Goal: Task Accomplishment & Management: Manage account settings

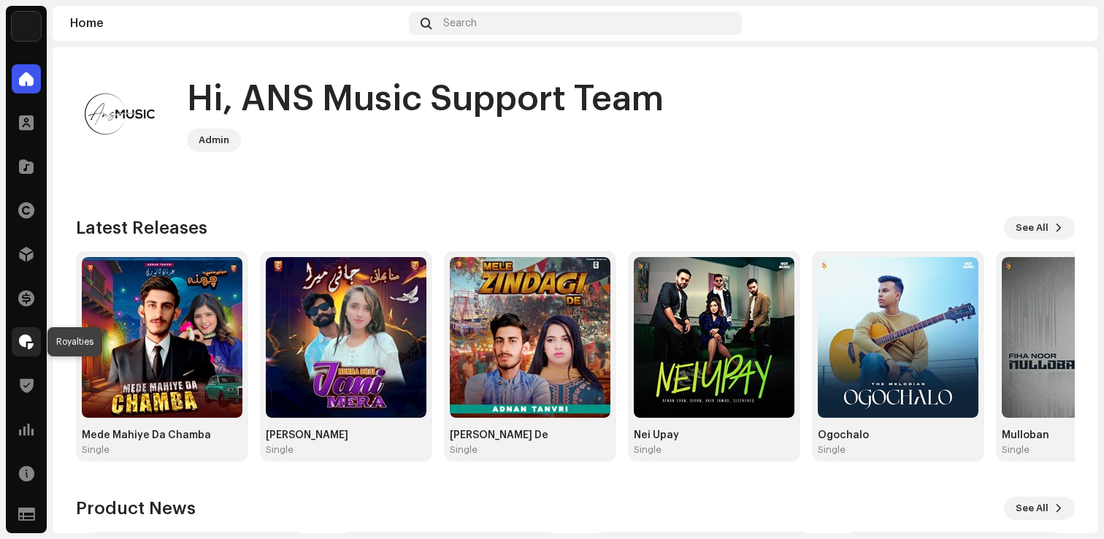
click at [35, 332] on div at bounding box center [26, 341] width 29 height 29
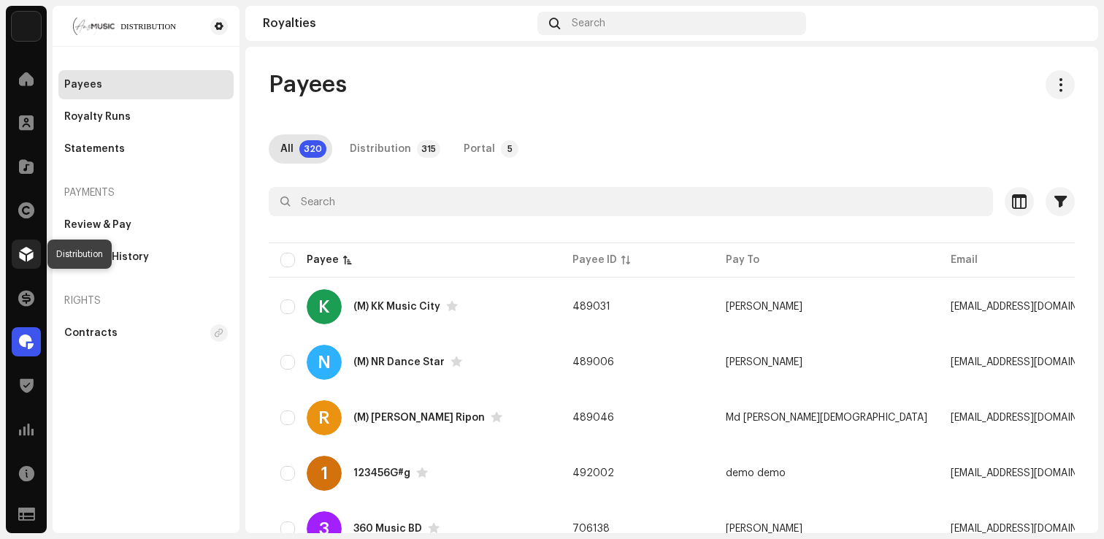
click at [34, 246] on div at bounding box center [26, 253] width 29 height 29
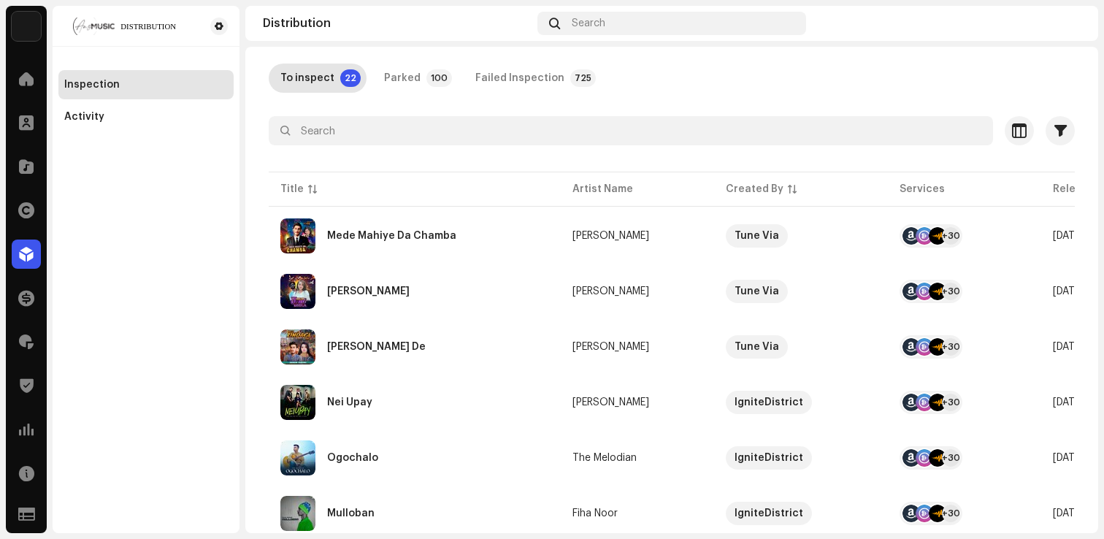
click at [685, 90] on div "To inspect 22 Parked 100 Failed Inspection 725" at bounding box center [672, 78] width 806 height 29
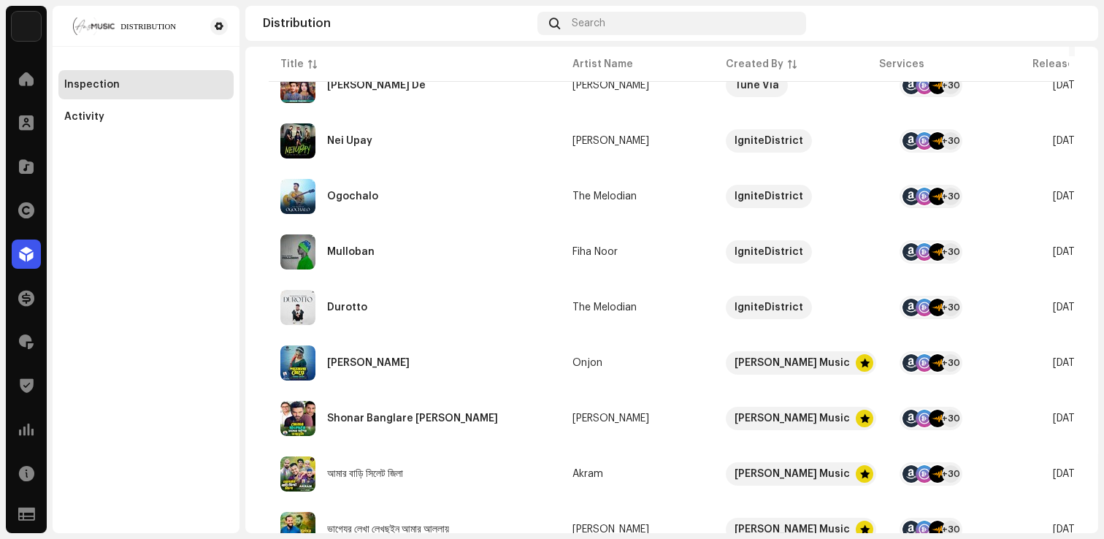
scroll to position [364, 0]
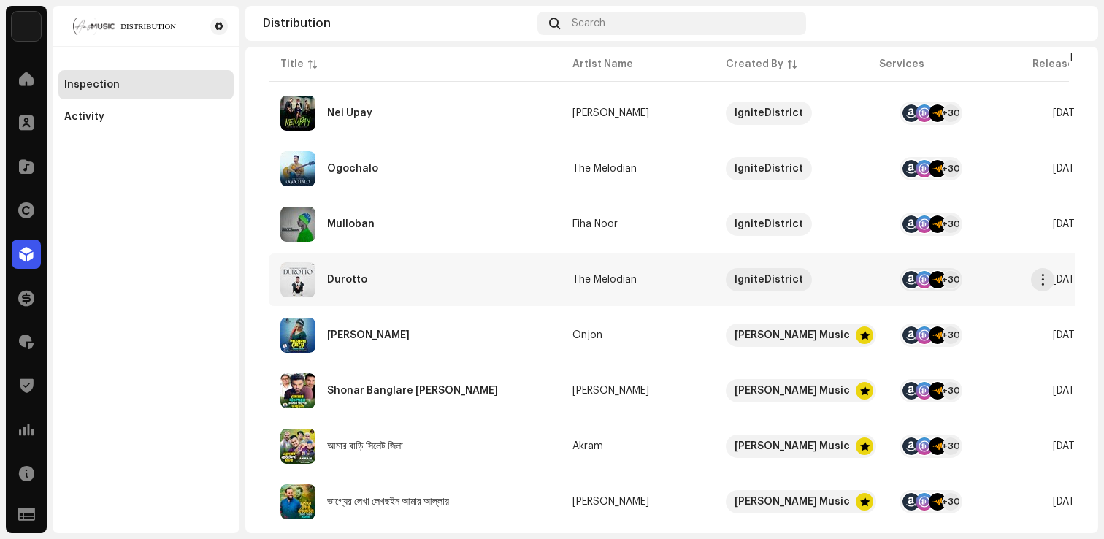
click at [340, 274] on div "Durotto" at bounding box center [414, 279] width 269 height 35
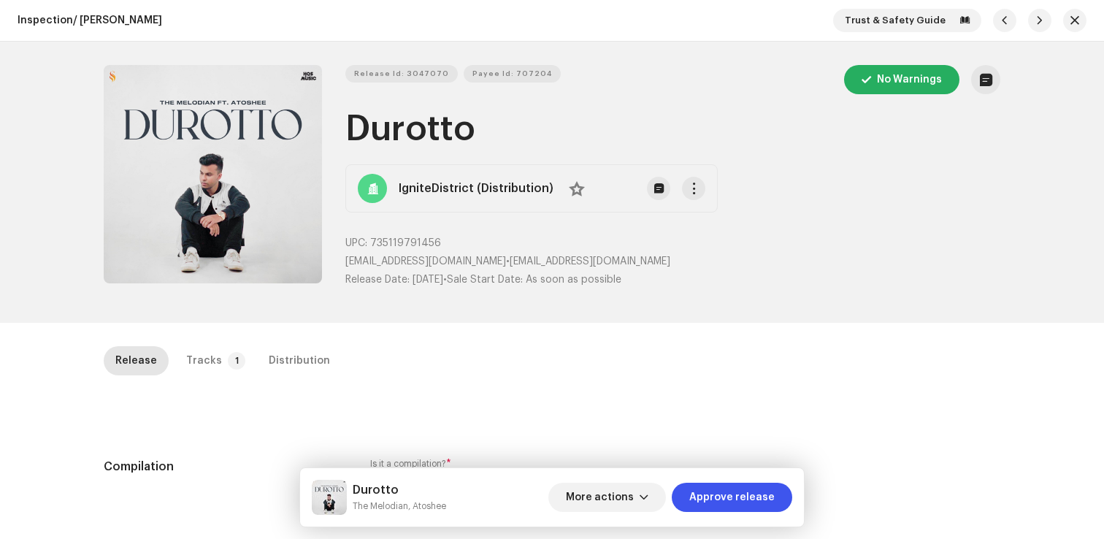
click at [315, 310] on div "Release Id: 3047070 Payee Id: 707204 No Warnings Durotto IgniteDistrict (Distri…" at bounding box center [551, 182] width 943 height 281
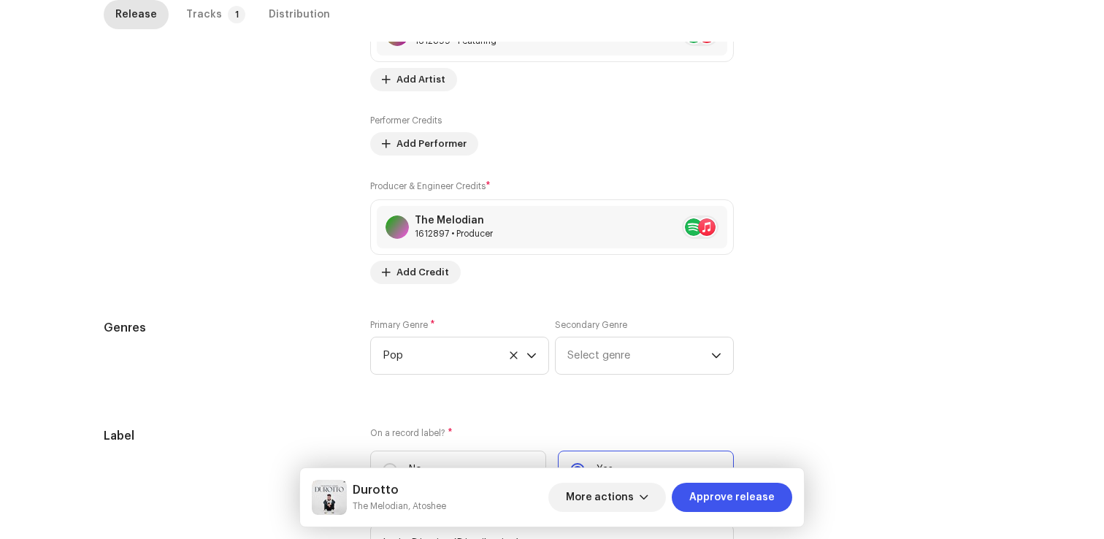
scroll to position [1480, 0]
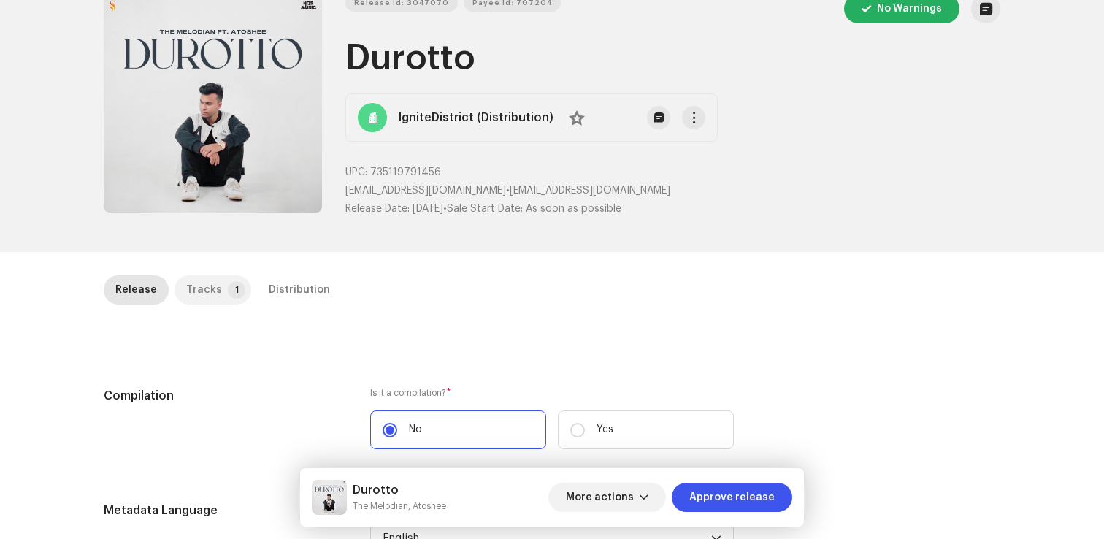
click at [188, 291] on div "Tracks" at bounding box center [204, 289] width 36 height 29
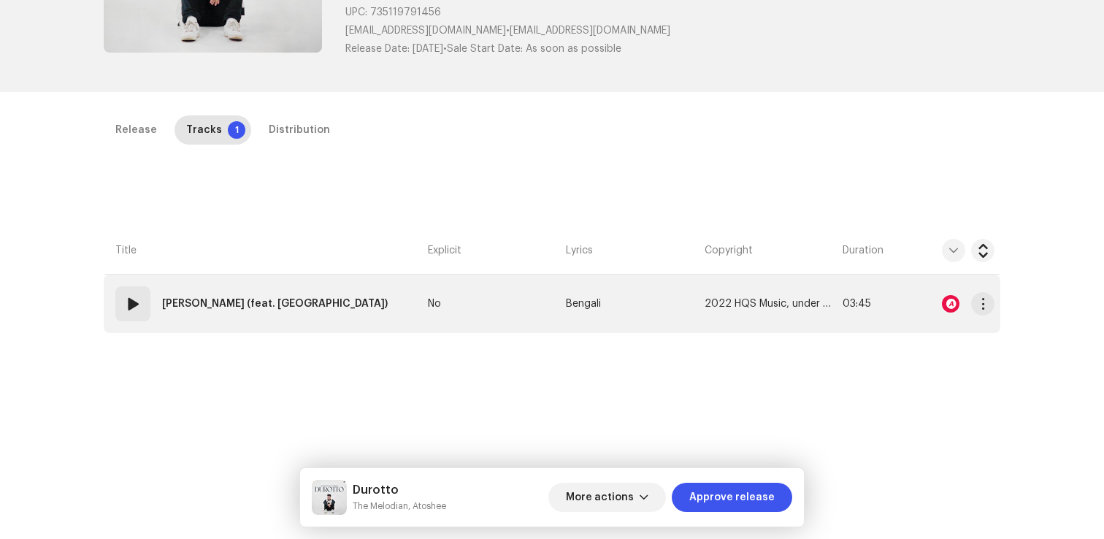
scroll to position [223, 0]
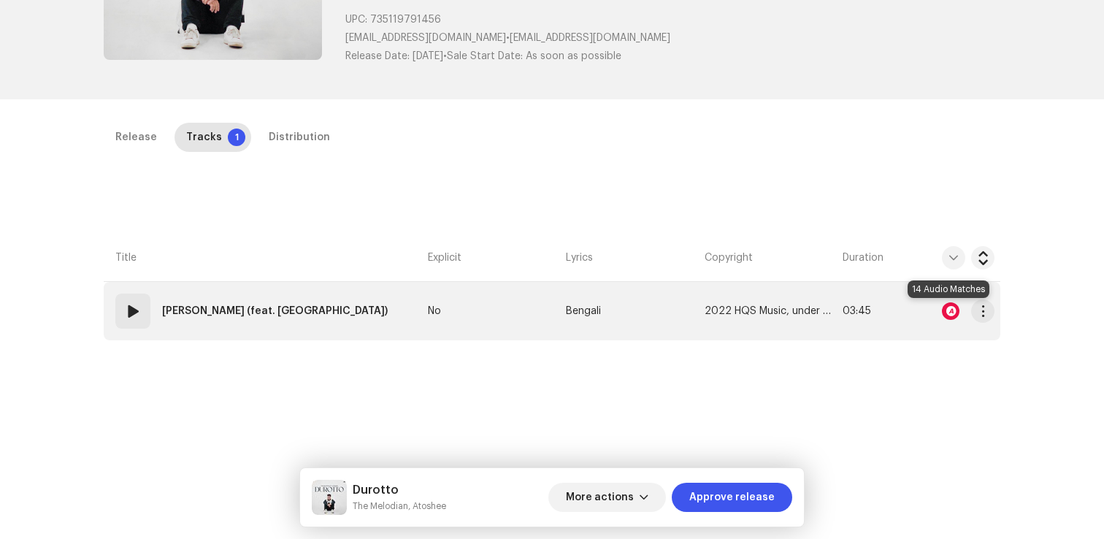
click at [948, 307] on div at bounding box center [951, 311] width 18 height 18
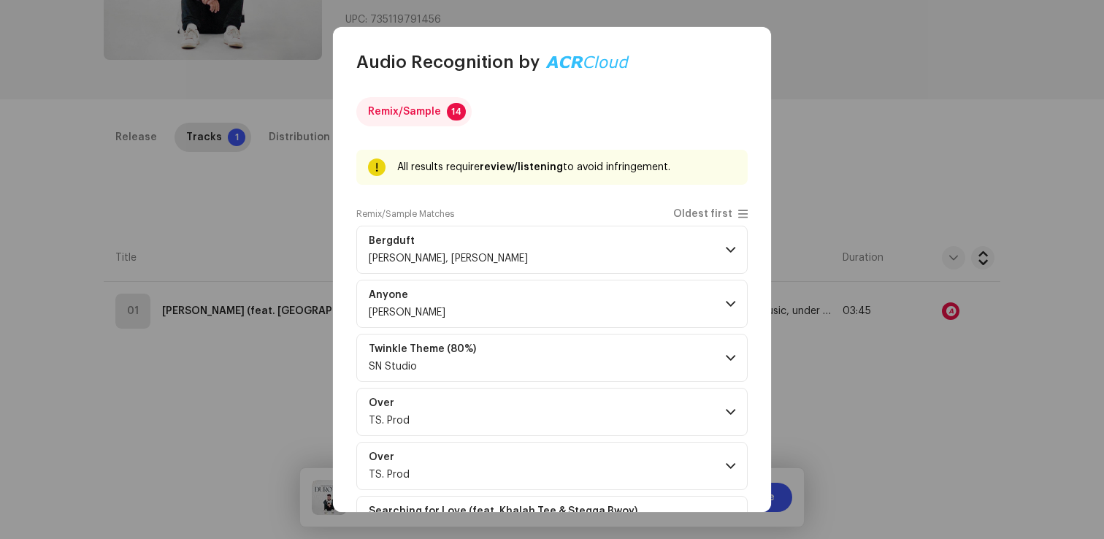
click at [561, 225] on div "Remix/Sample Matches Oldest first" at bounding box center [551, 217] width 391 height 18
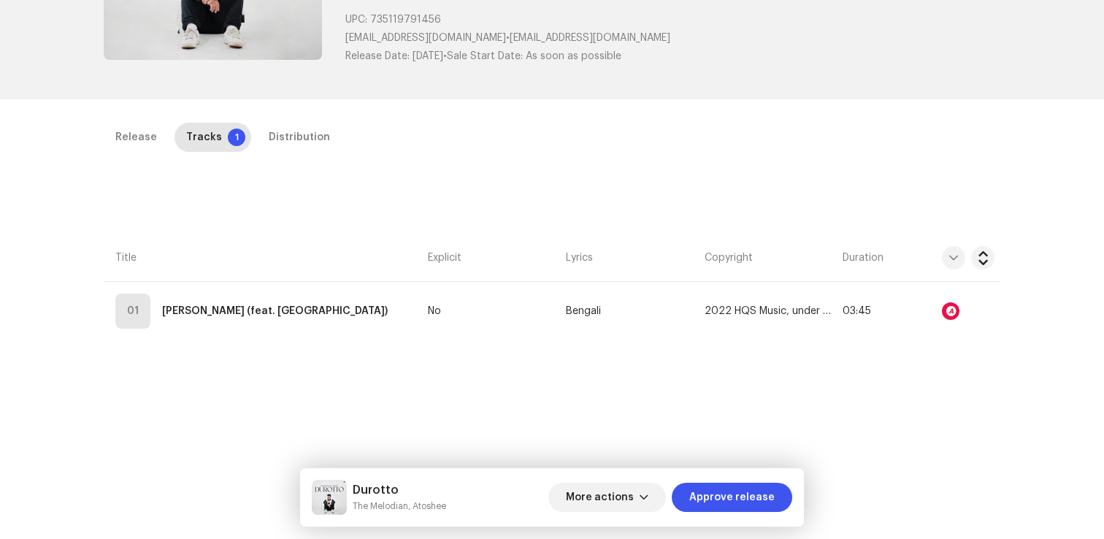
click at [263, 277] on div "Audio Recognition by Remix/Sample 14 All results require review/listening to av…" at bounding box center [552, 269] width 1104 height 539
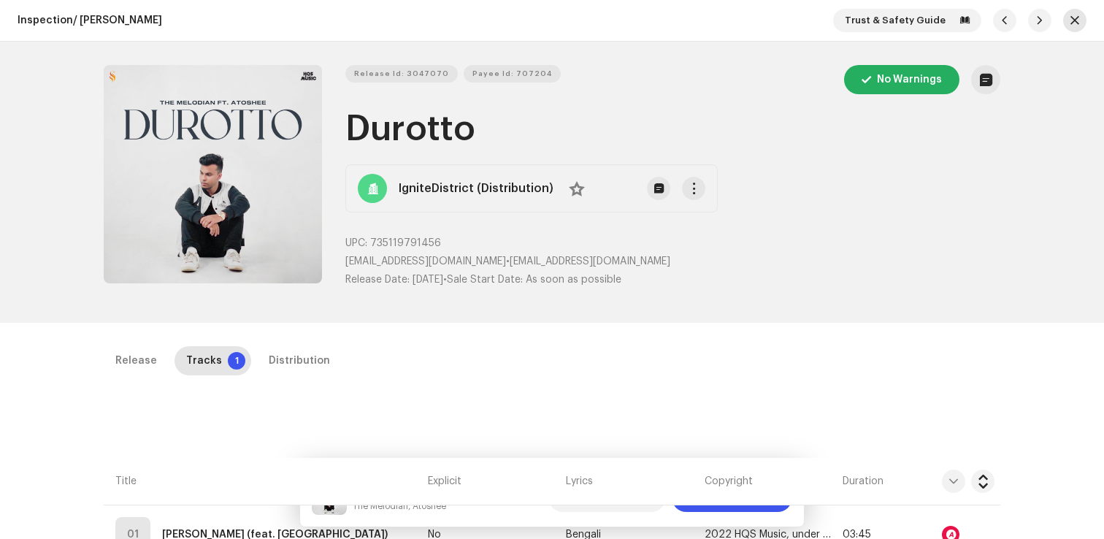
click at [1063, 23] on button "button" at bounding box center [1074, 20] width 23 height 23
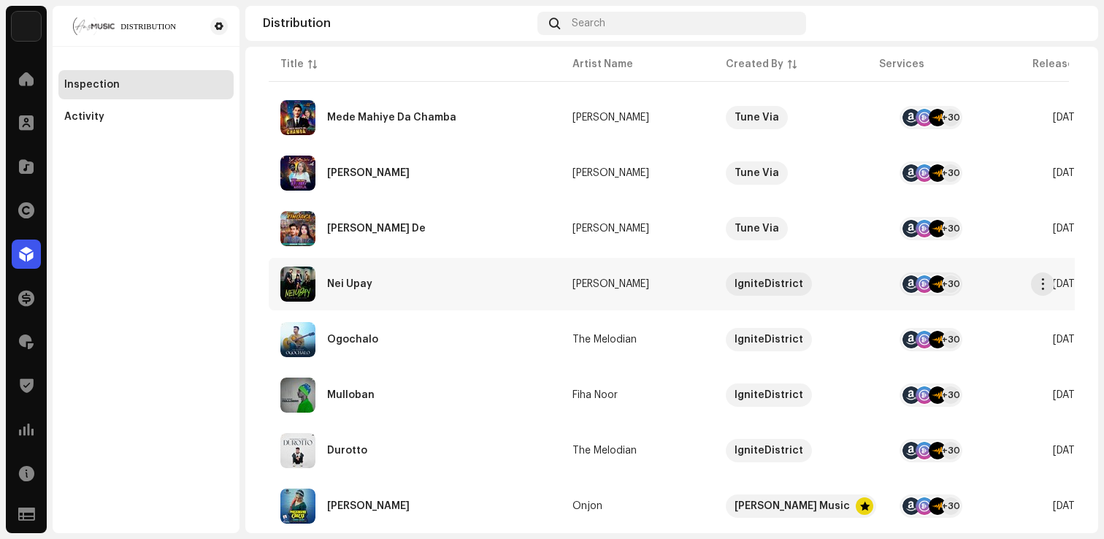
scroll to position [217, 0]
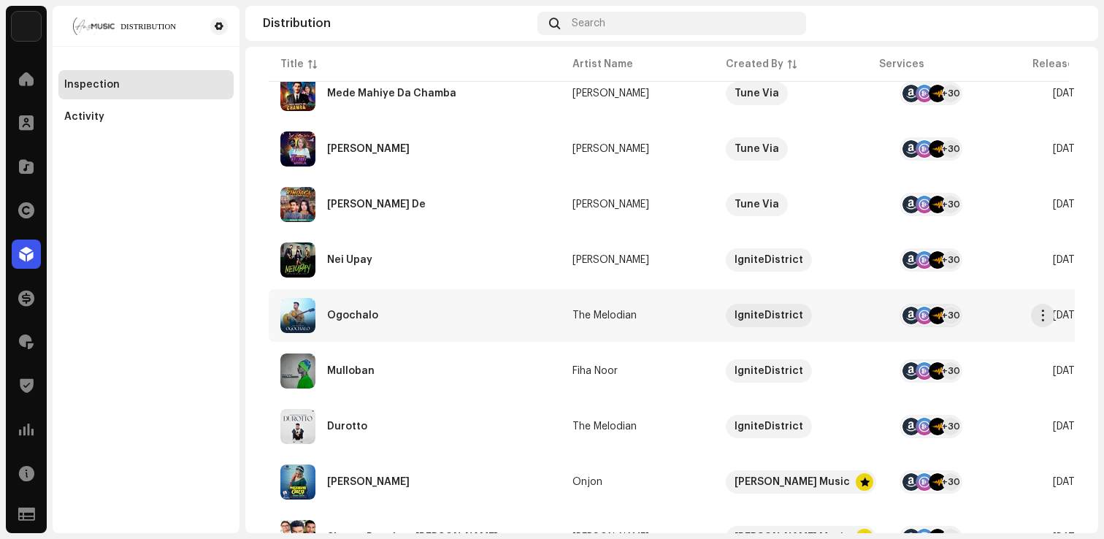
click at [344, 318] on div "Ogochalo" at bounding box center [352, 315] width 51 height 10
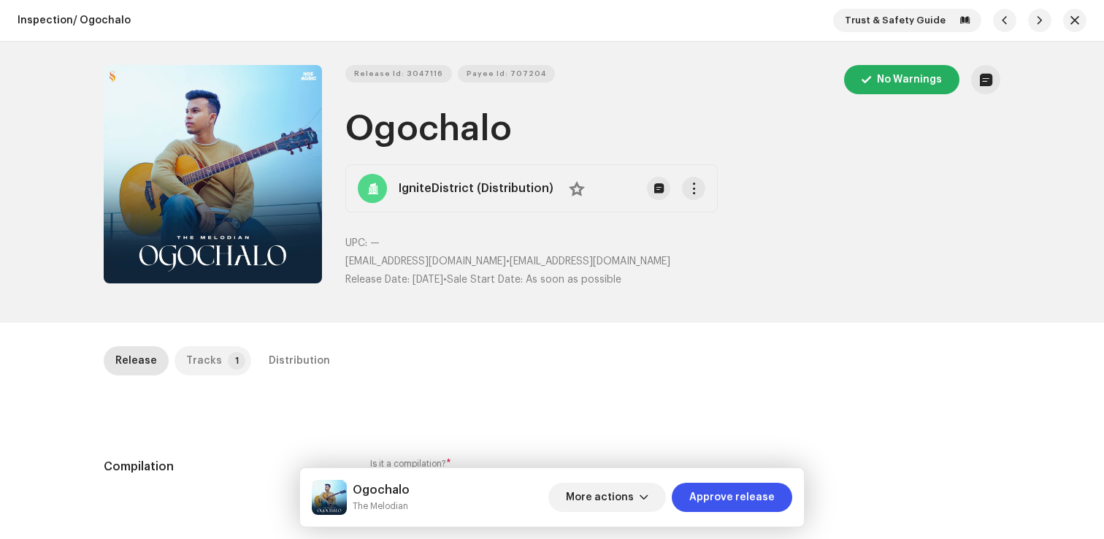
click at [188, 357] on div "Tracks" at bounding box center [204, 360] width 36 height 29
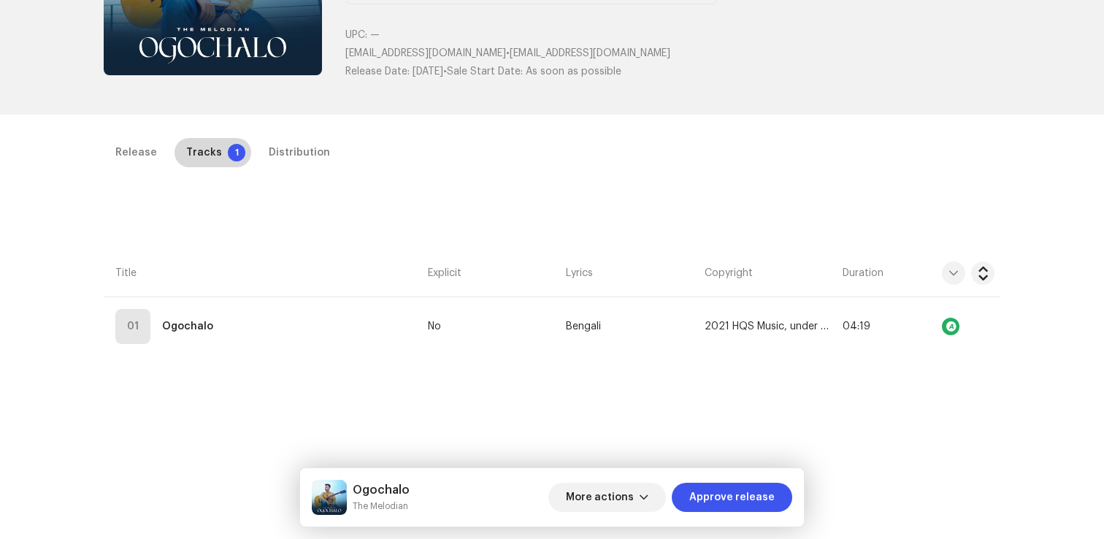
scroll to position [273, 0]
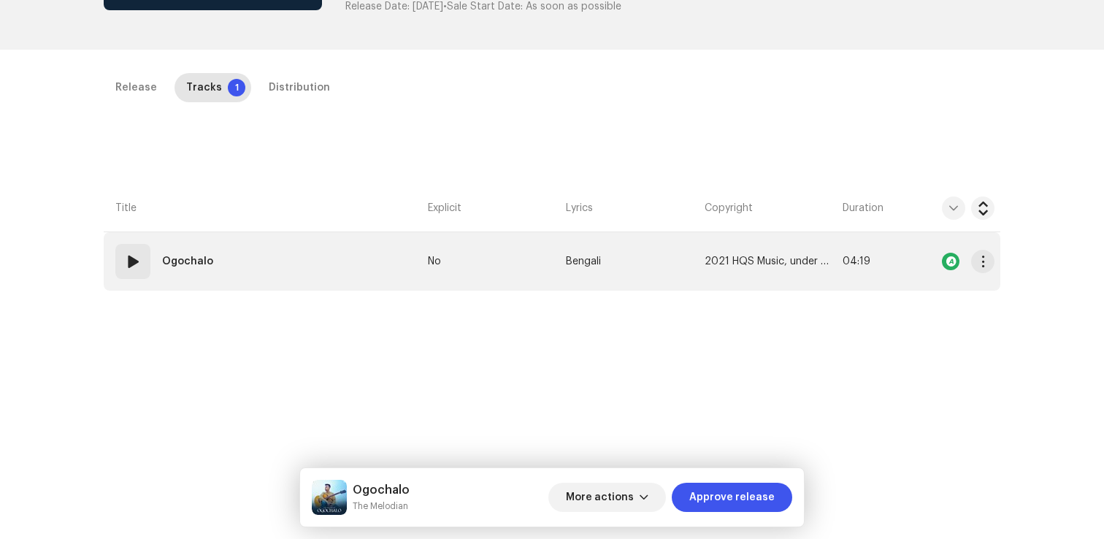
click at [188, 282] on td "01 Ogochalo" at bounding box center [263, 261] width 318 height 58
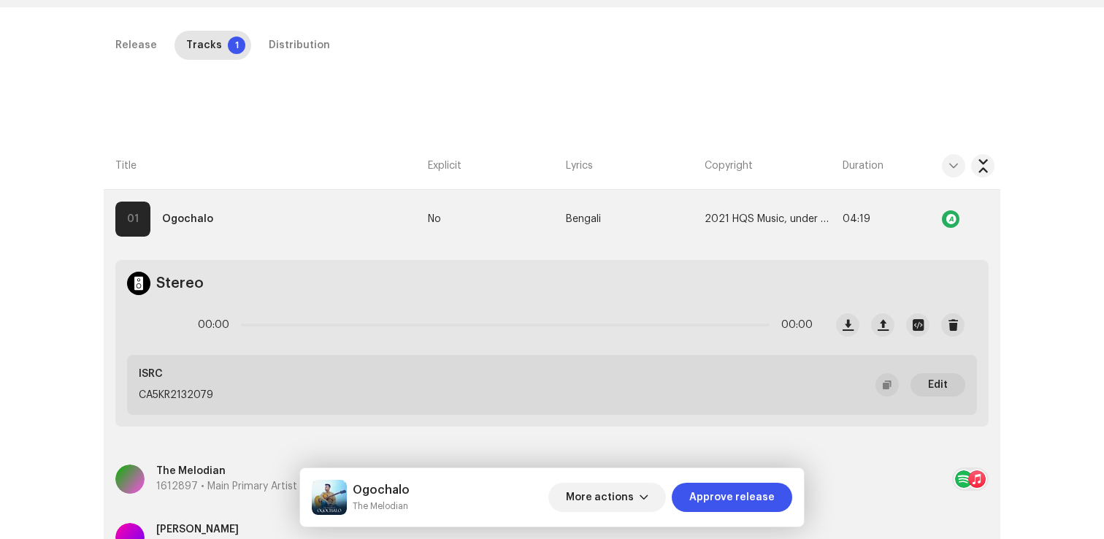
scroll to position [248, 0]
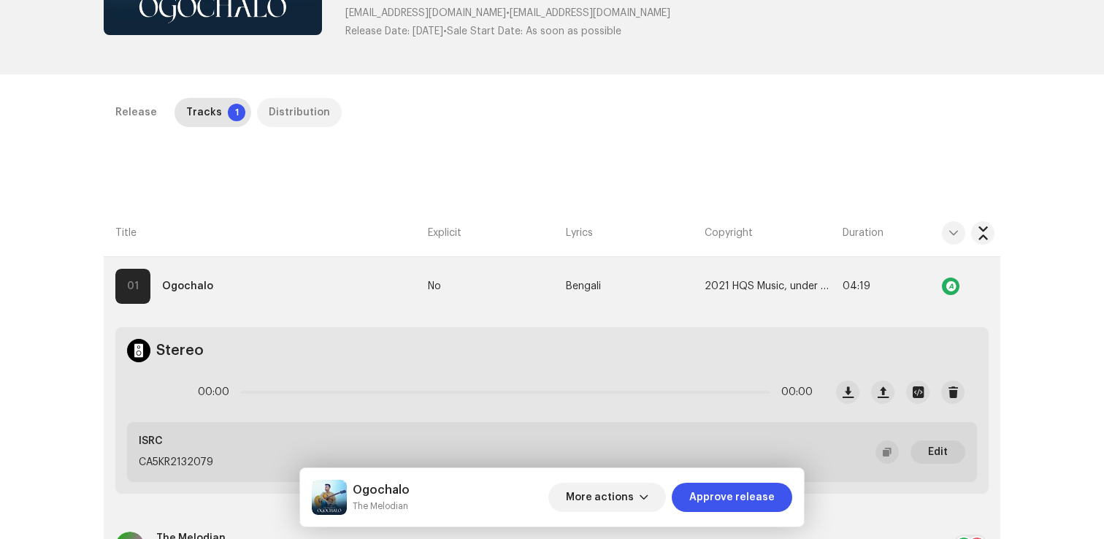
click at [290, 126] on div "Distribution" at bounding box center [299, 112] width 61 height 29
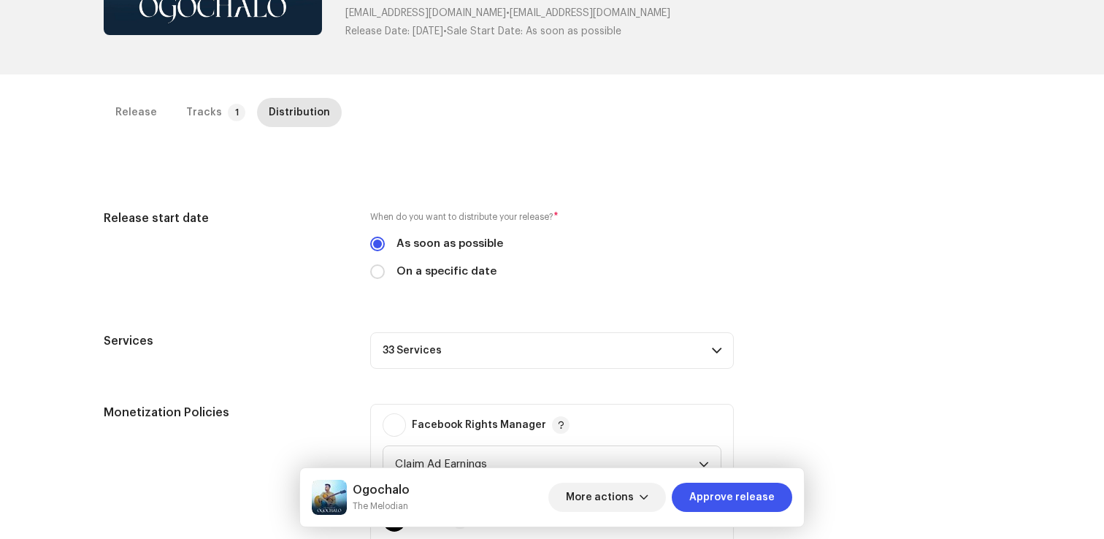
scroll to position [610, 0]
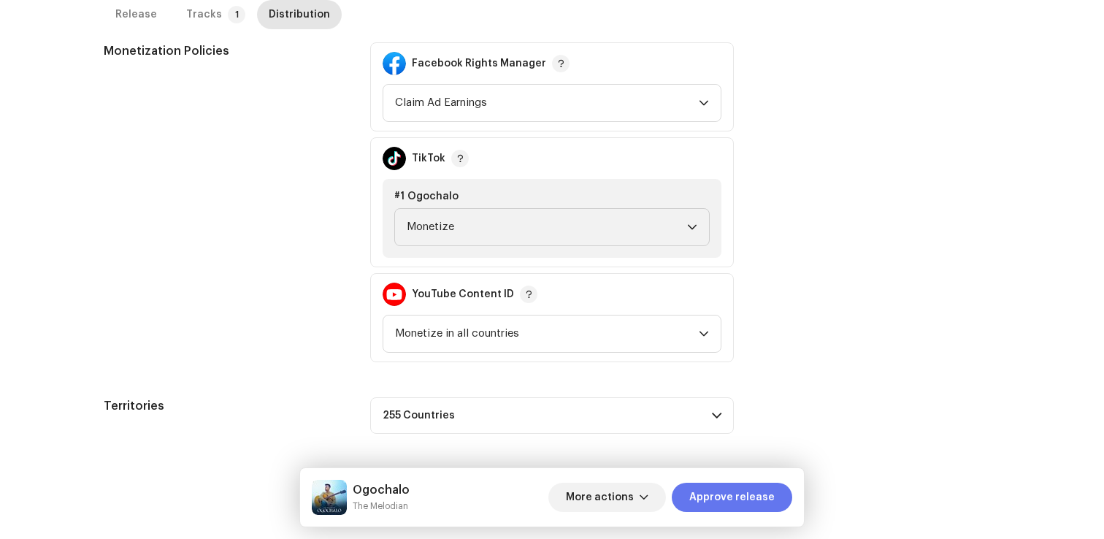
click at [725, 494] on span "Approve release" at bounding box center [731, 497] width 85 height 29
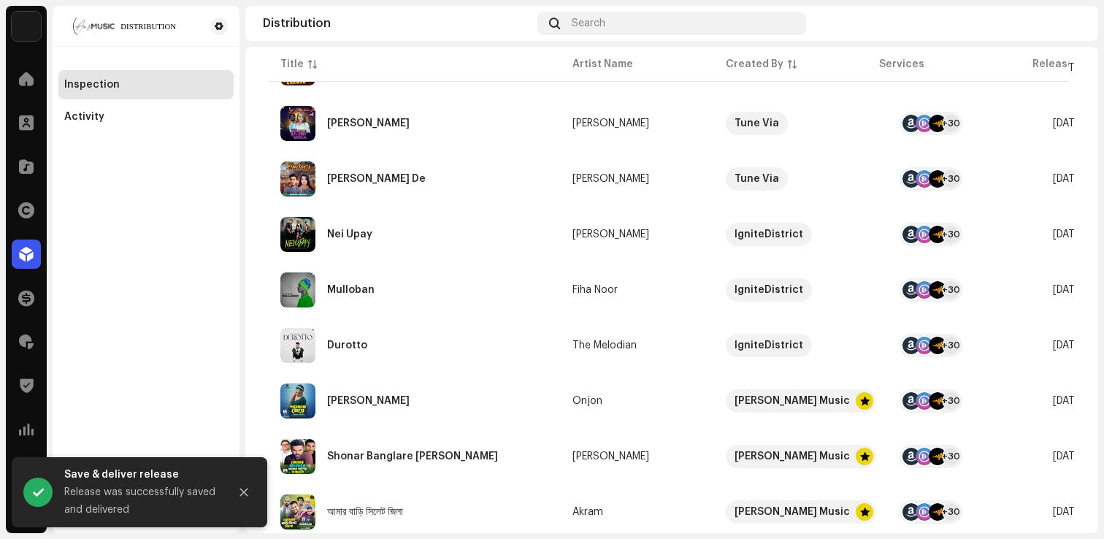
scroll to position [248, 0]
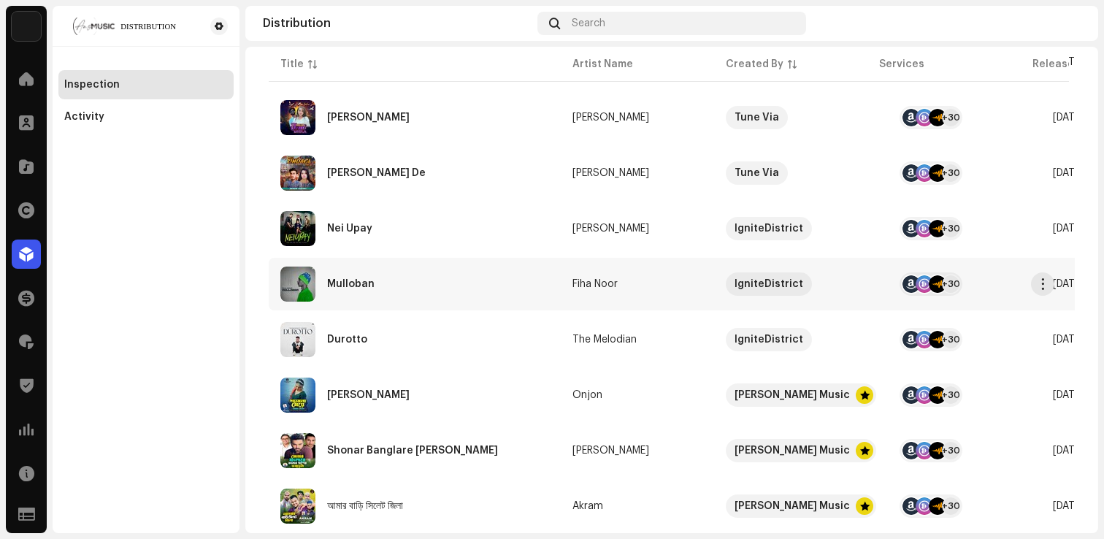
click at [357, 284] on div "Mulloban" at bounding box center [350, 284] width 47 height 10
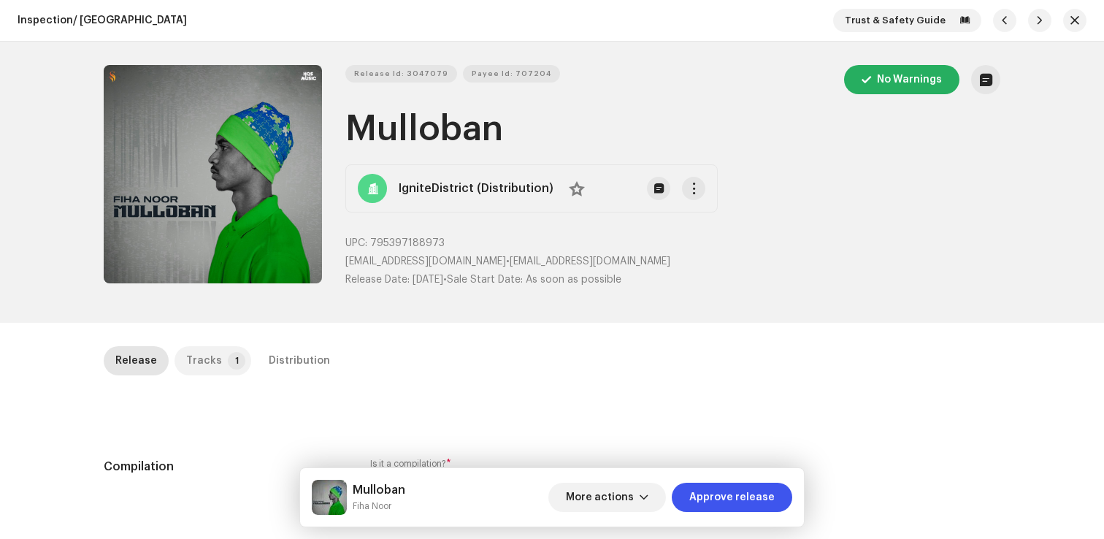
click at [191, 357] on div "Tracks" at bounding box center [204, 360] width 36 height 29
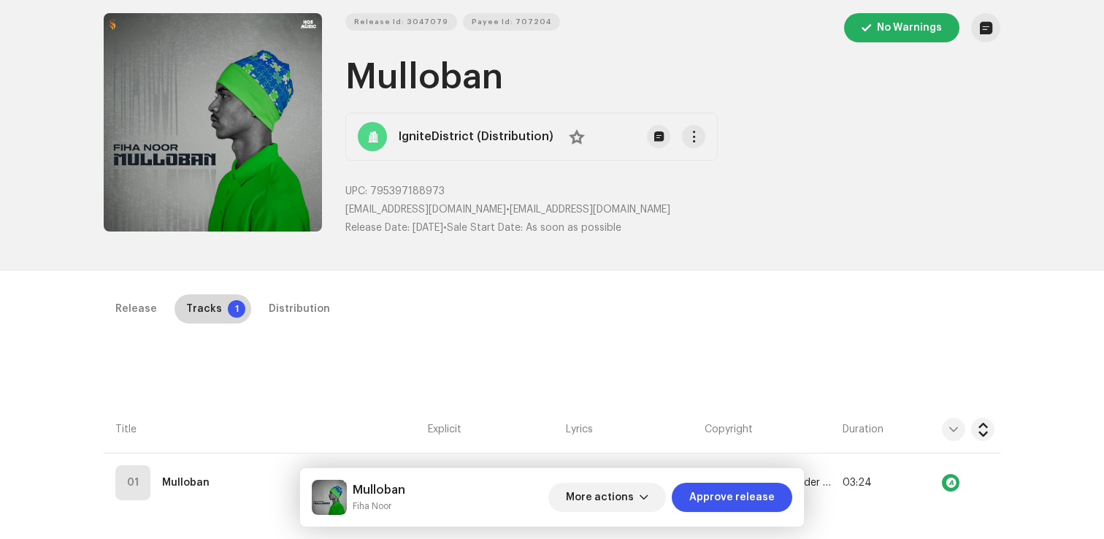
scroll to position [115, 0]
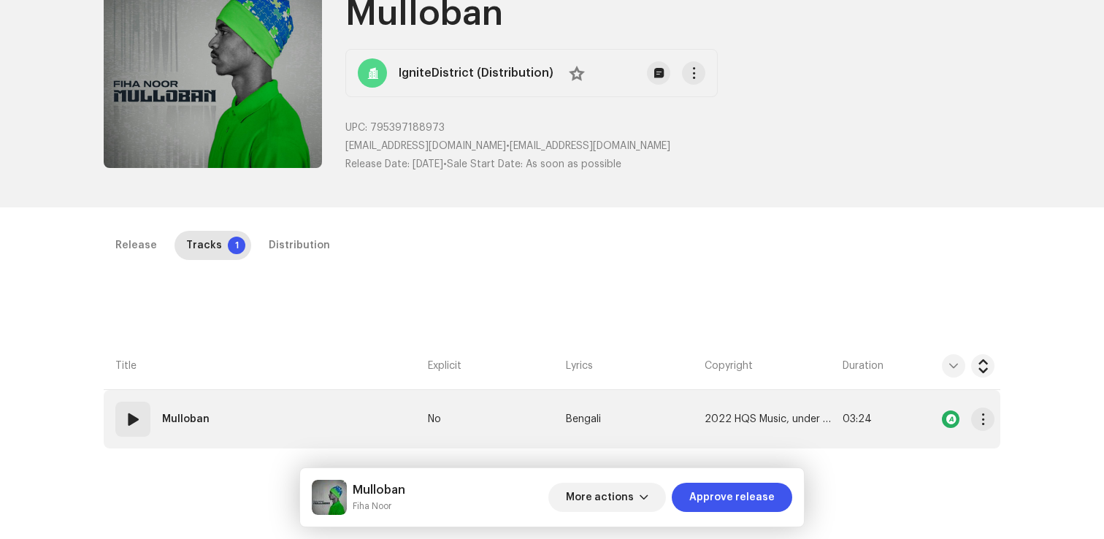
click at [166, 439] on td "01 Mulloban" at bounding box center [263, 419] width 318 height 58
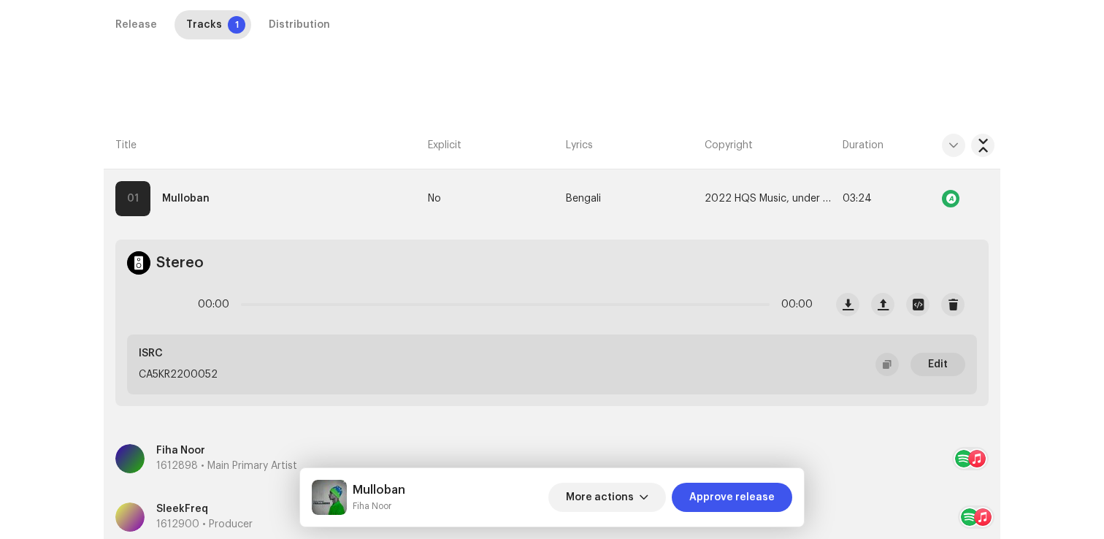
scroll to position [334, 0]
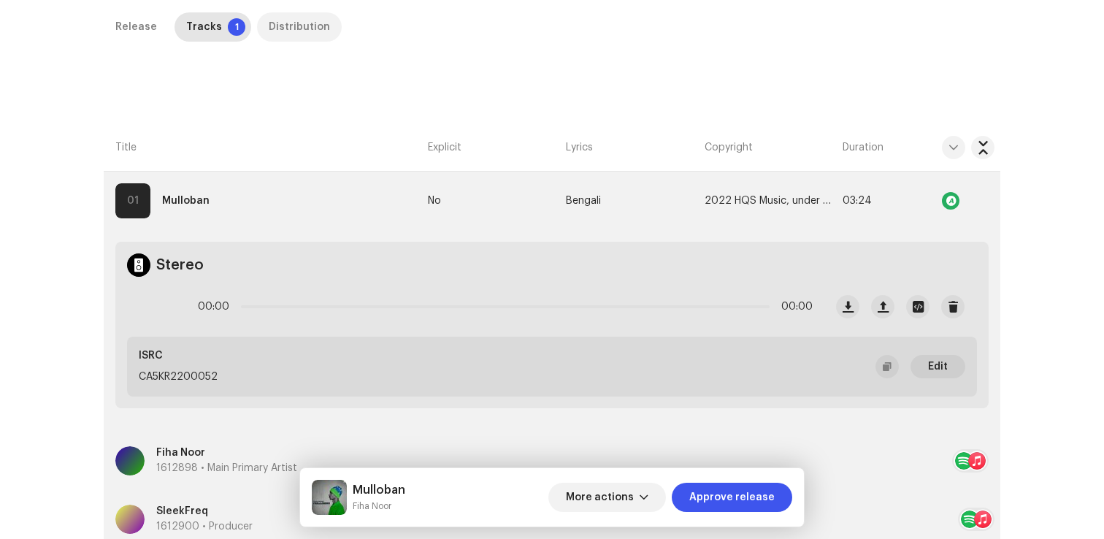
click at [287, 31] on div "Distribution" at bounding box center [299, 26] width 61 height 29
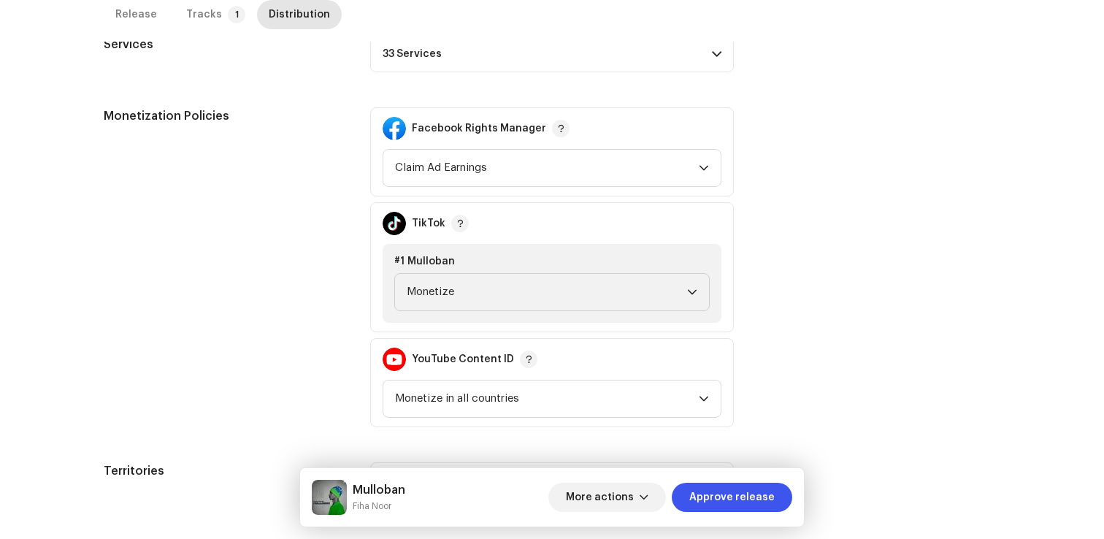
scroll to position [610, 0]
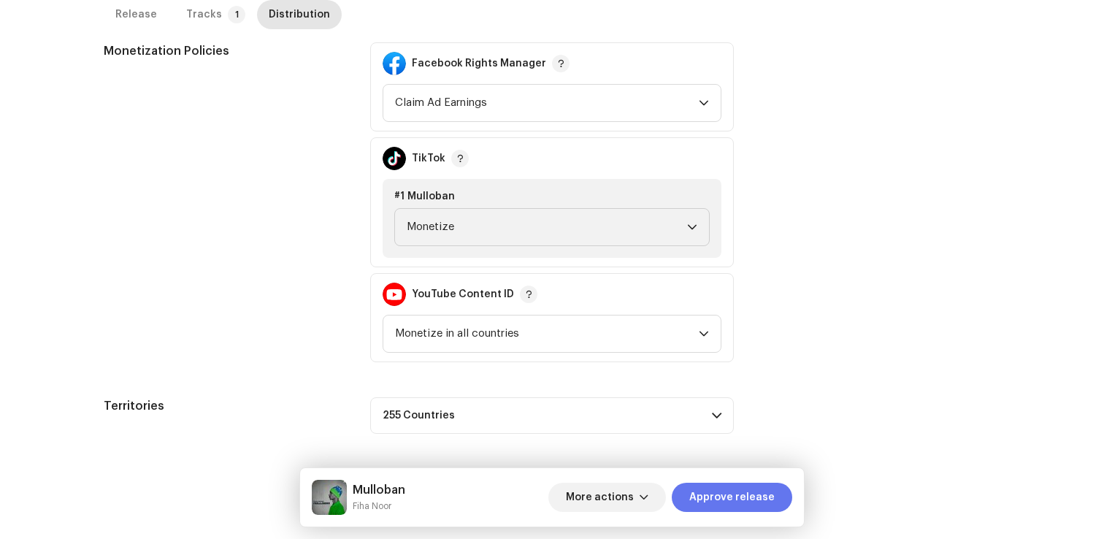
click at [719, 488] on span "Approve release" at bounding box center [731, 497] width 85 height 29
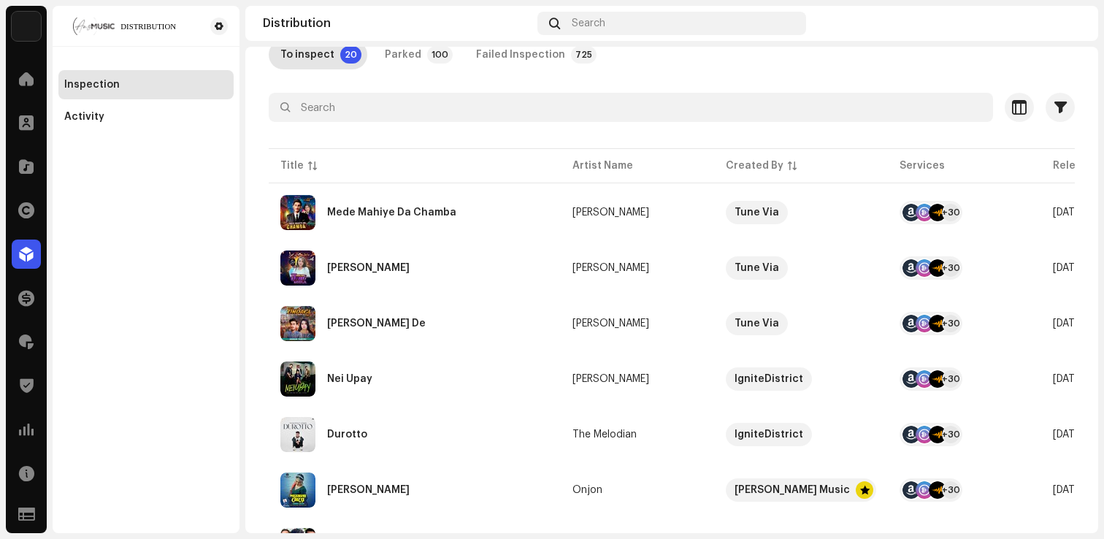
scroll to position [98, 0]
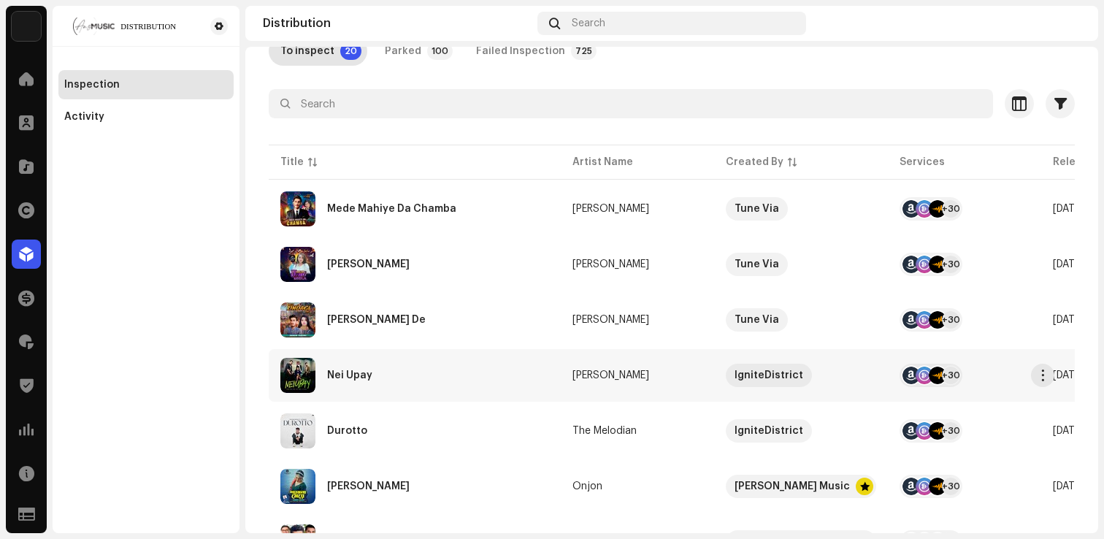
click at [352, 375] on div "Nei Upay" at bounding box center [349, 375] width 45 height 10
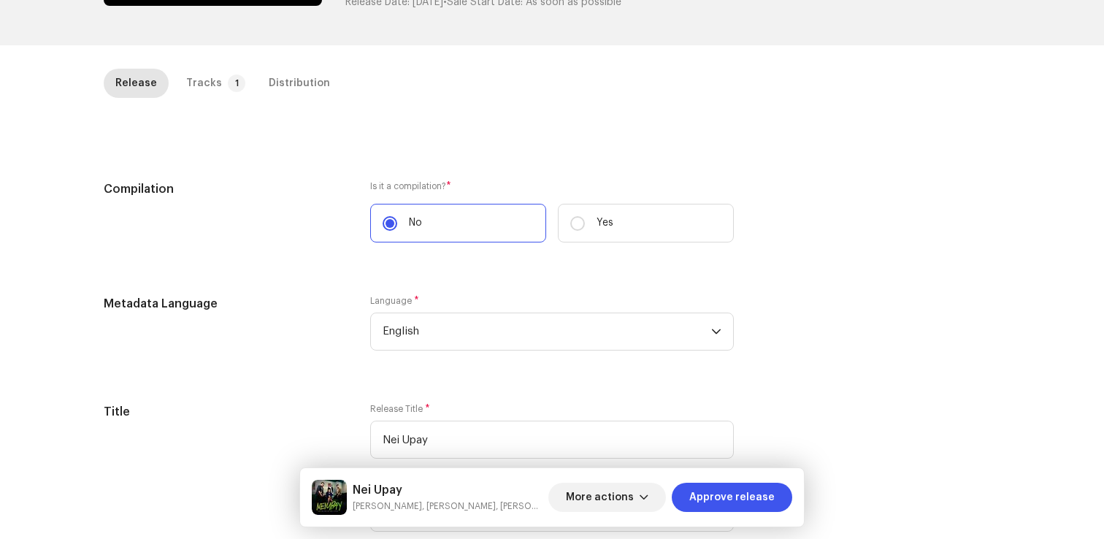
scroll to position [178, 0]
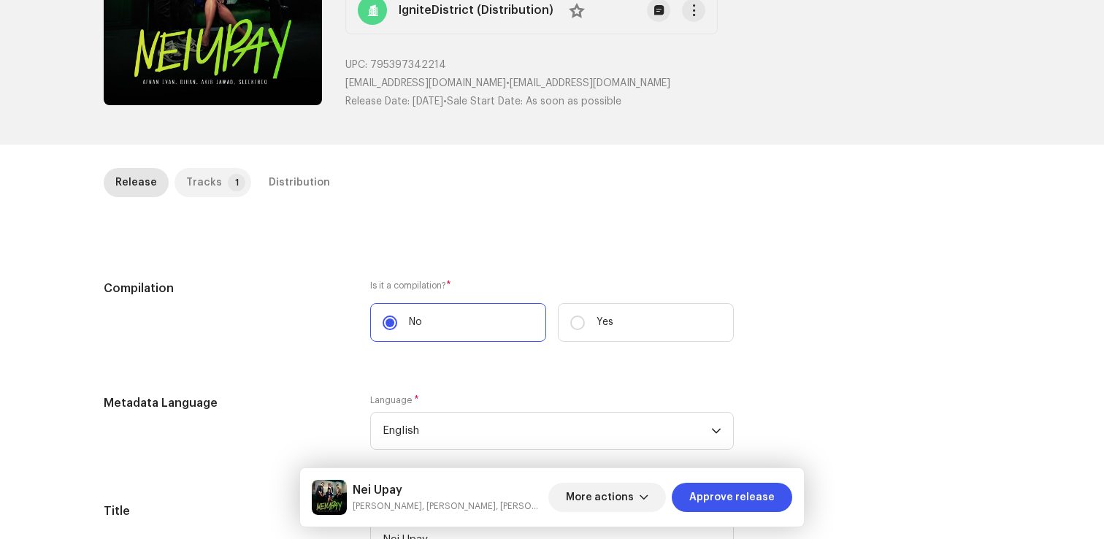
click at [207, 172] on div "Tracks" at bounding box center [204, 182] width 36 height 29
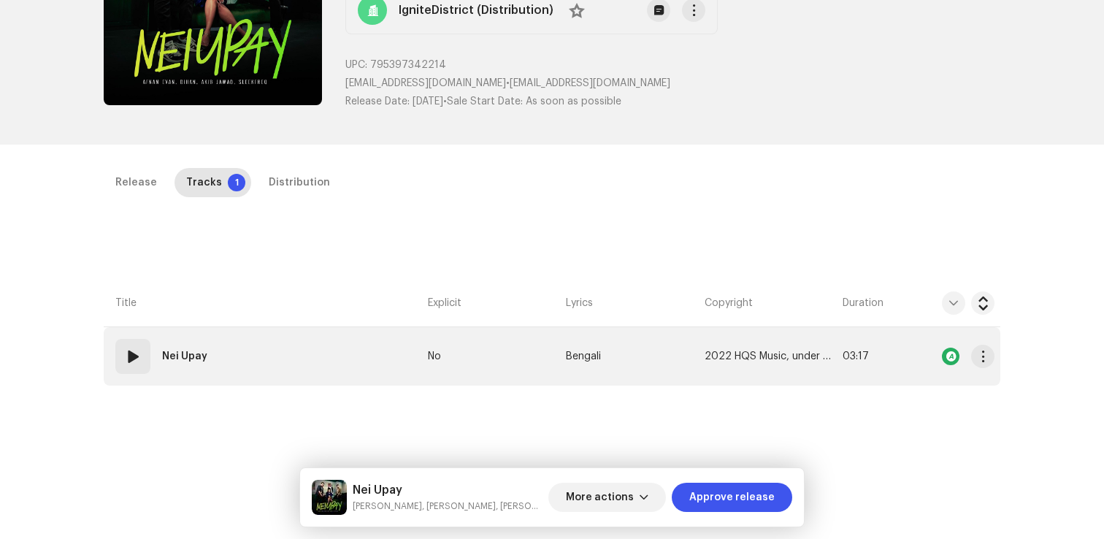
click at [185, 376] on td "01 Nei Upay" at bounding box center [263, 356] width 318 height 58
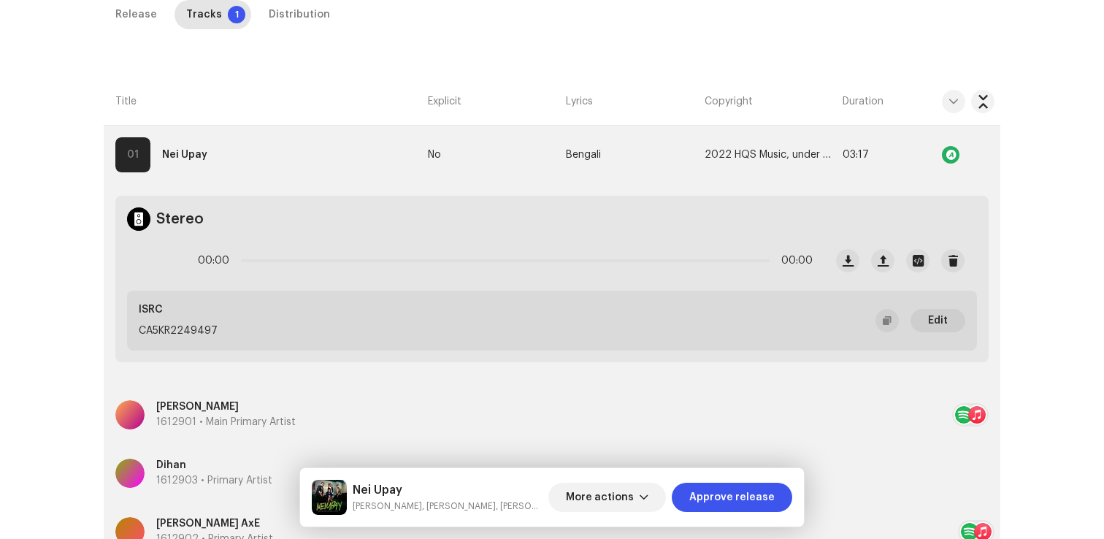
scroll to position [0, 0]
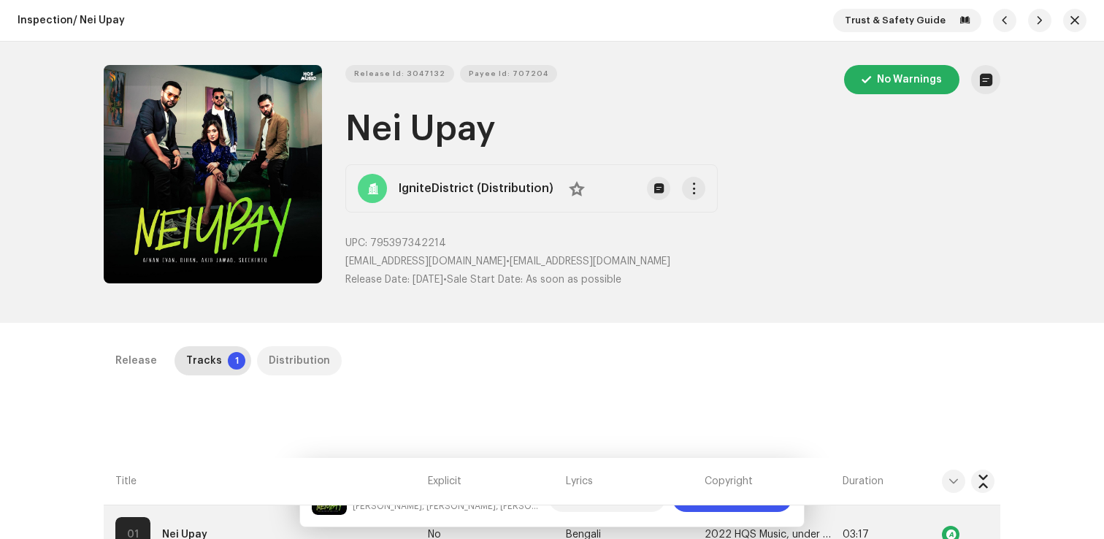
click at [303, 353] on div "Distribution" at bounding box center [299, 360] width 61 height 29
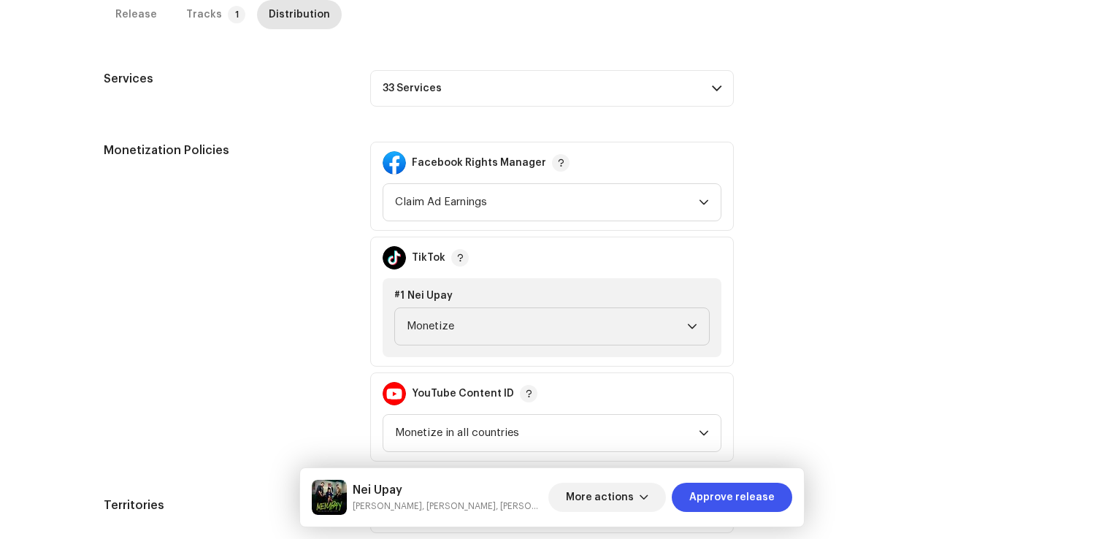
scroll to position [610, 0]
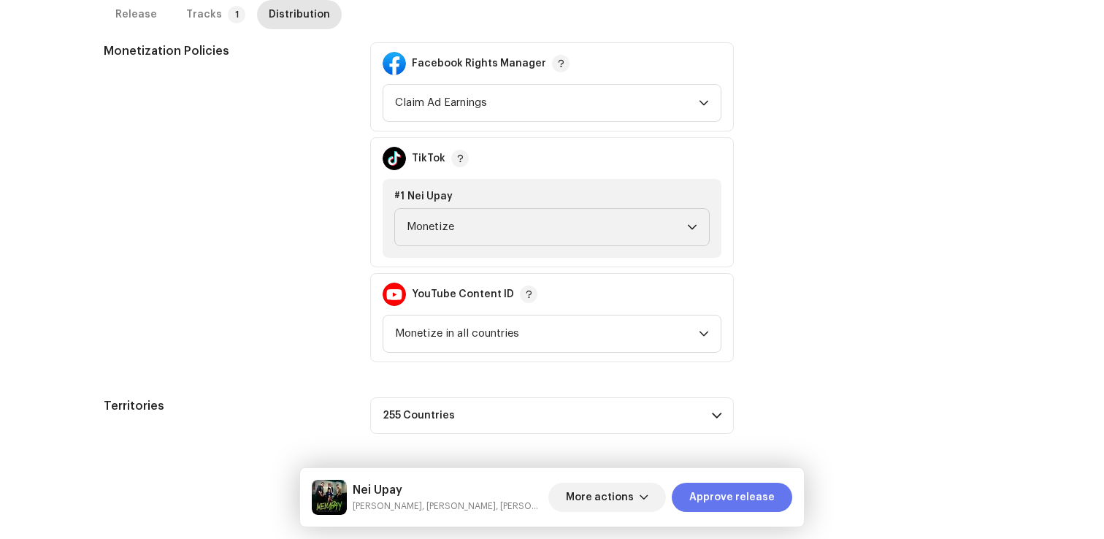
click at [715, 509] on span "Approve release" at bounding box center [731, 497] width 85 height 29
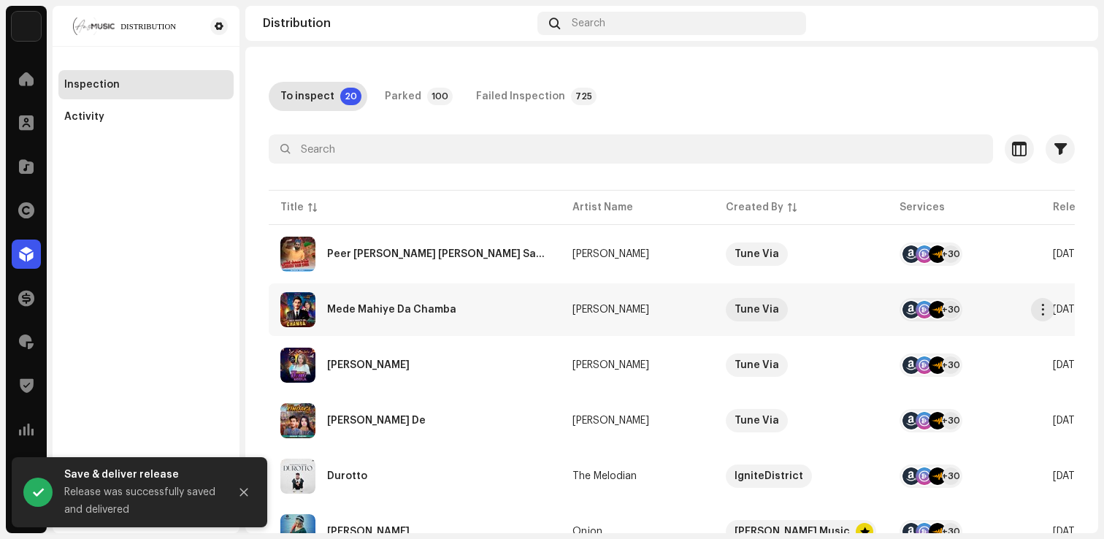
scroll to position [53, 0]
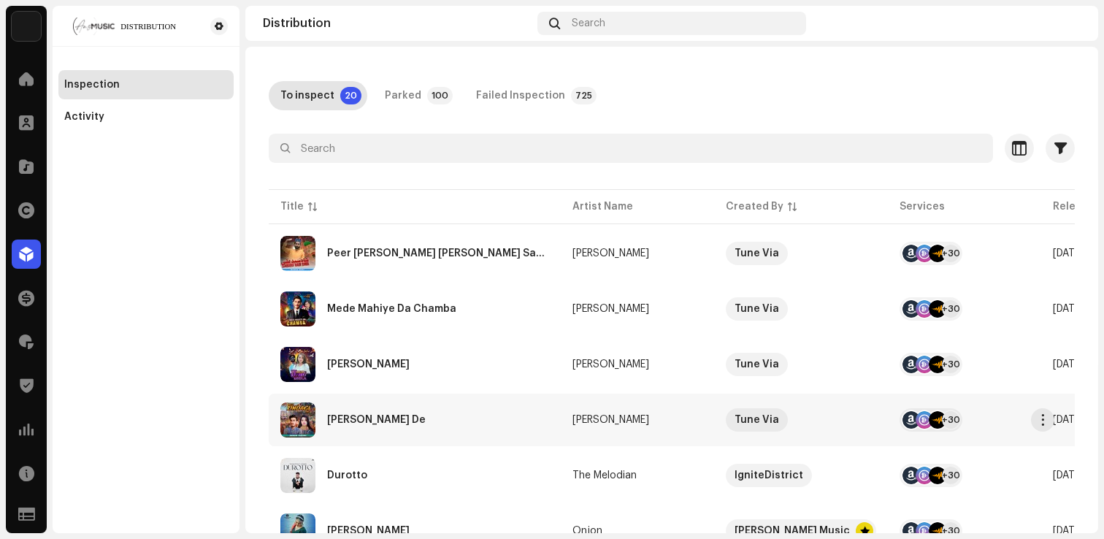
click at [348, 422] on div "[PERSON_NAME] De" at bounding box center [376, 420] width 99 height 10
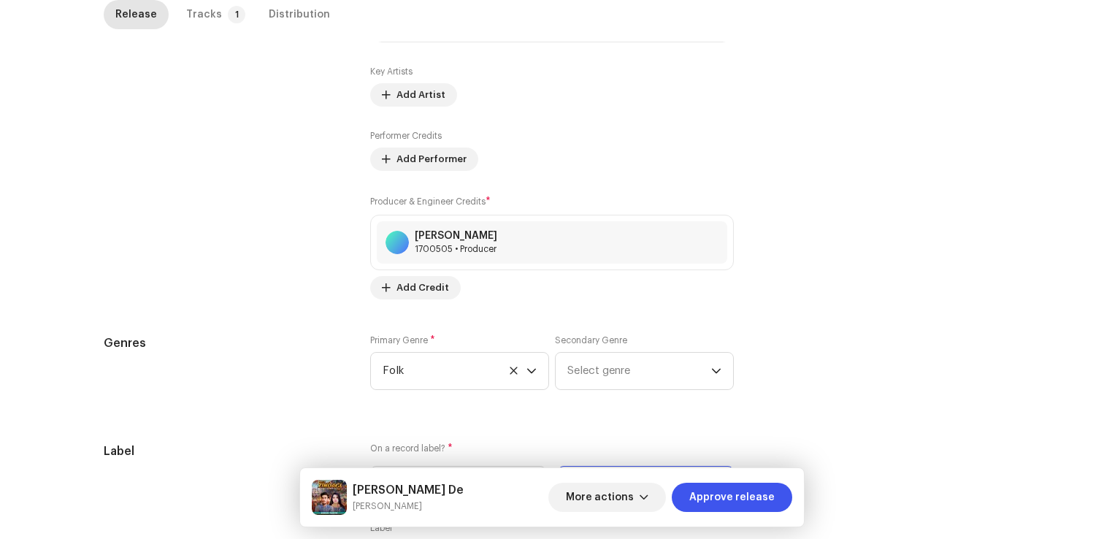
scroll to position [1419, 0]
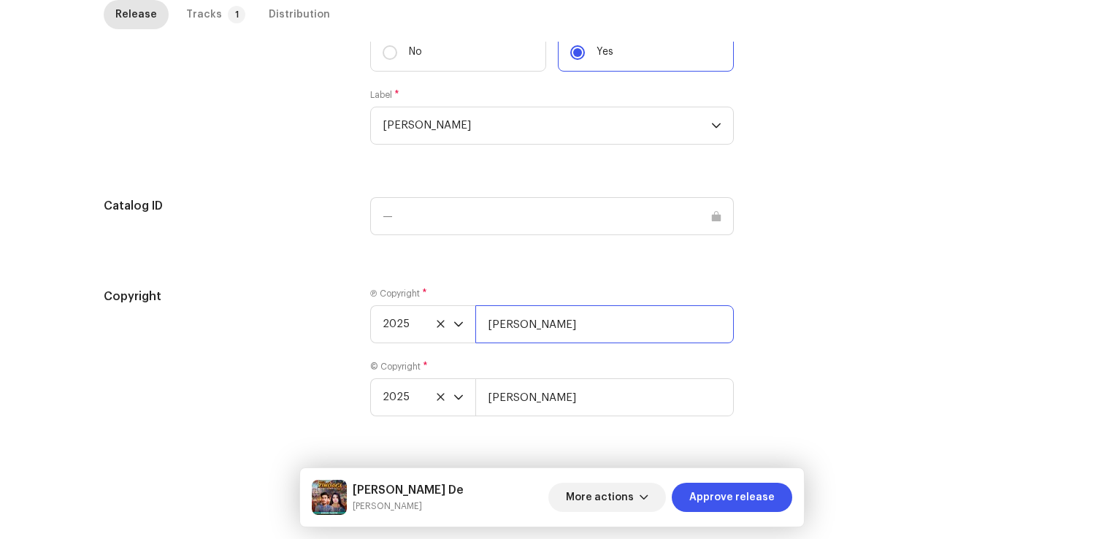
click at [599, 332] on input "[PERSON_NAME]" at bounding box center [604, 324] width 258 height 38
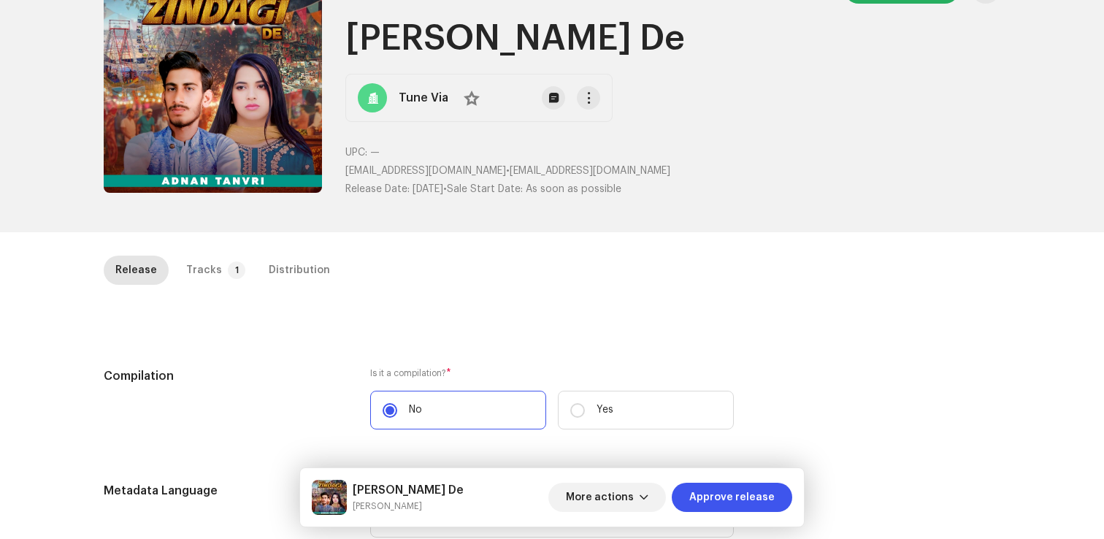
scroll to position [0, 0]
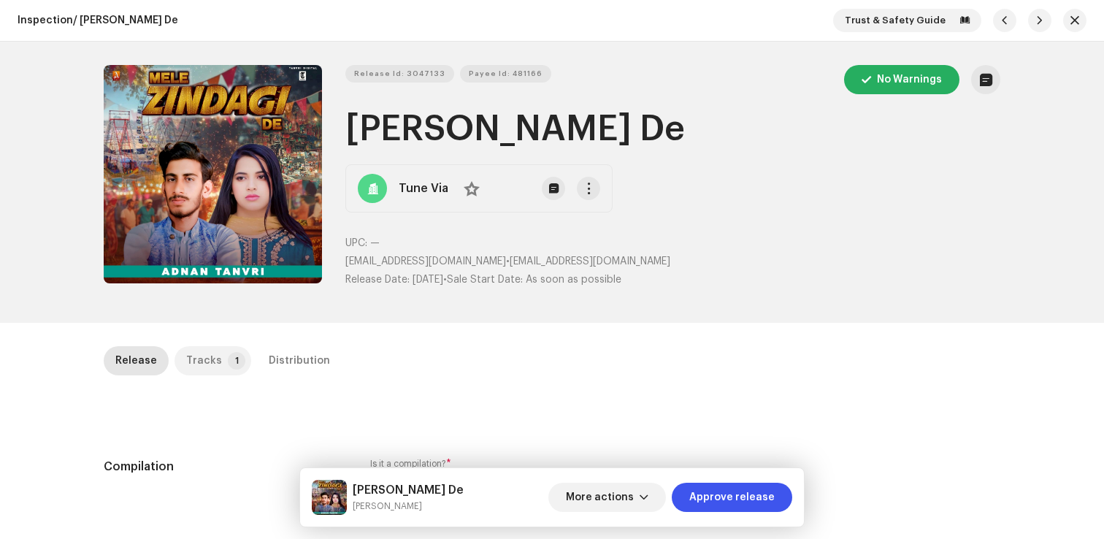
click at [208, 352] on div "Tracks" at bounding box center [204, 360] width 36 height 29
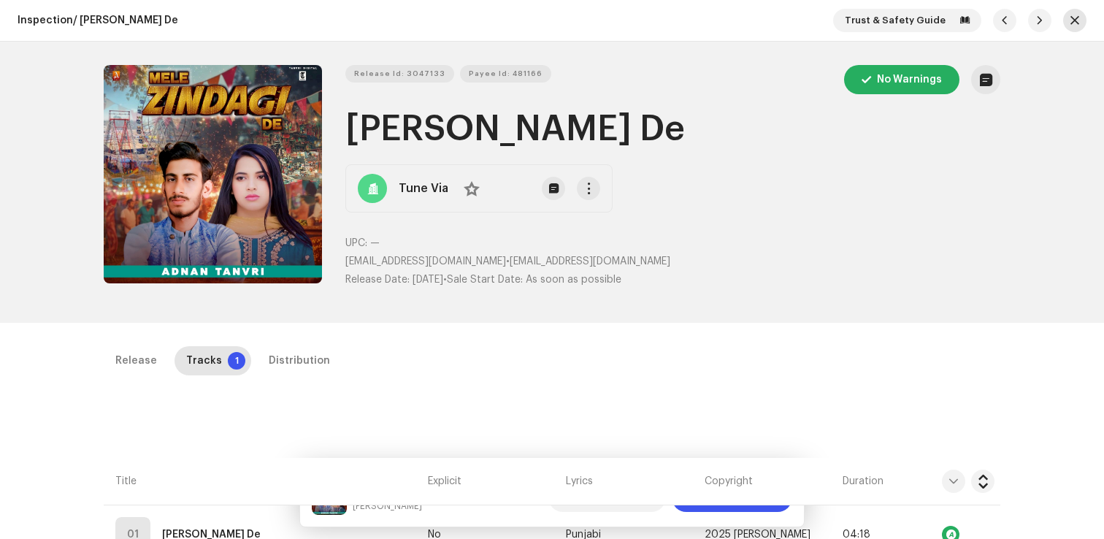
click at [1067, 14] on button "button" at bounding box center [1074, 20] width 23 height 23
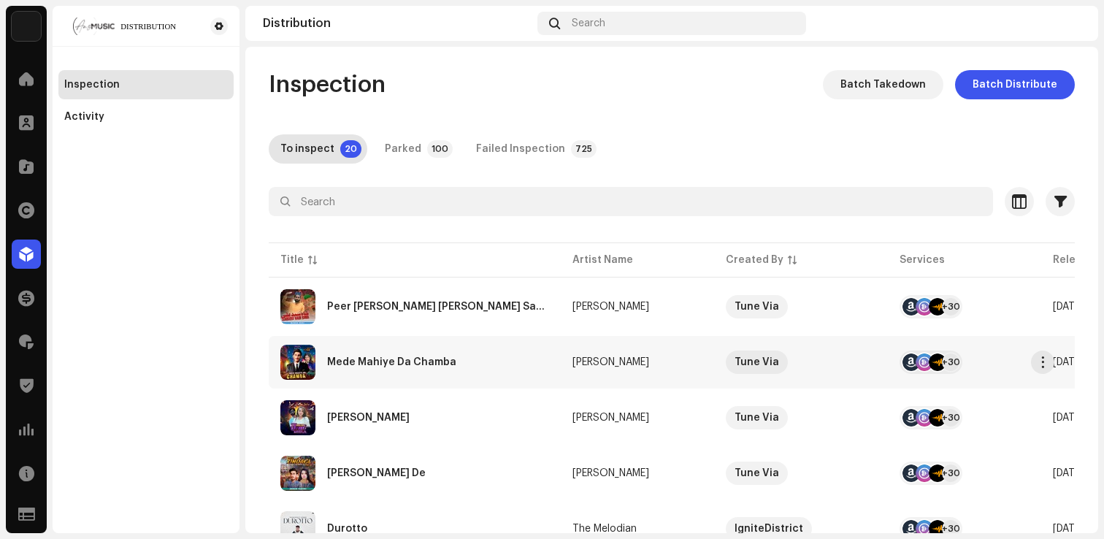
scroll to position [123, 0]
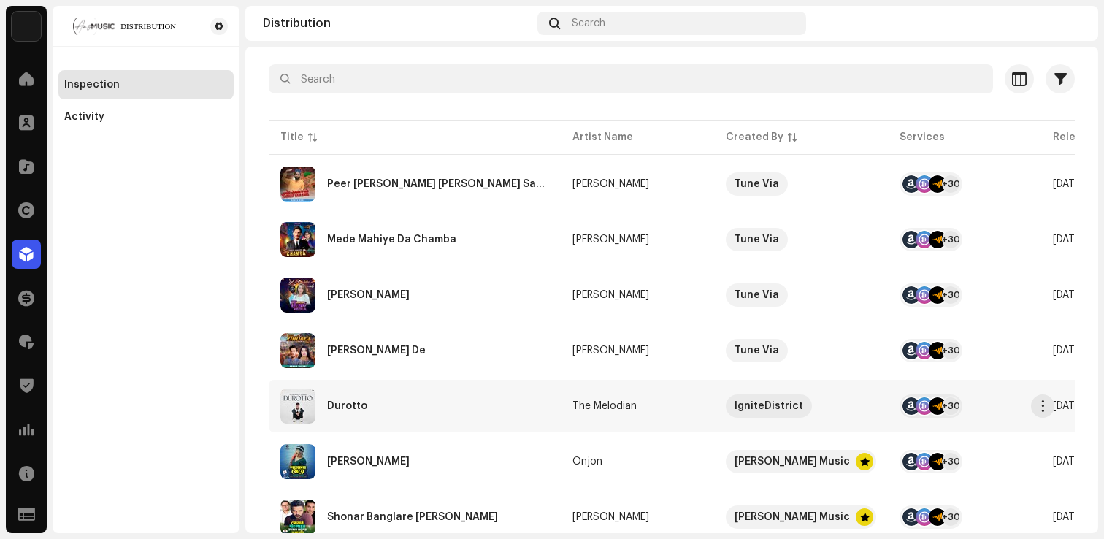
click at [356, 407] on div "Durotto" at bounding box center [347, 406] width 40 height 10
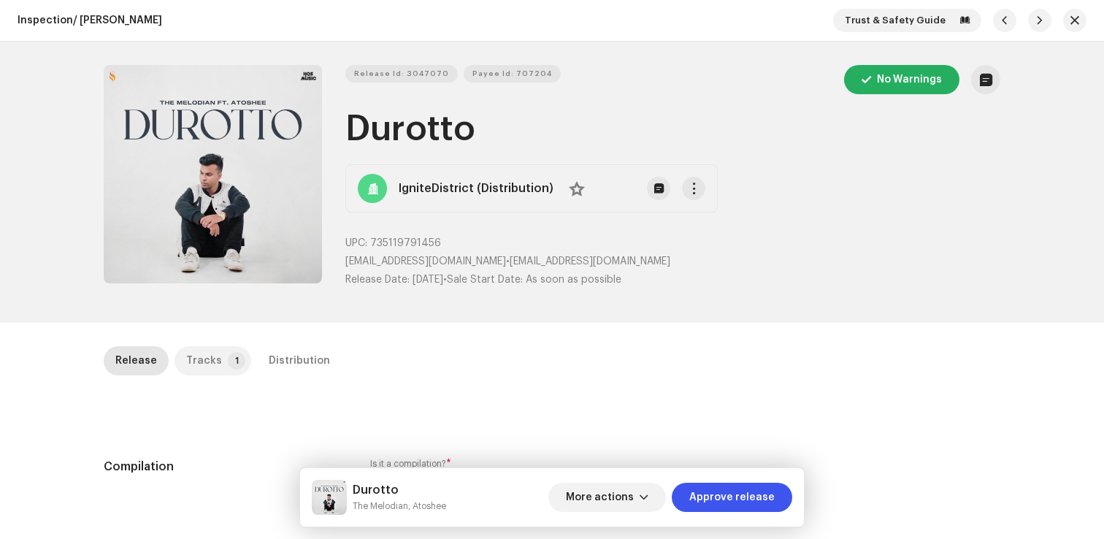
click at [216, 369] on p-tab "Tracks 1" at bounding box center [213, 360] width 77 height 29
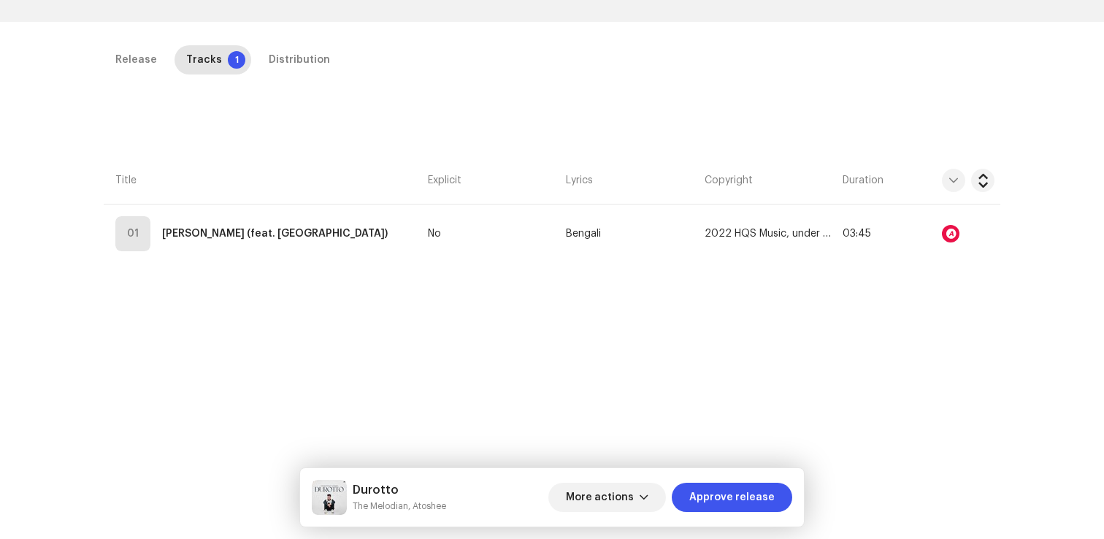
scroll to position [346, 0]
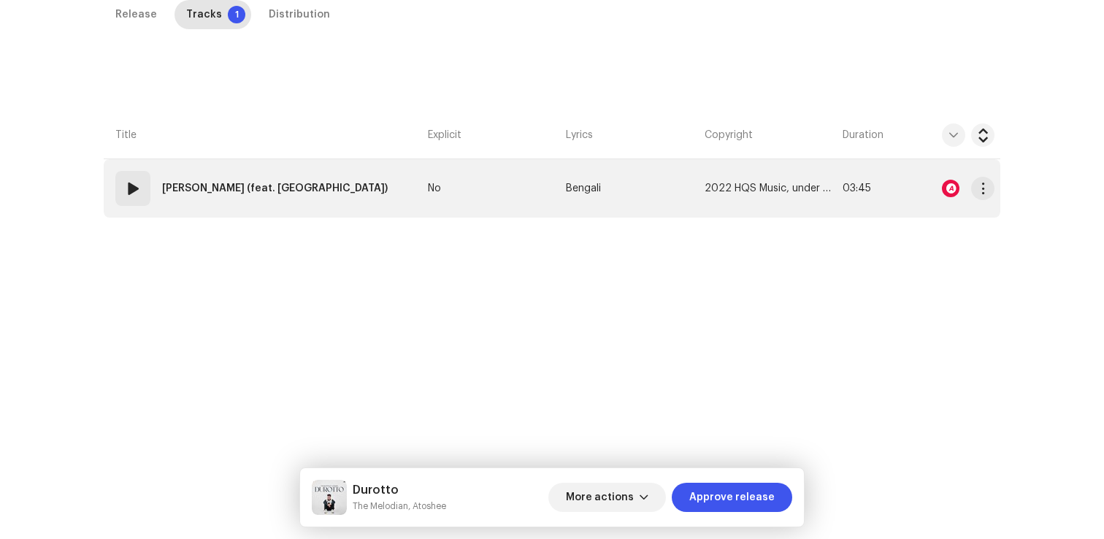
click at [951, 175] on div at bounding box center [954, 188] width 82 height 29
click at [947, 185] on div at bounding box center [951, 189] width 18 height 18
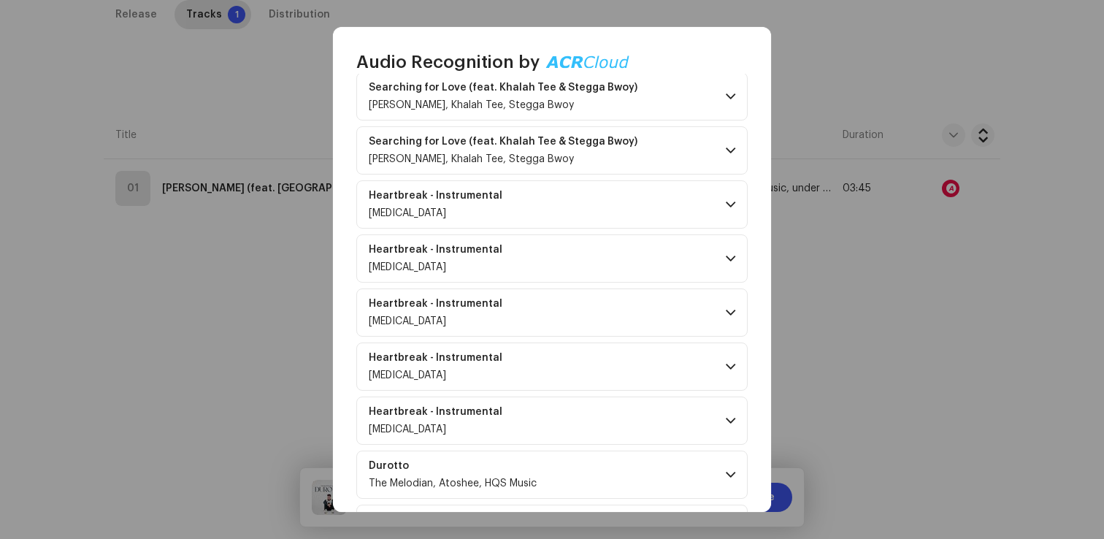
scroll to position [488, 0]
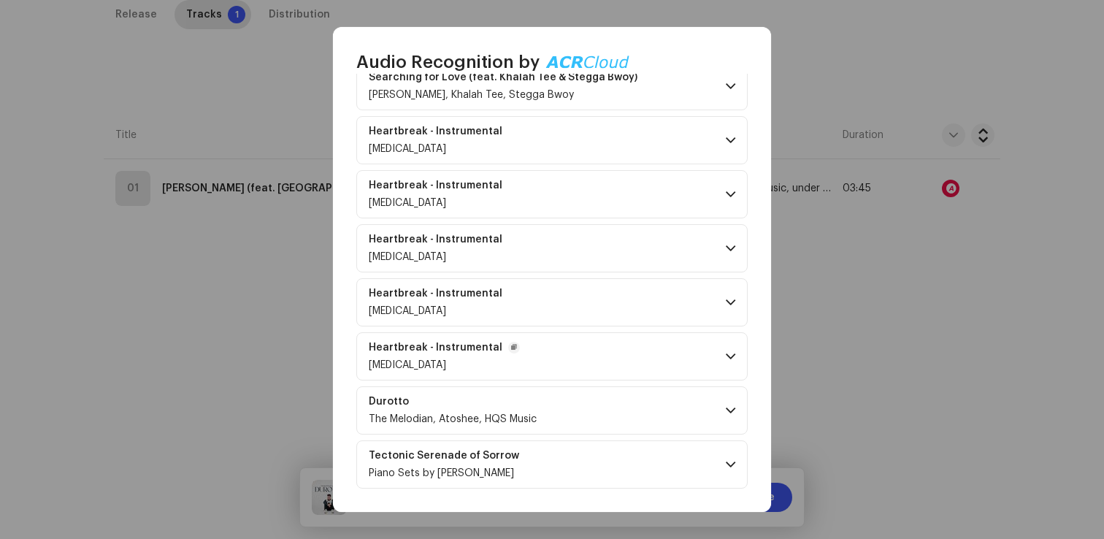
click at [413, 353] on strong "Heartbreak - Instrumental" at bounding box center [436, 348] width 134 height 12
click at [430, 402] on span "Durotto" at bounding box center [453, 402] width 168 height 12
click at [496, 402] on span "Durotto" at bounding box center [453, 402] width 168 height 12
click at [610, 391] on p-accordion-header "Durotto The Melodian, Atoshee, HQS Music" at bounding box center [551, 410] width 391 height 48
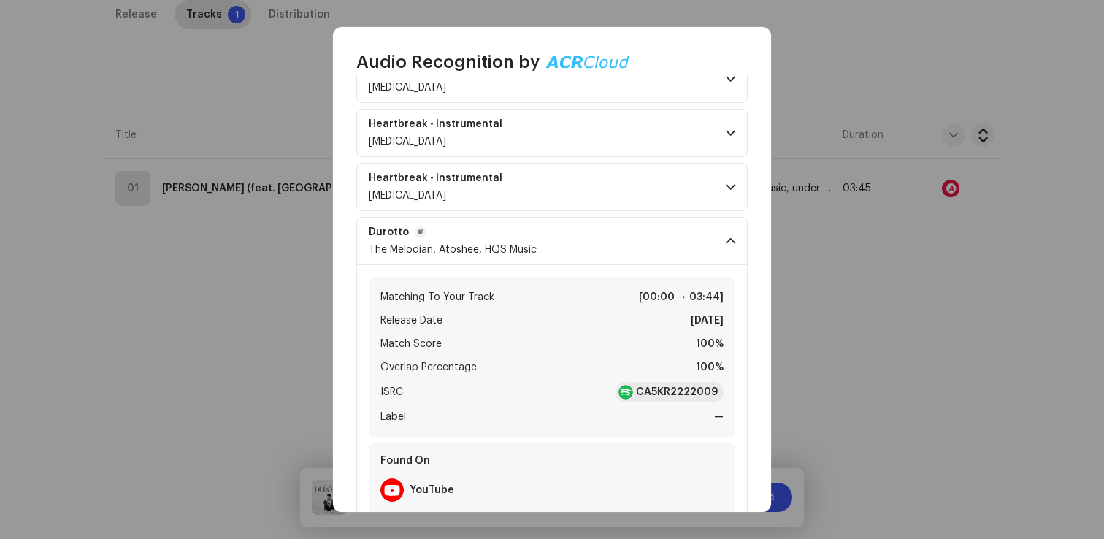
scroll to position [682, 0]
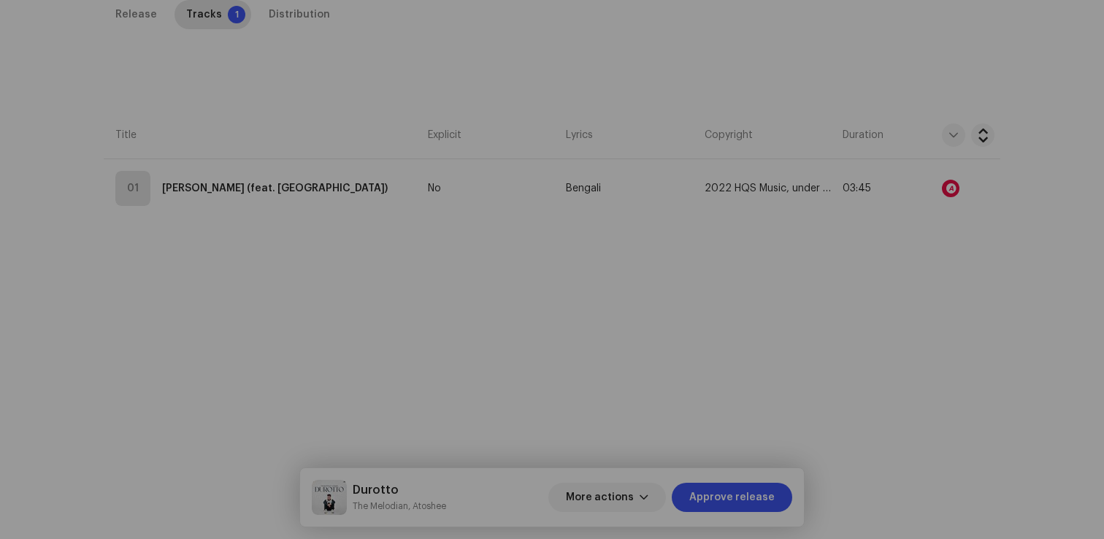
click at [304, 316] on div "Audio Recognition by Remix/Sample 14 All results require review/listening to av…" at bounding box center [552, 269] width 1104 height 539
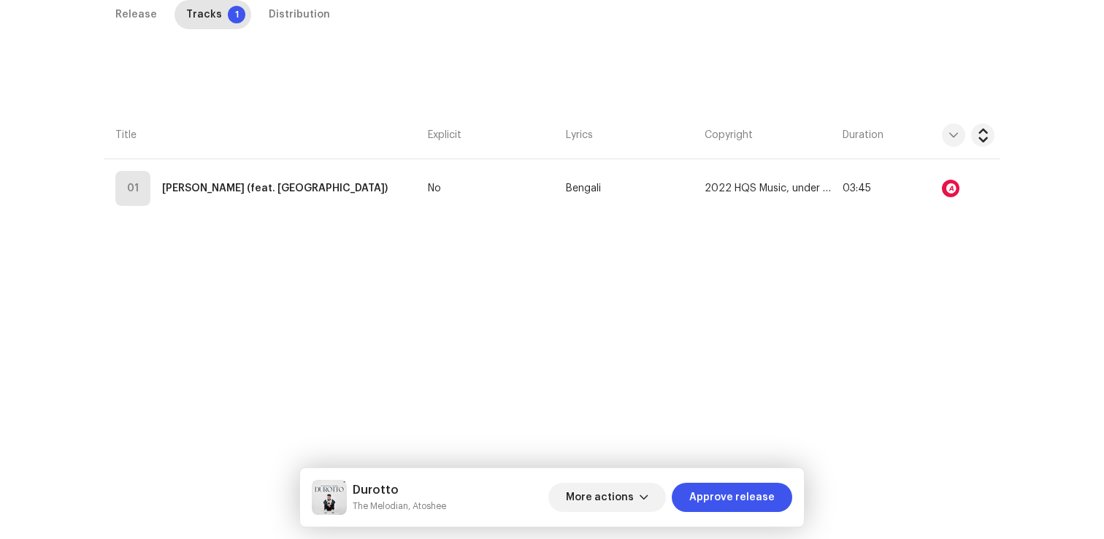
scroll to position [318, 0]
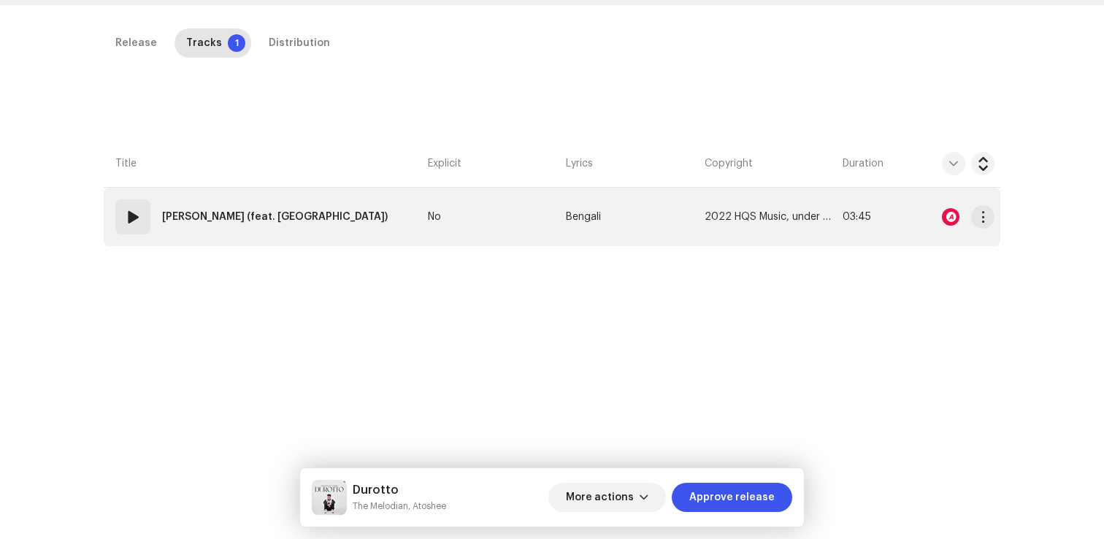
click at [209, 239] on td "01 Durotto (feat. Atoshee)" at bounding box center [263, 217] width 318 height 58
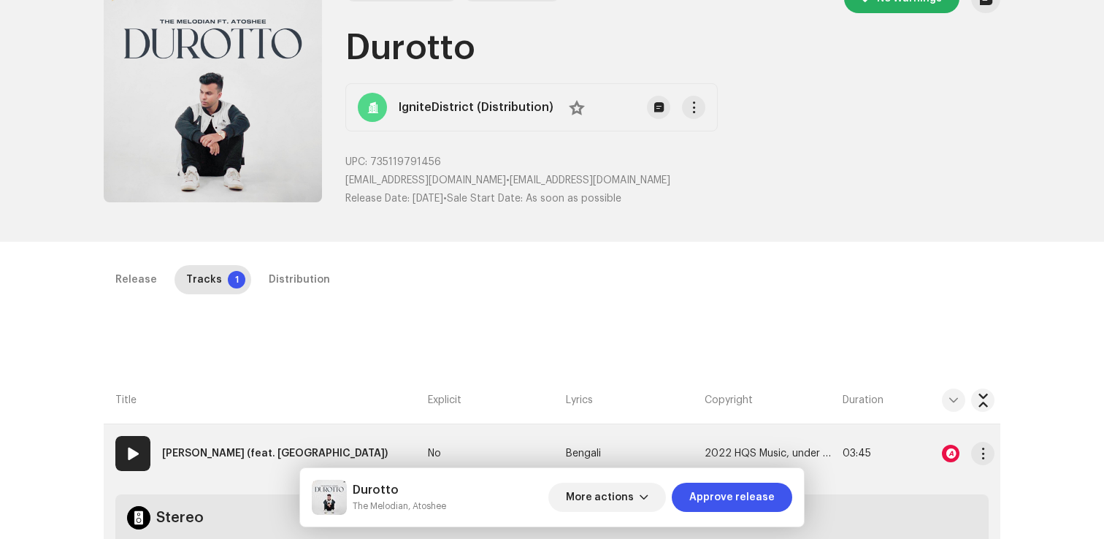
scroll to position [0, 0]
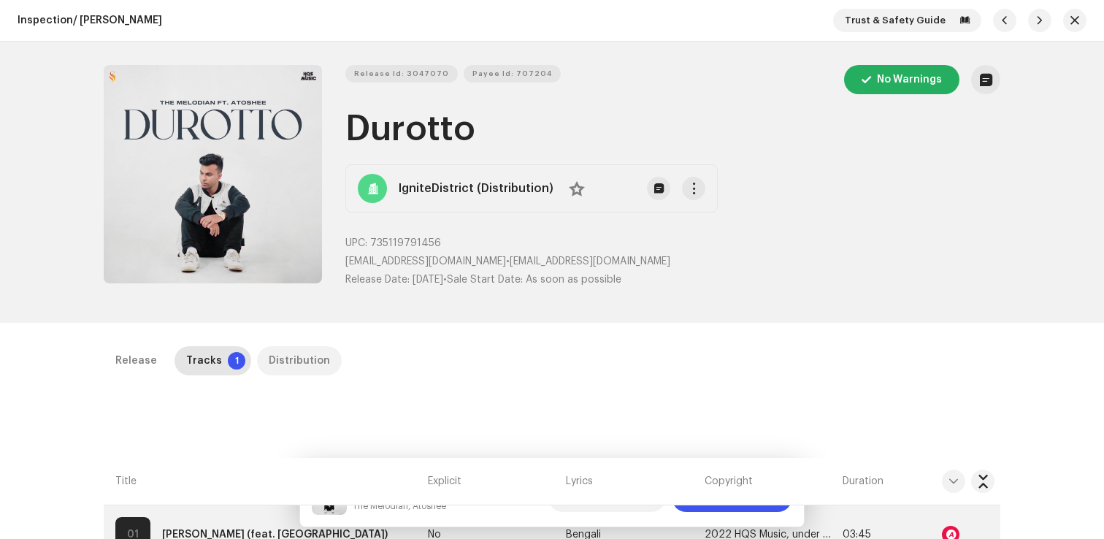
click at [283, 348] on div "Distribution" at bounding box center [299, 360] width 61 height 29
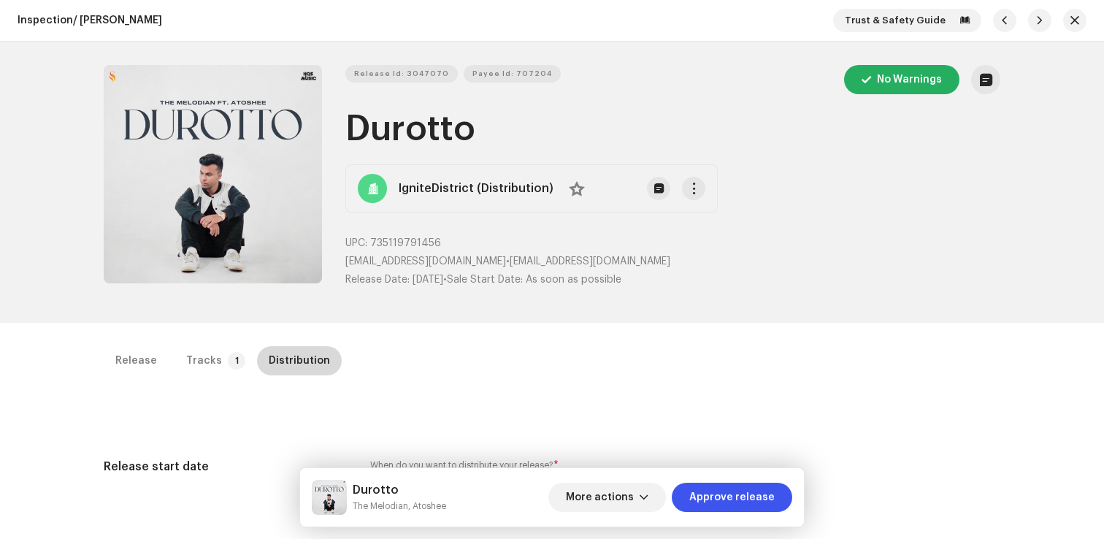
scroll to position [610, 0]
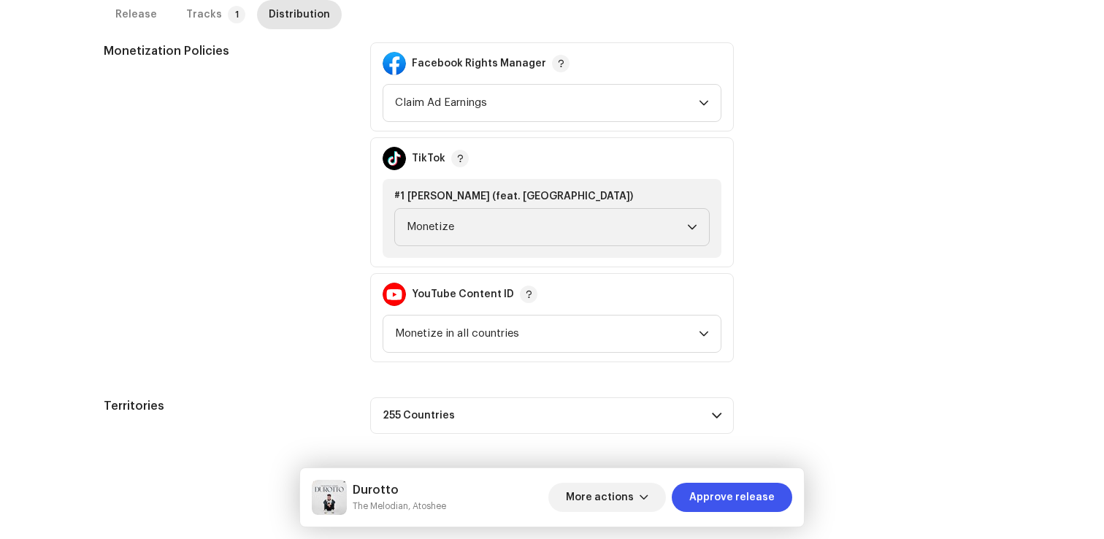
click at [340, 189] on div "Monetization Policies" at bounding box center [225, 202] width 243 height 320
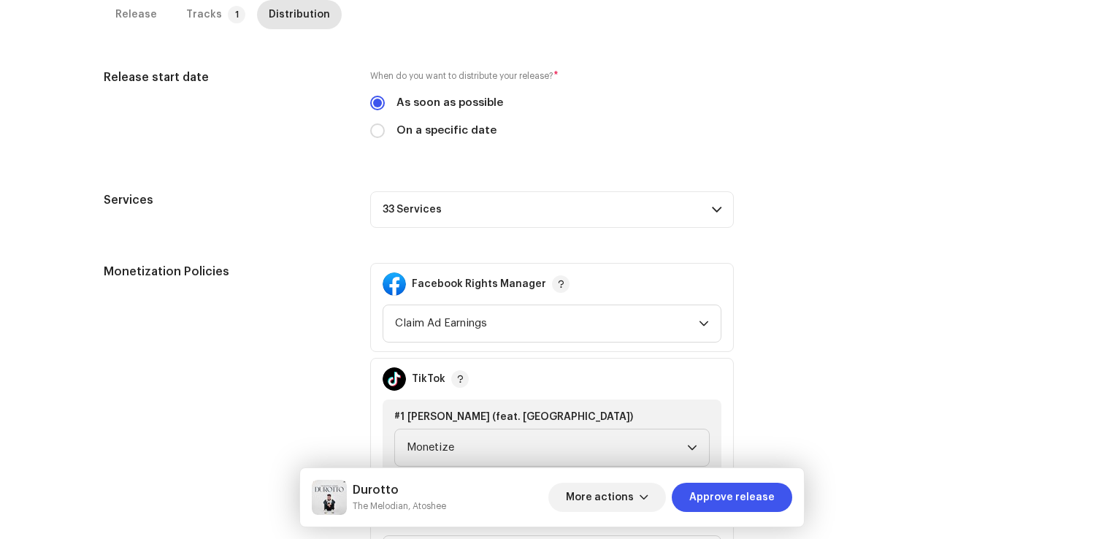
scroll to position [344, 0]
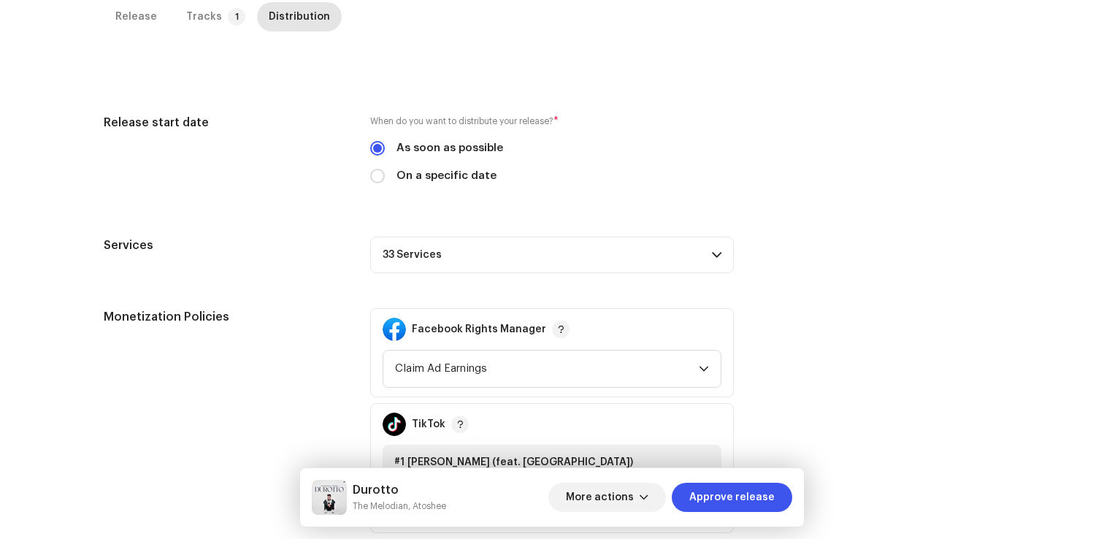
click at [467, 258] on p-accordion-header "33 Services" at bounding box center [552, 255] width 364 height 37
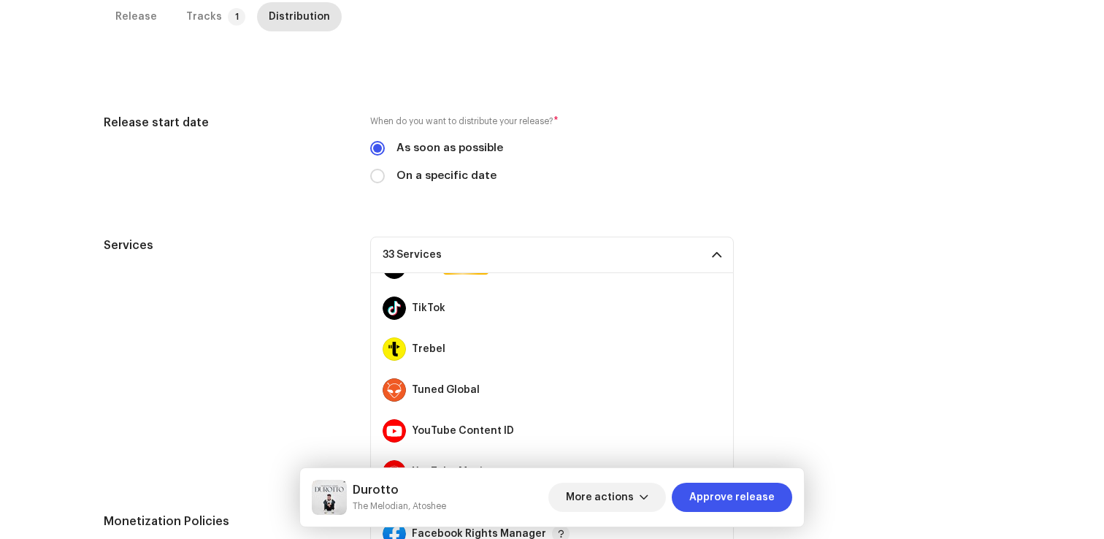
scroll to position [1146, 0]
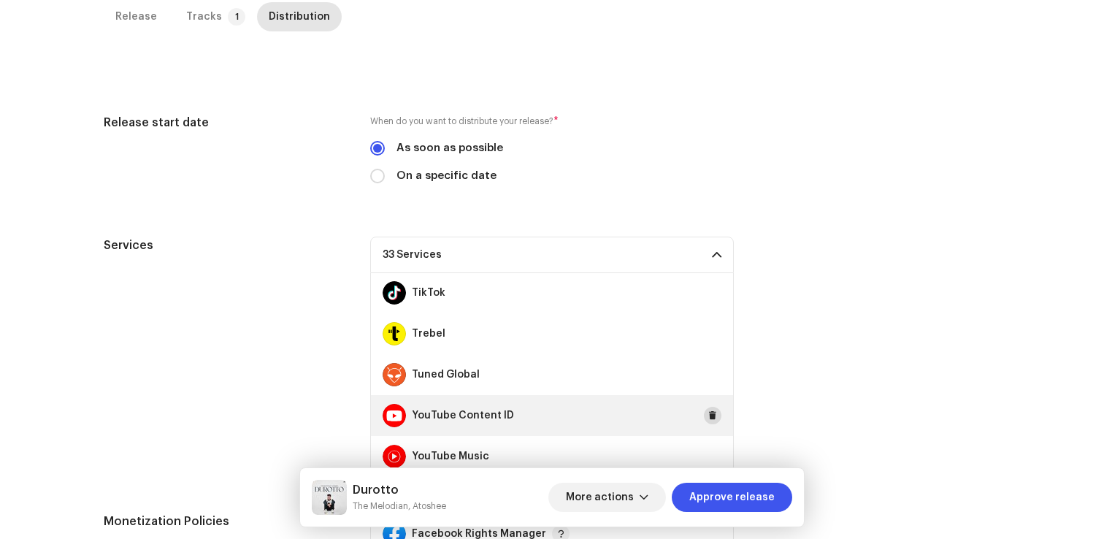
click at [709, 417] on button at bounding box center [713, 416] width 18 height 18
click at [807, 331] on div "Services 32 Services Amazon HD Audio Anghami Audiomack AWA Boomplay Deezer Face…" at bounding box center [552, 357] width 897 height 241
click at [732, 494] on span "Approve release" at bounding box center [731, 497] width 85 height 29
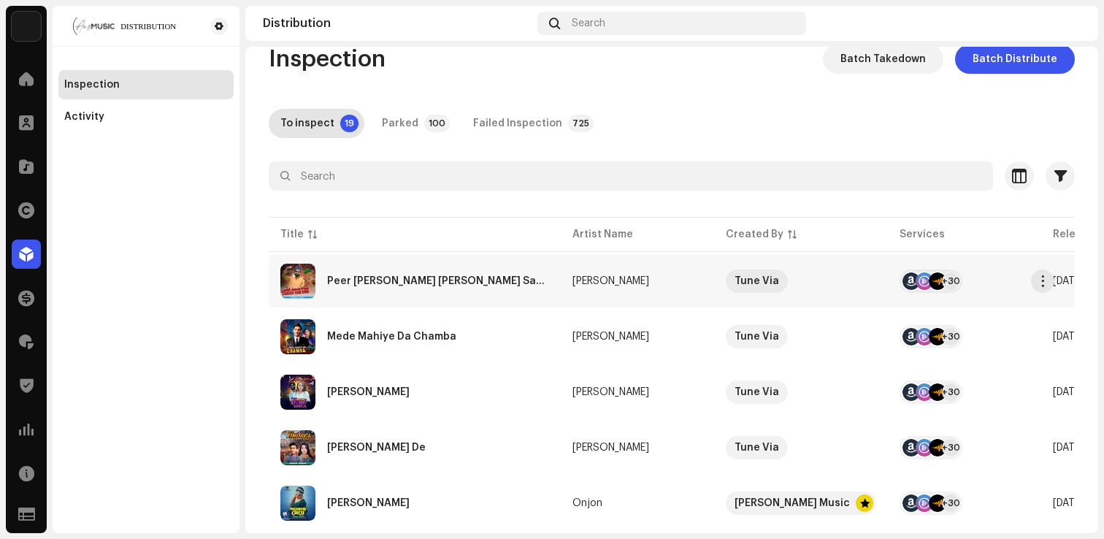
scroll to position [26, 0]
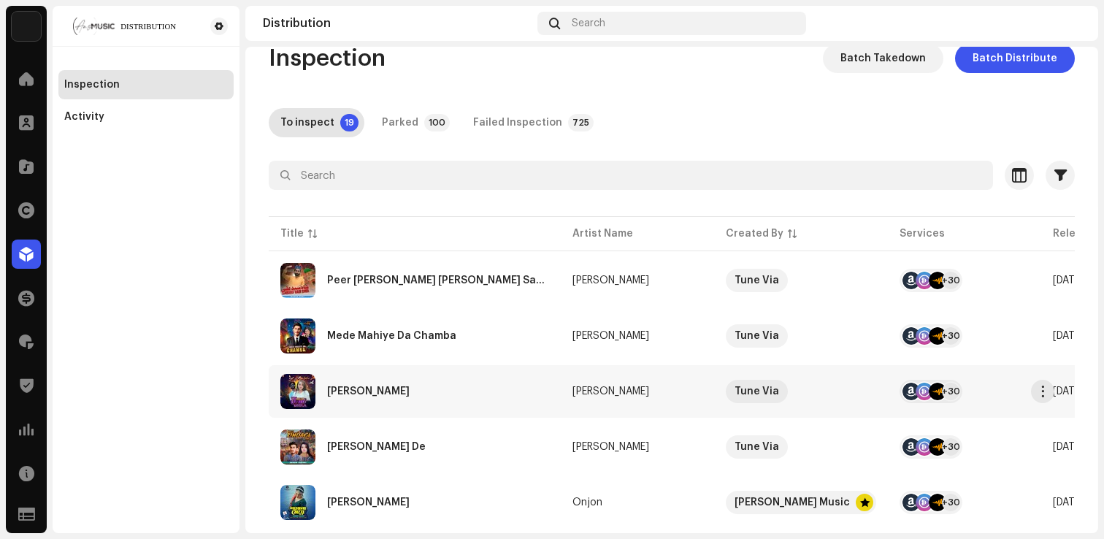
click at [347, 398] on div "[PERSON_NAME]" at bounding box center [414, 391] width 269 height 35
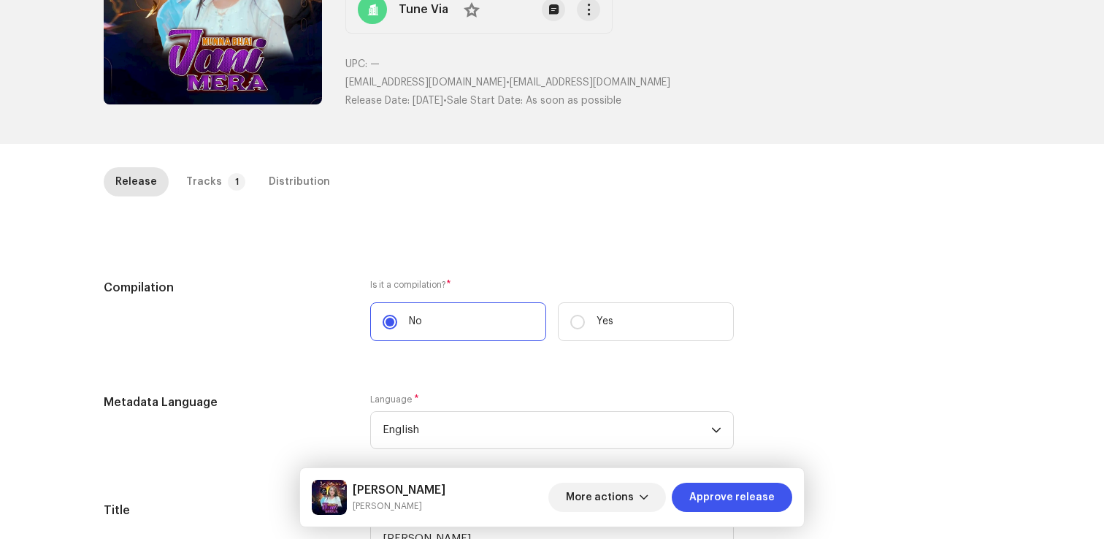
scroll to position [241, 0]
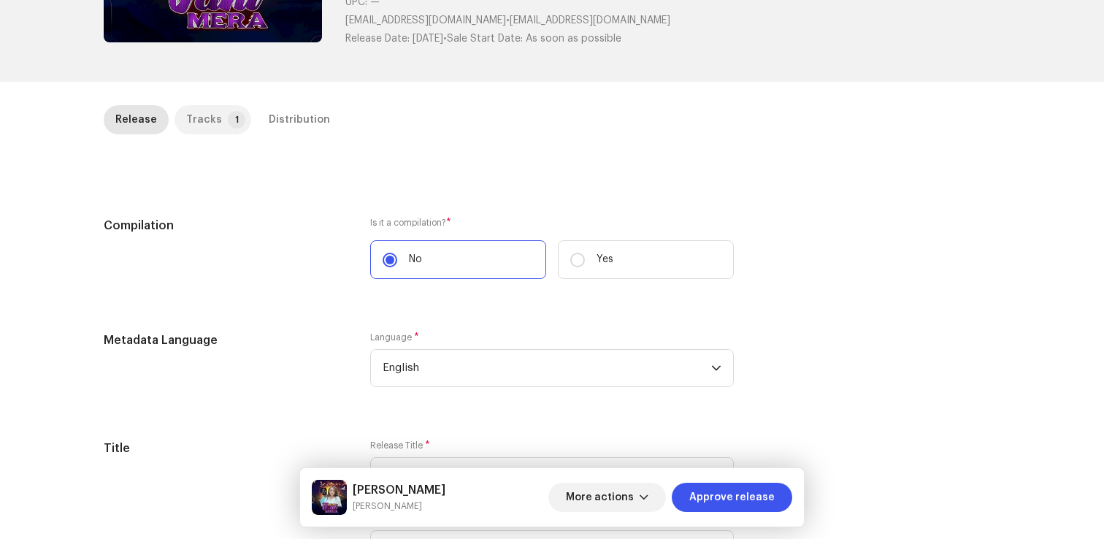
click at [208, 118] on div "Tracks" at bounding box center [204, 119] width 36 height 29
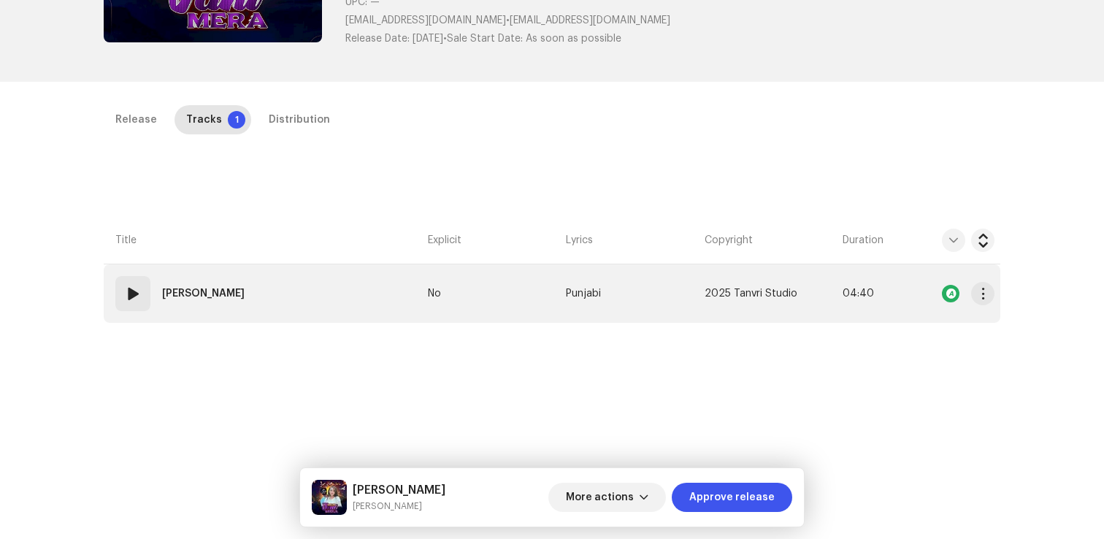
click at [223, 322] on td "01 Jani Mera" at bounding box center [263, 293] width 318 height 58
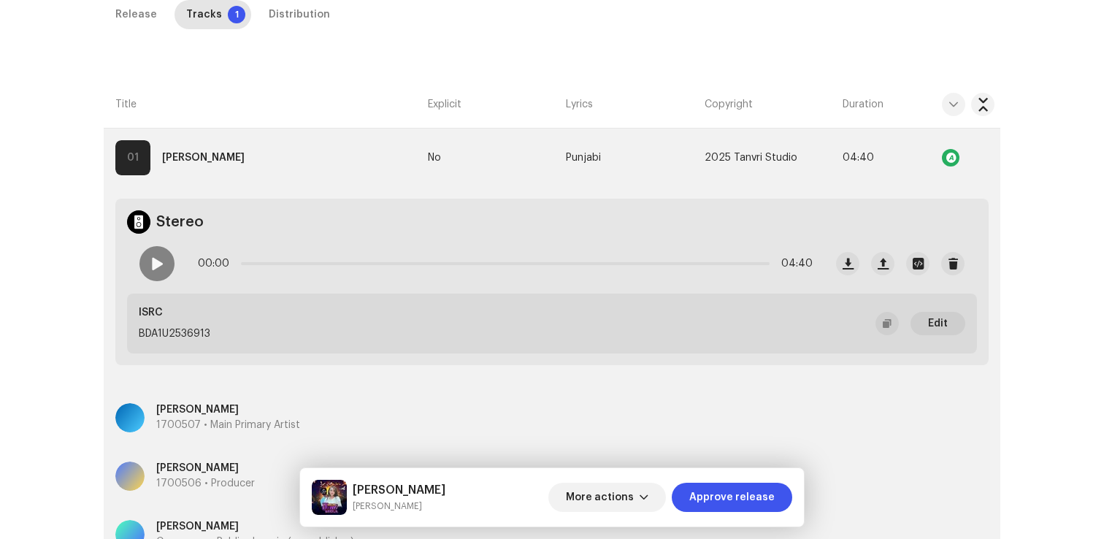
scroll to position [0, 0]
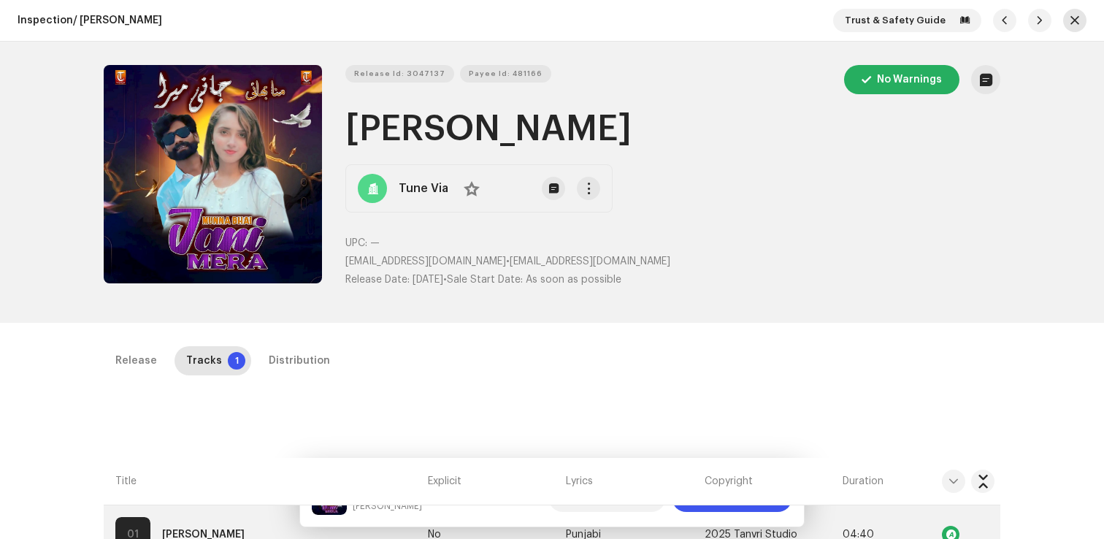
click at [1070, 24] on span "button" at bounding box center [1074, 21] width 9 height 12
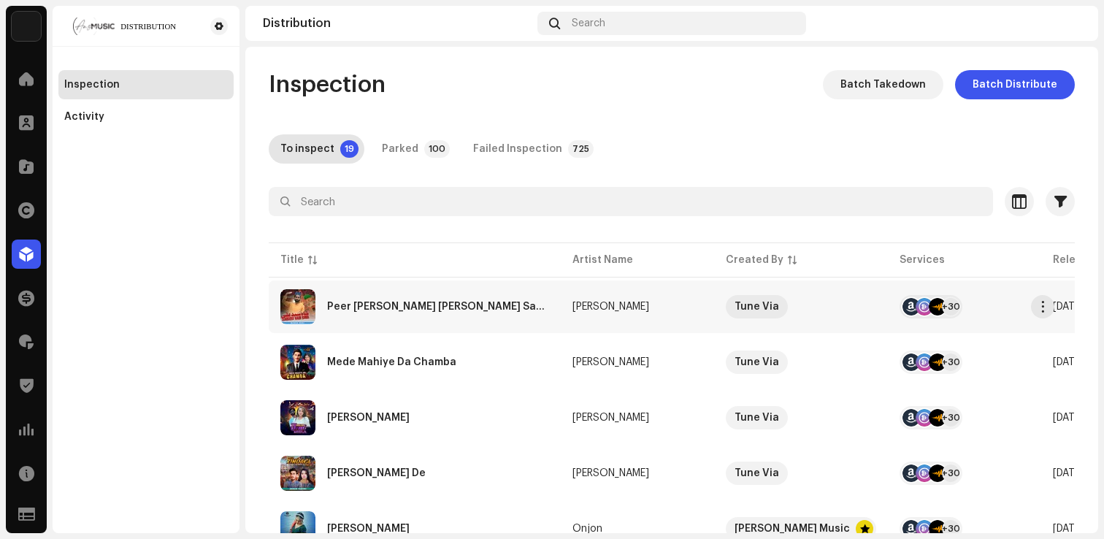
click at [361, 319] on div "Peer [PERSON_NAME] [PERSON_NAME] Sahara Hain [PERSON_NAME]" at bounding box center [414, 306] width 269 height 35
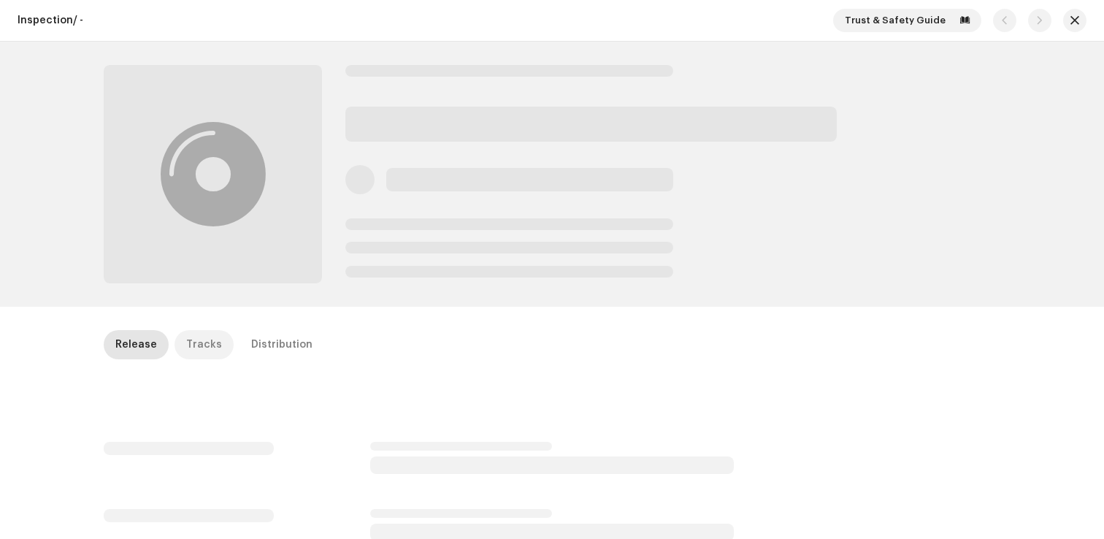
click at [193, 351] on div "Tracks" at bounding box center [204, 344] width 36 height 29
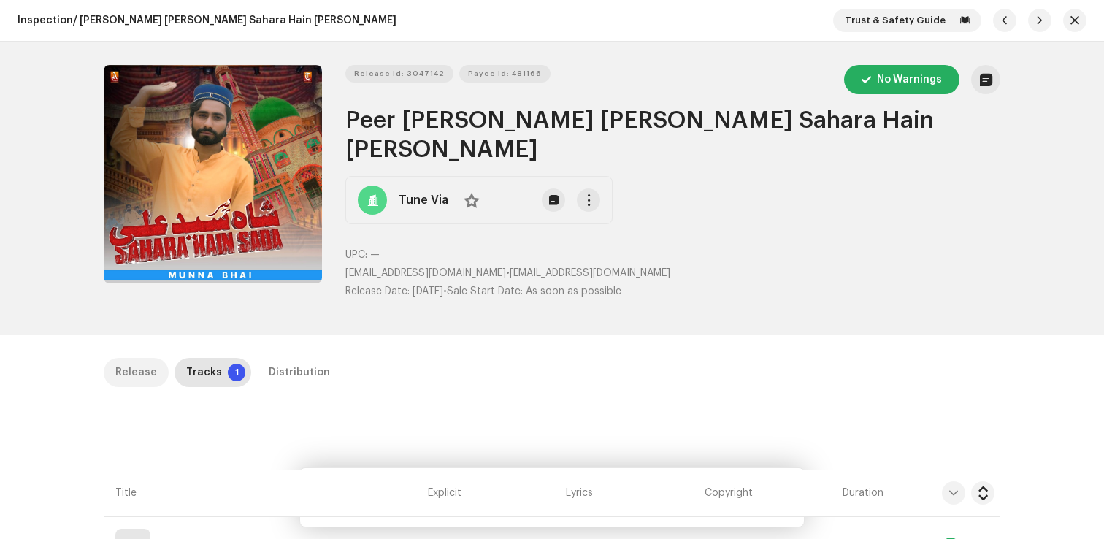
click at [141, 358] on div "Release" at bounding box center [136, 372] width 42 height 29
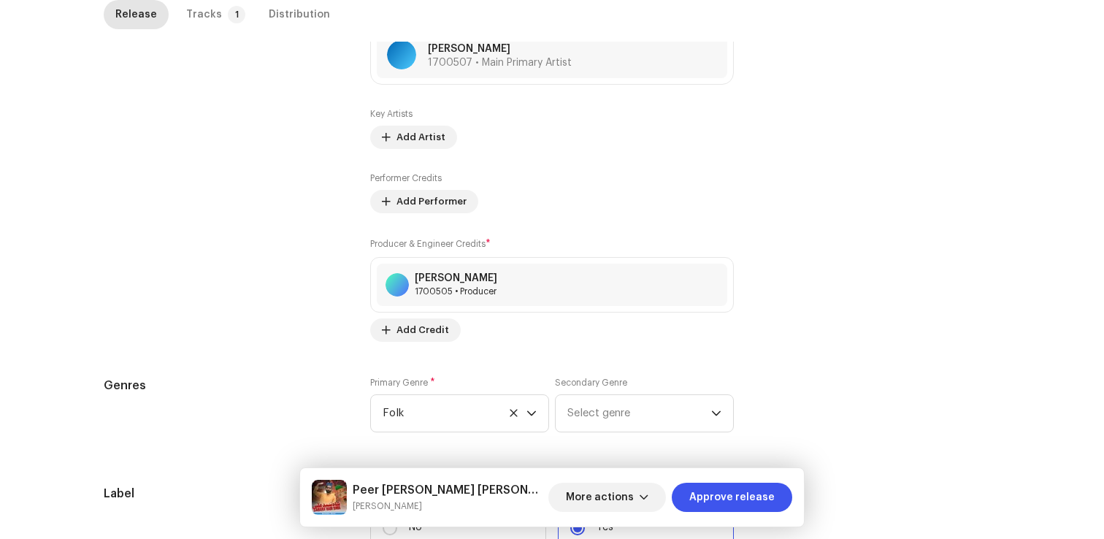
scroll to position [1403, 0]
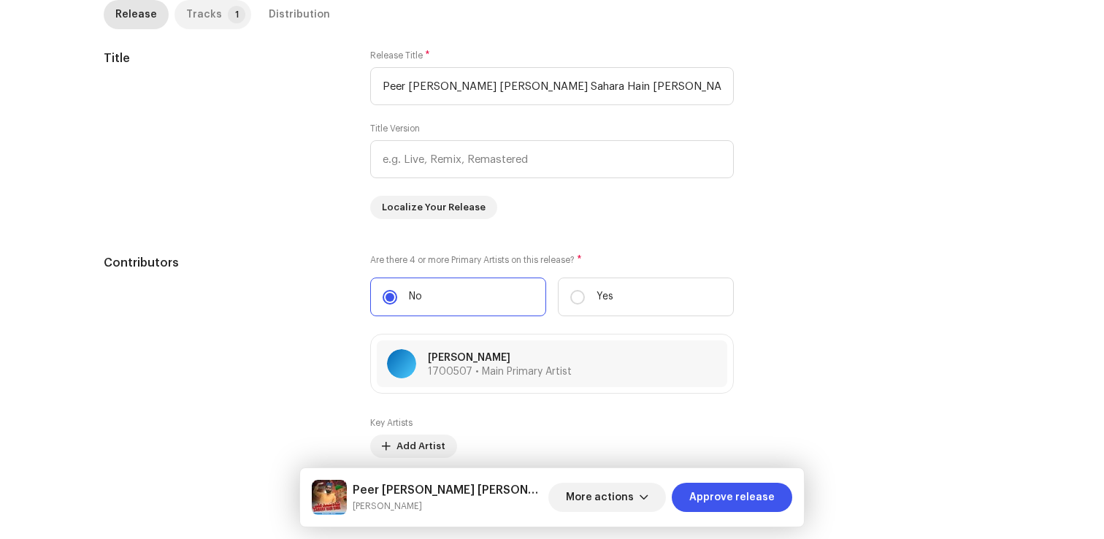
click at [199, 14] on div "Tracks" at bounding box center [204, 14] width 36 height 29
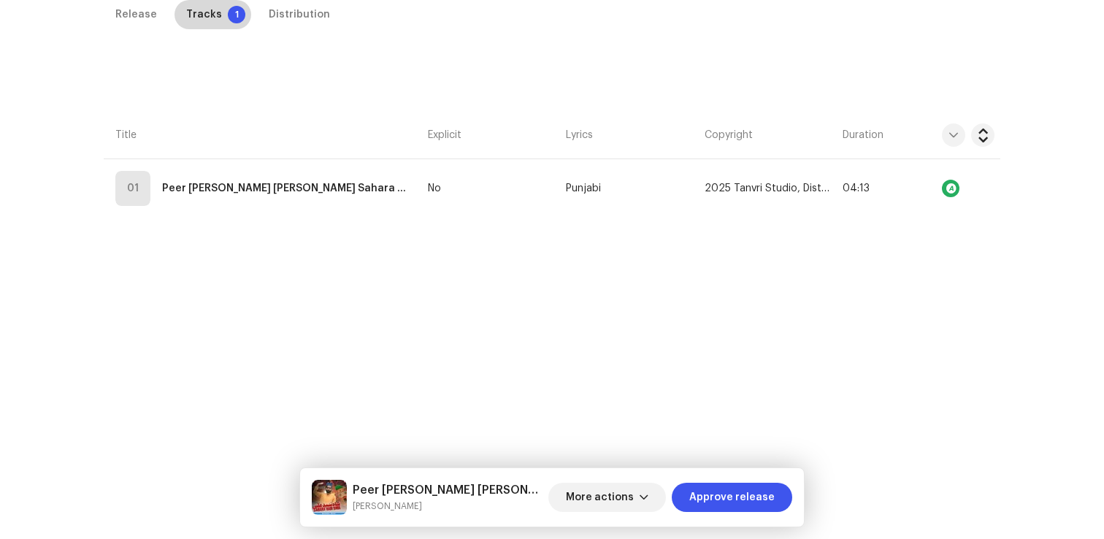
scroll to position [330, 0]
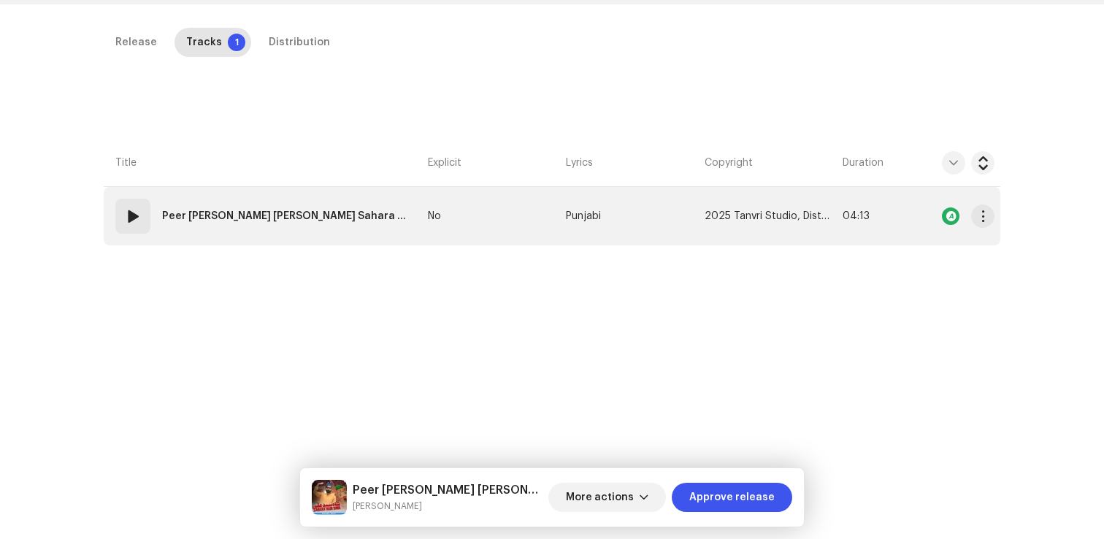
click at [186, 213] on td "01 Peer Shah Syed Ali Sahara Hain Sada" at bounding box center [263, 216] width 318 height 58
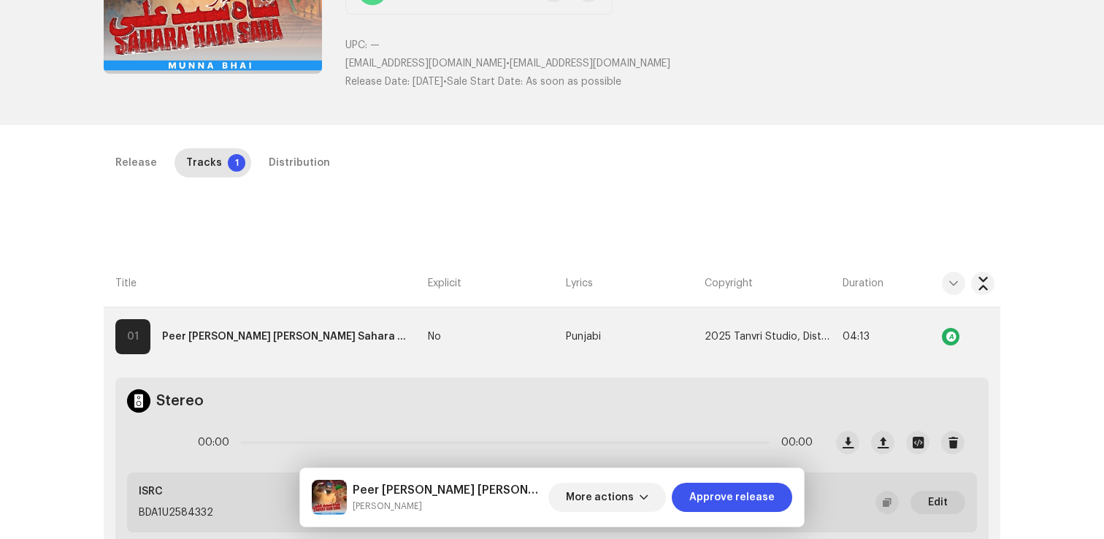
scroll to position [303, 0]
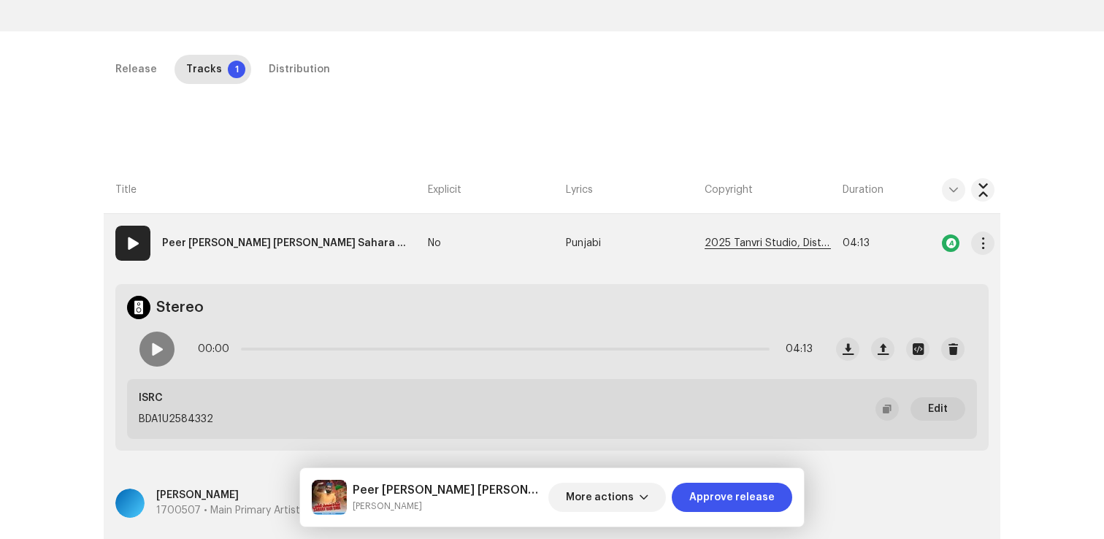
click at [740, 238] on span "2025 Tanvri Studio, Distributed by ANS Music" at bounding box center [768, 243] width 126 height 11
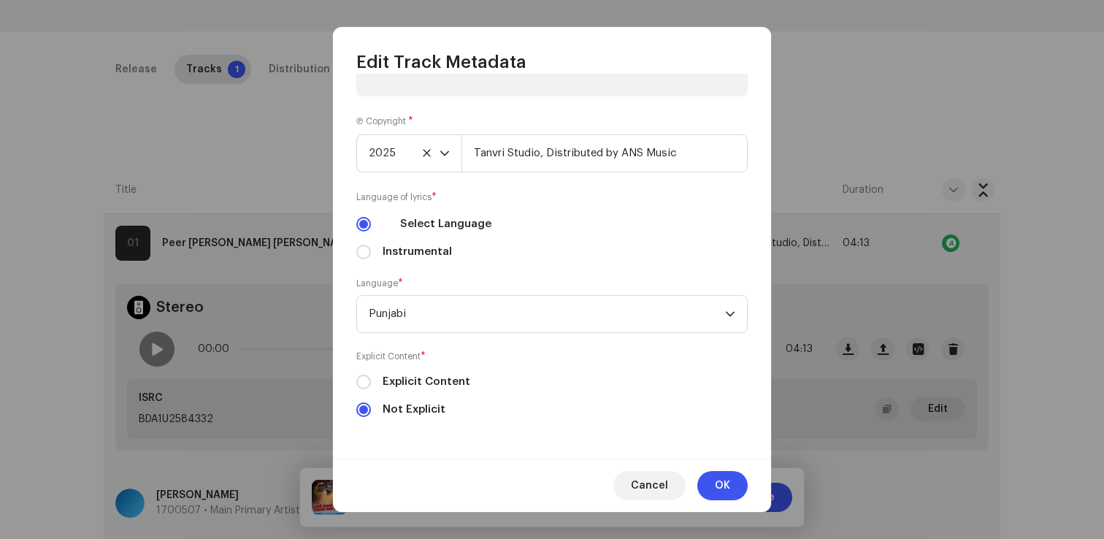
scroll to position [488, 0]
click at [653, 488] on span "Cancel" at bounding box center [649, 485] width 37 height 29
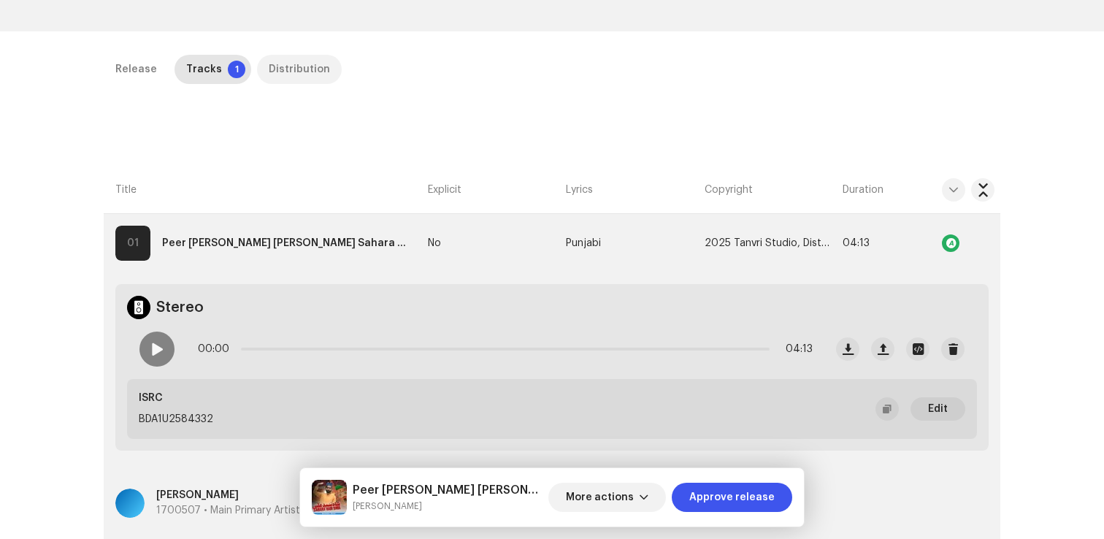
click at [290, 55] on div "Distribution" at bounding box center [299, 69] width 61 height 29
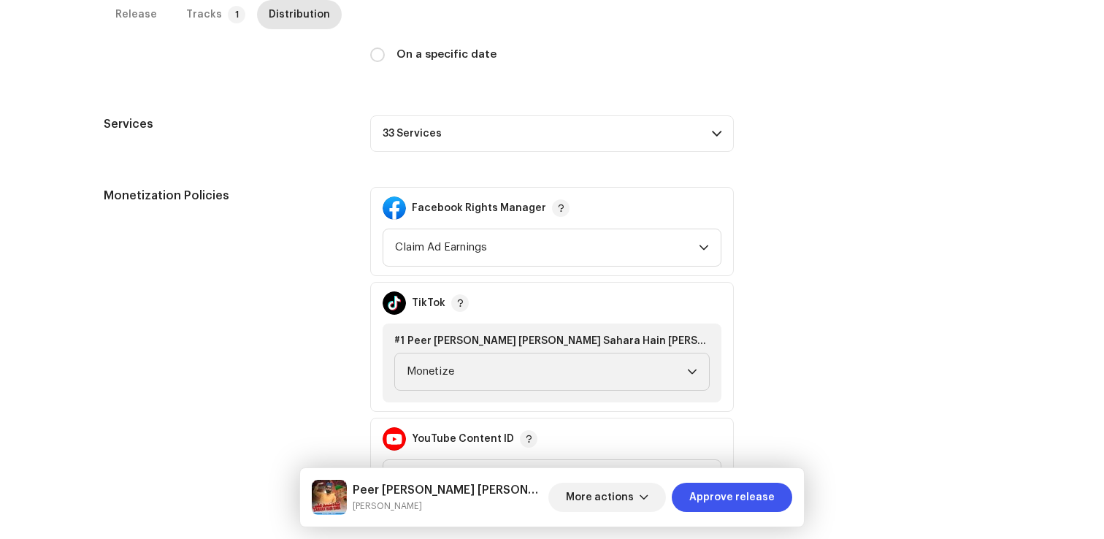
scroll to position [594, 0]
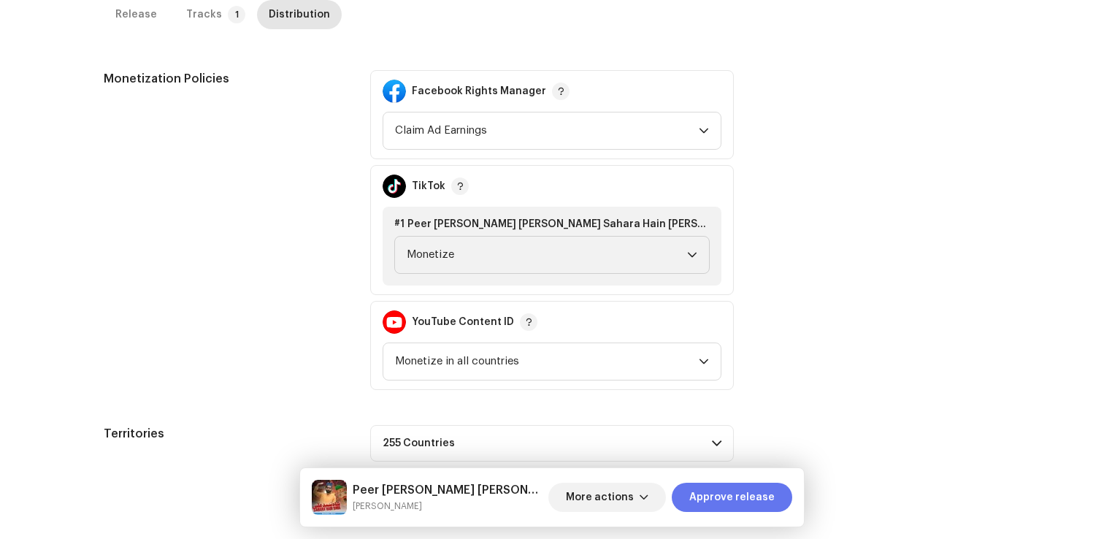
click at [737, 497] on span "Approve release" at bounding box center [731, 497] width 85 height 29
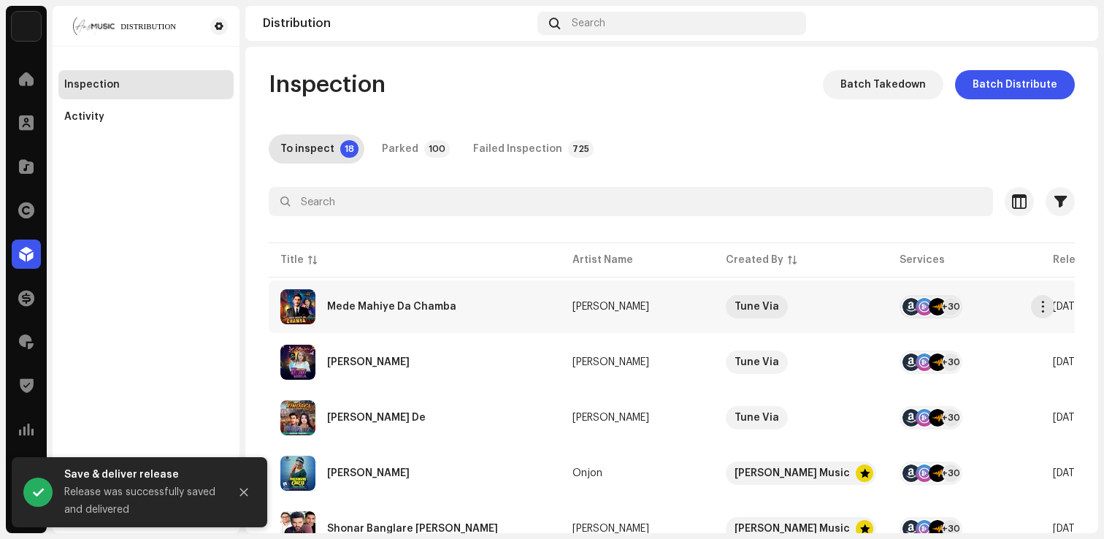
click at [364, 315] on div "Mede Mahiye Da Chamba" at bounding box center [414, 306] width 269 height 35
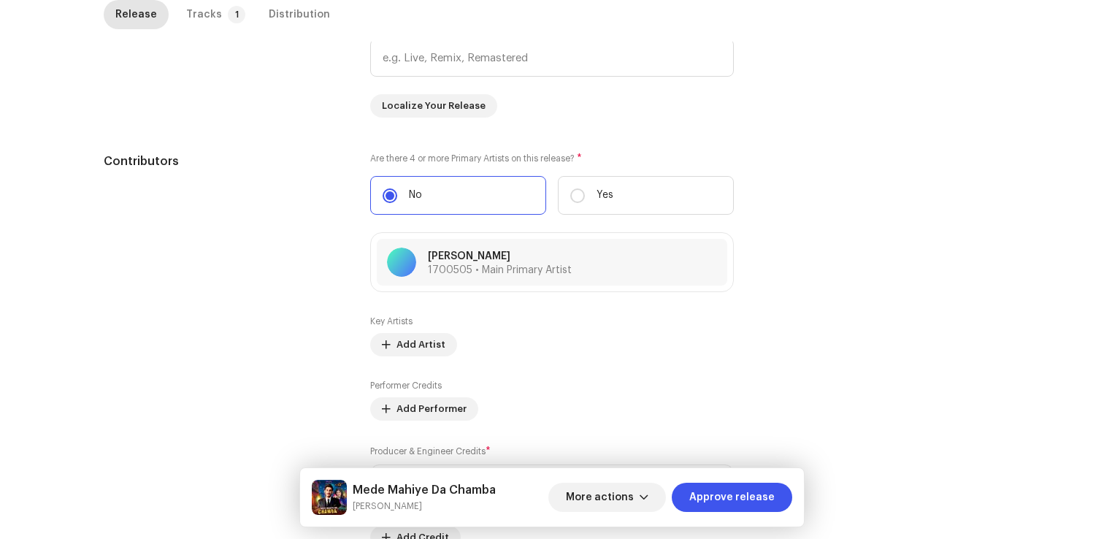
scroll to position [401, 0]
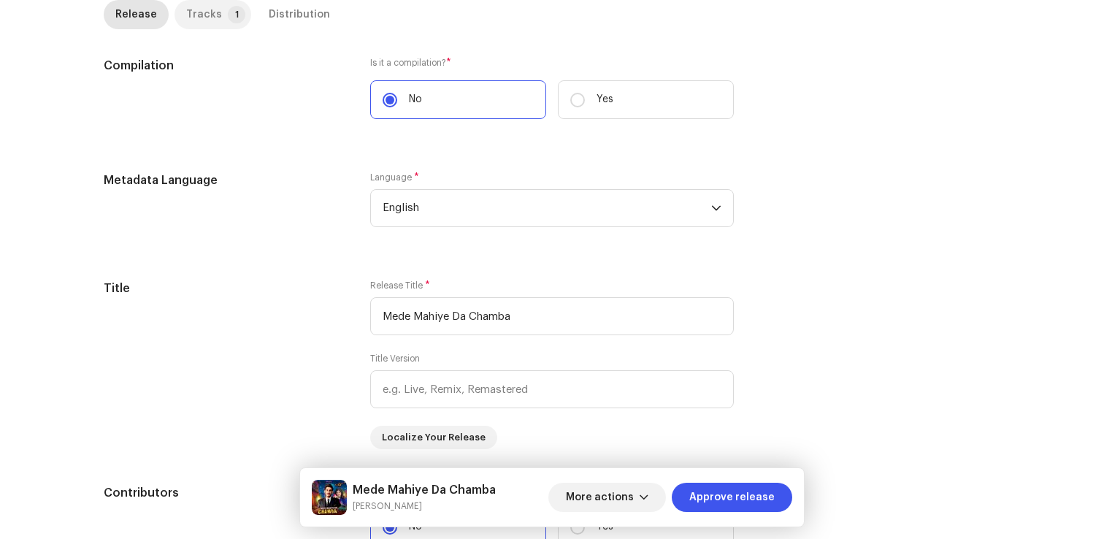
click at [199, 20] on div "Tracks" at bounding box center [204, 14] width 36 height 29
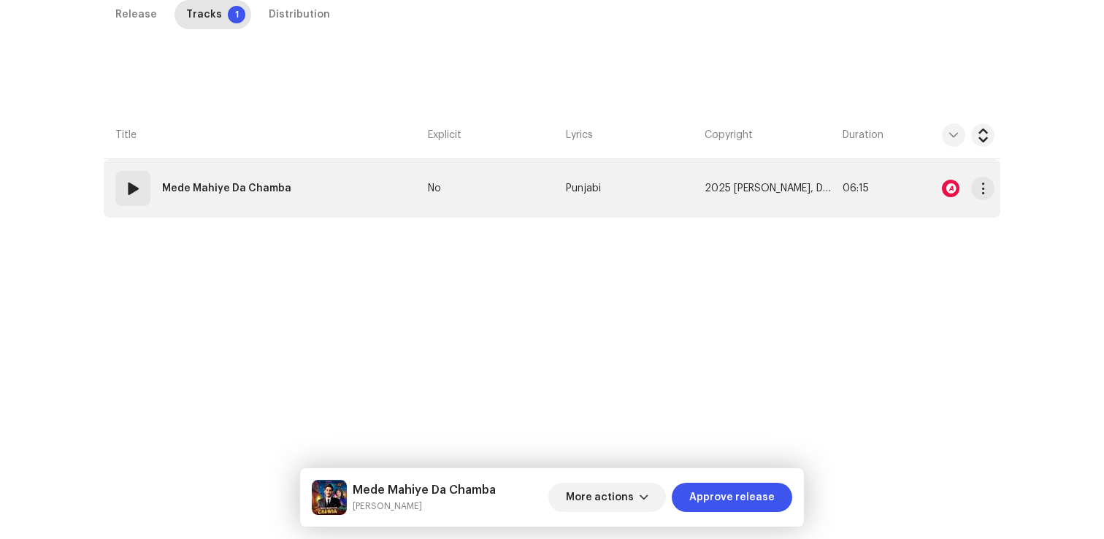
click at [199, 213] on td "01 Mede Mahiye Da Chamba" at bounding box center [263, 188] width 318 height 58
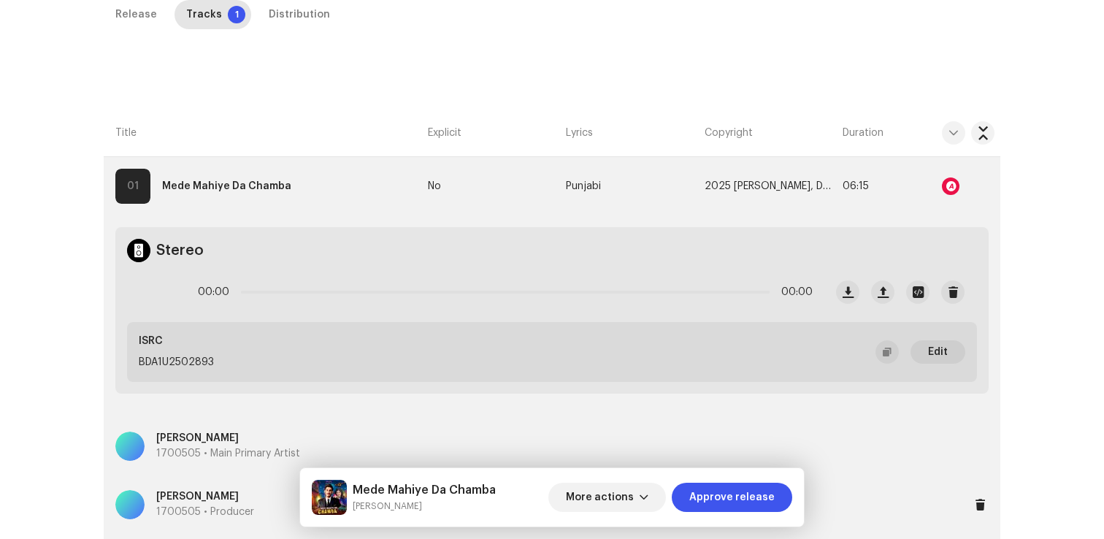
scroll to position [272, 0]
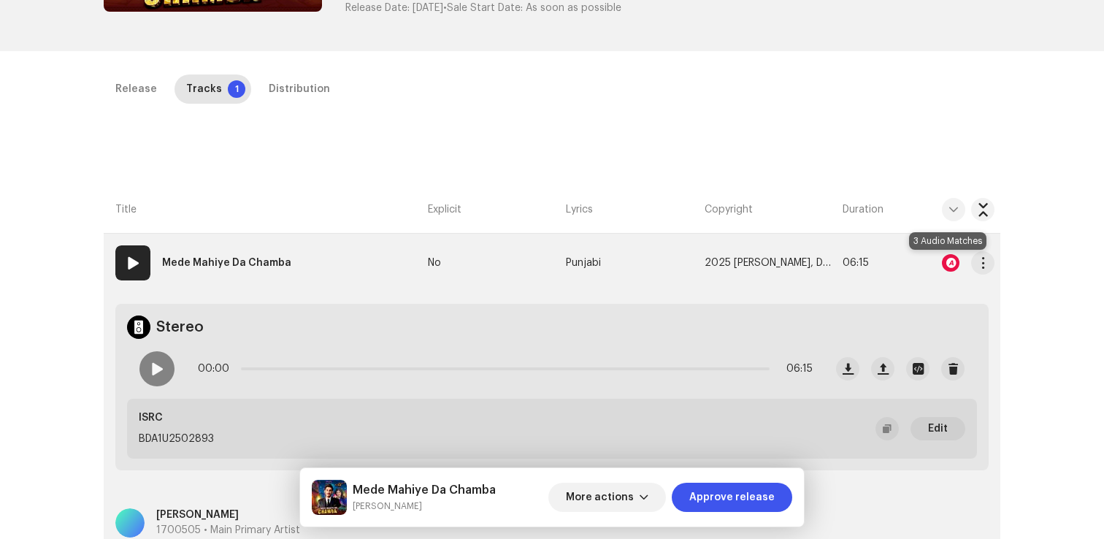
click at [945, 265] on div at bounding box center [951, 263] width 18 height 18
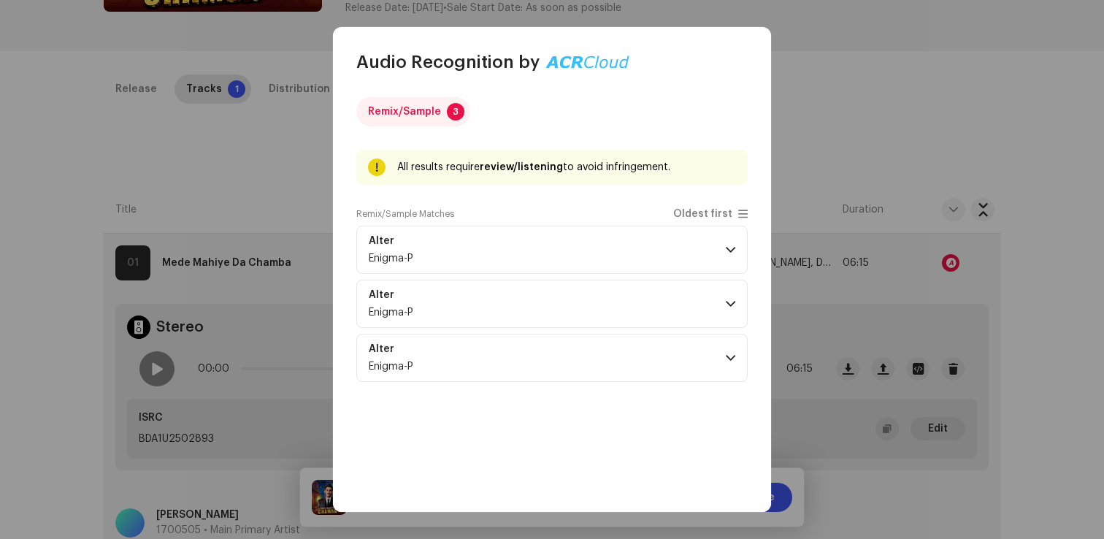
click at [540, 235] on p-accordion-header "Alter Enigma-P" at bounding box center [551, 250] width 391 height 48
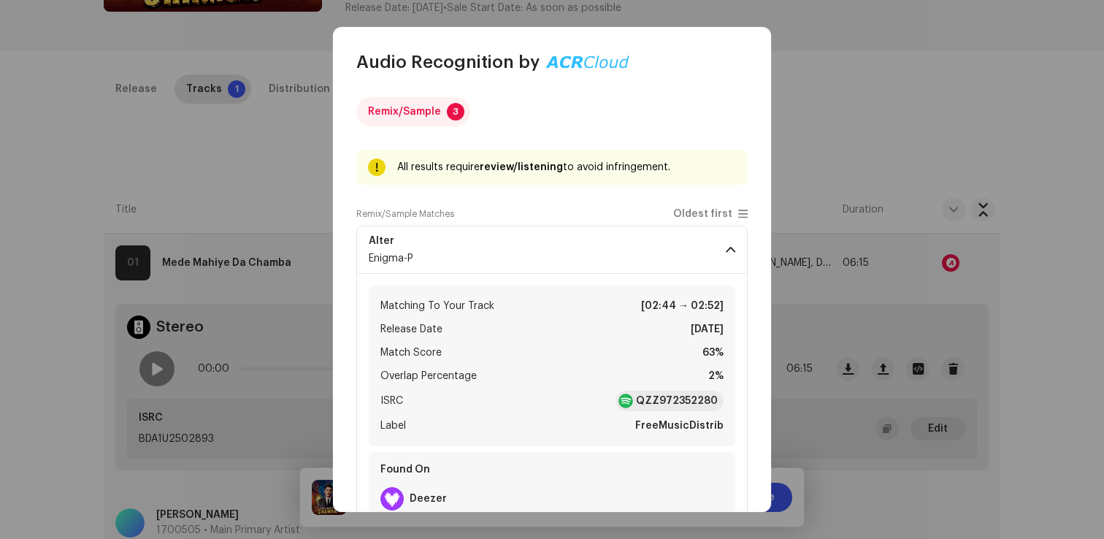
click at [540, 235] on p-accordion-header "Alter Enigma-P" at bounding box center [551, 250] width 391 height 48
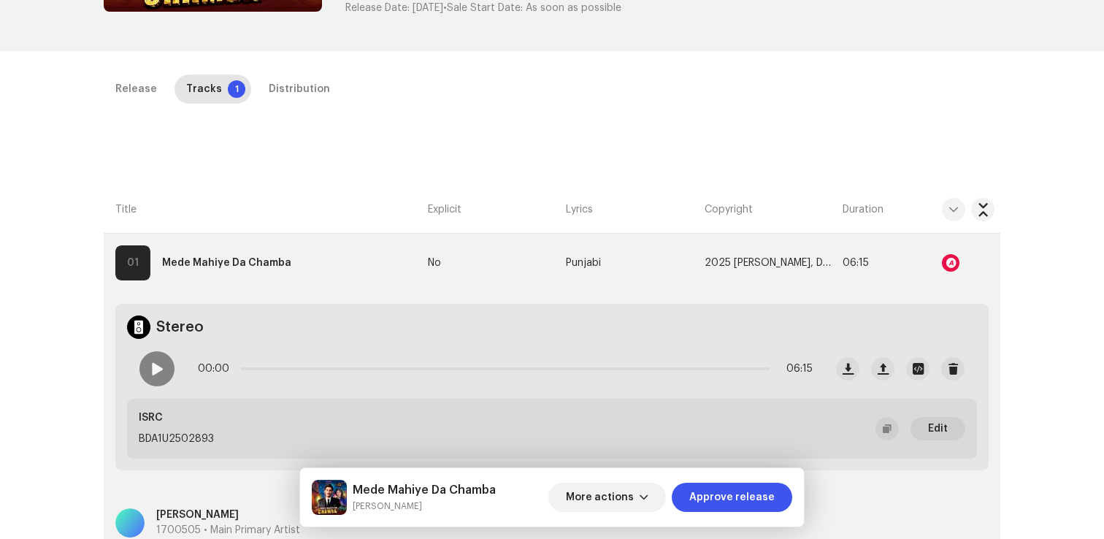
click at [304, 86] on div "Distribution" at bounding box center [299, 88] width 61 height 29
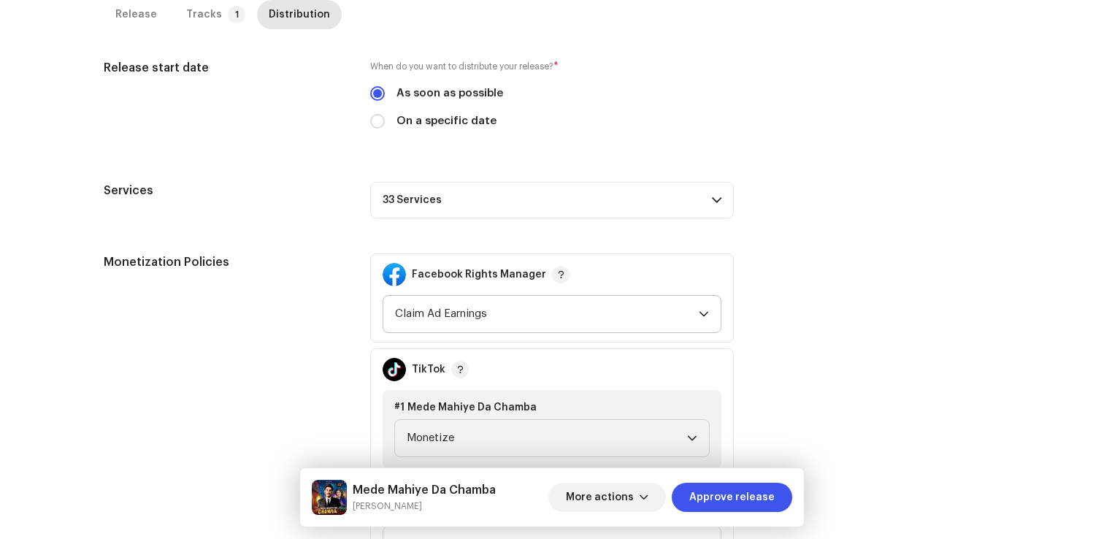
scroll to position [373, 0]
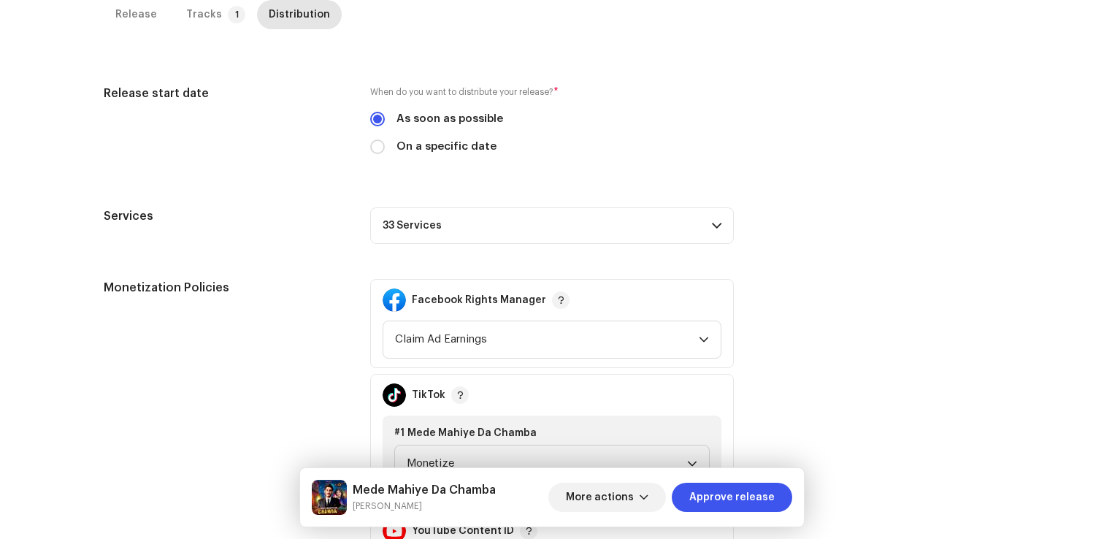
click at [545, 227] on p-accordion-header "33 Services" at bounding box center [552, 225] width 364 height 37
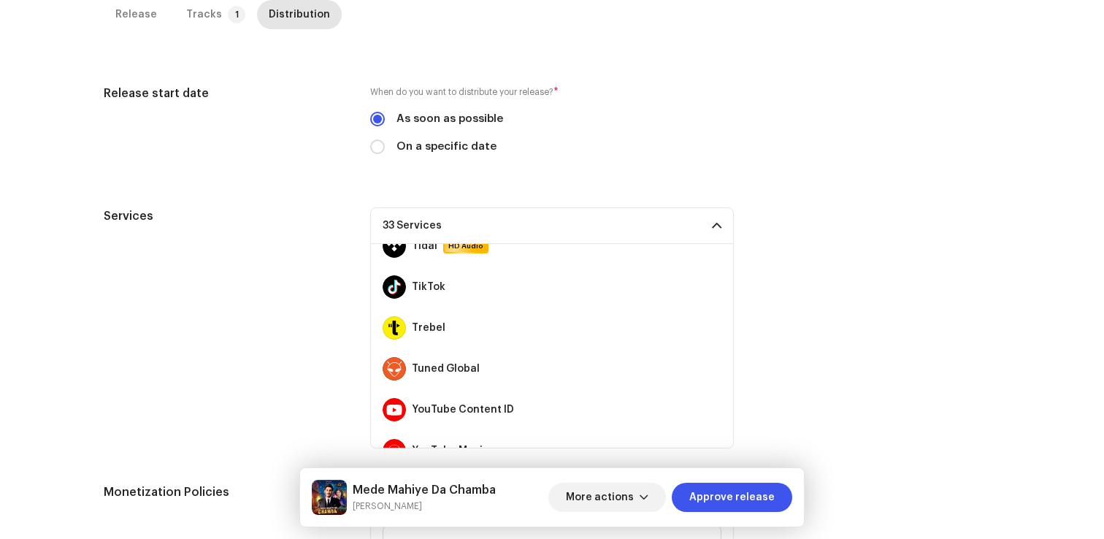
scroll to position [1146, 0]
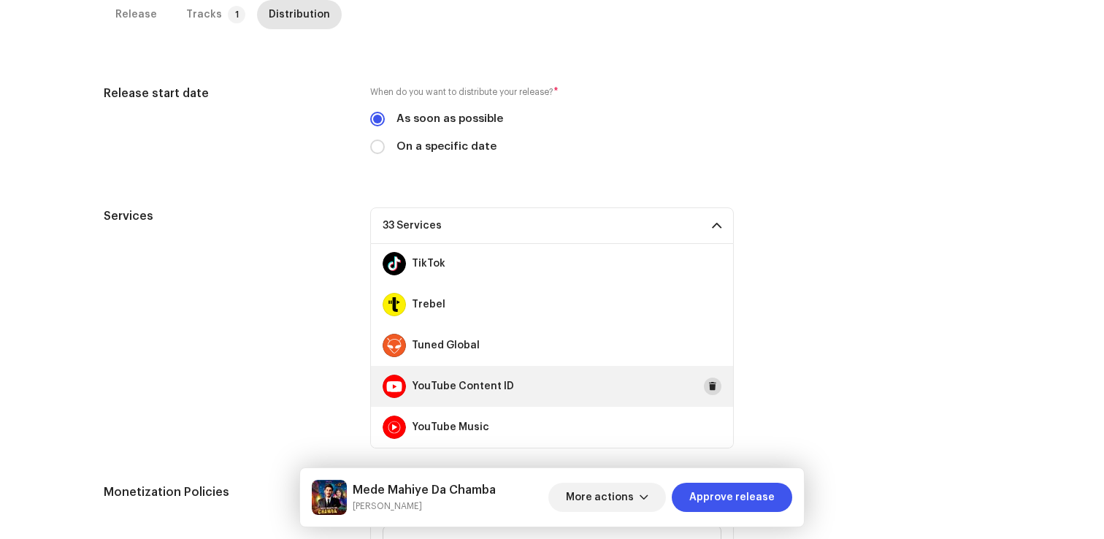
click at [708, 386] on span at bounding box center [712, 386] width 9 height 12
click at [783, 327] on div "Services 32 Services Amazon HD Audio Anghami Audiomack AWA Boomplay Deezer Face…" at bounding box center [552, 327] width 897 height 241
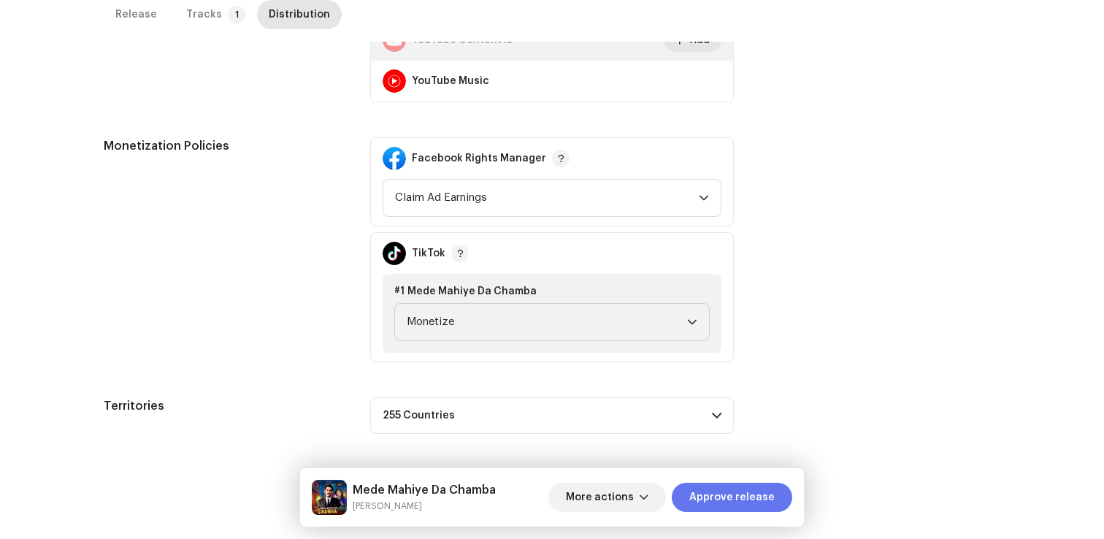
click at [727, 495] on span "Approve release" at bounding box center [731, 497] width 85 height 29
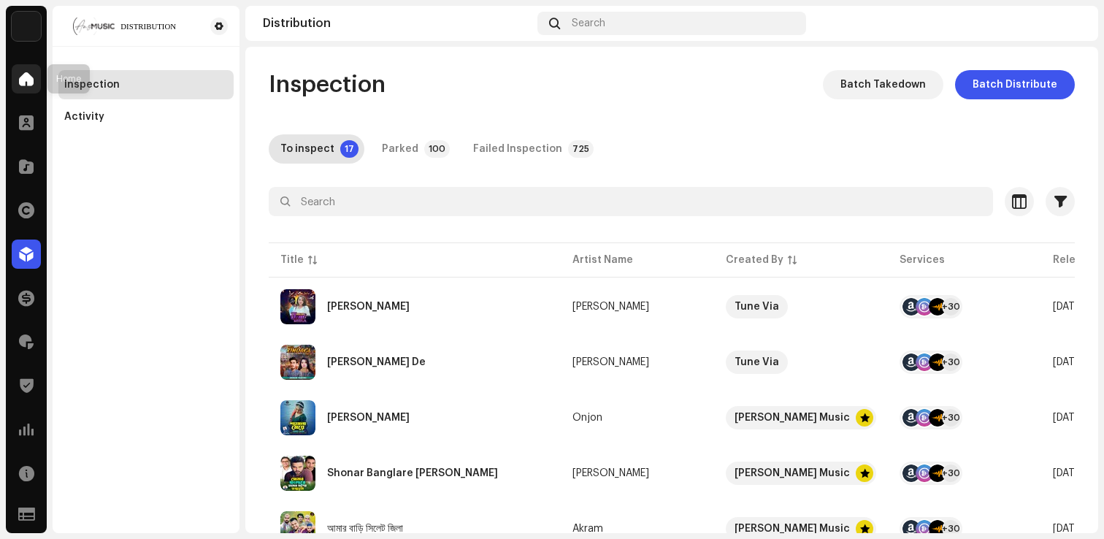
click at [33, 74] on span at bounding box center [26, 79] width 15 height 12
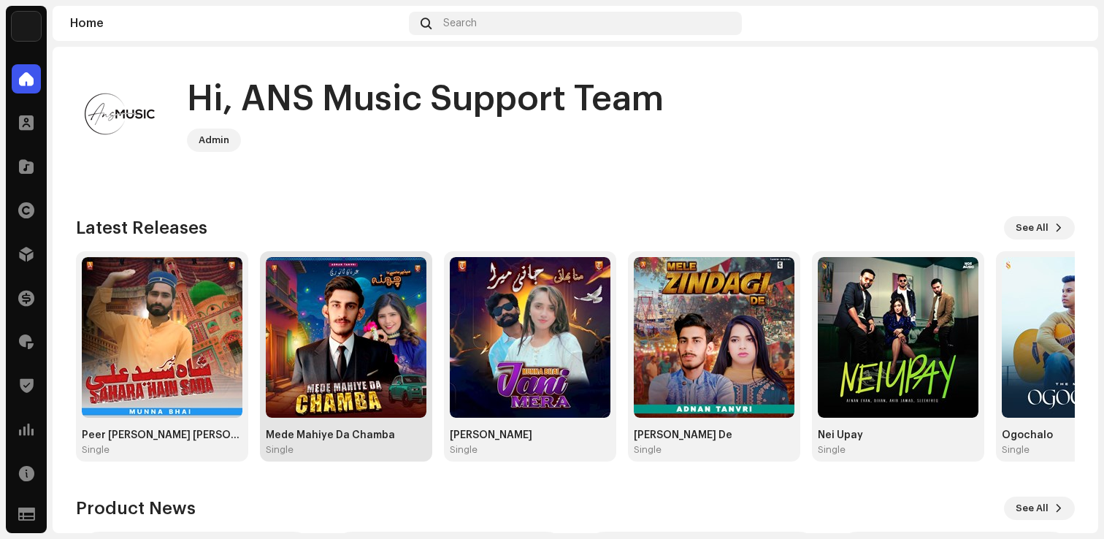
click at [340, 387] on img at bounding box center [346, 337] width 161 height 161
click at [375, 377] on img at bounding box center [346, 337] width 161 height 161
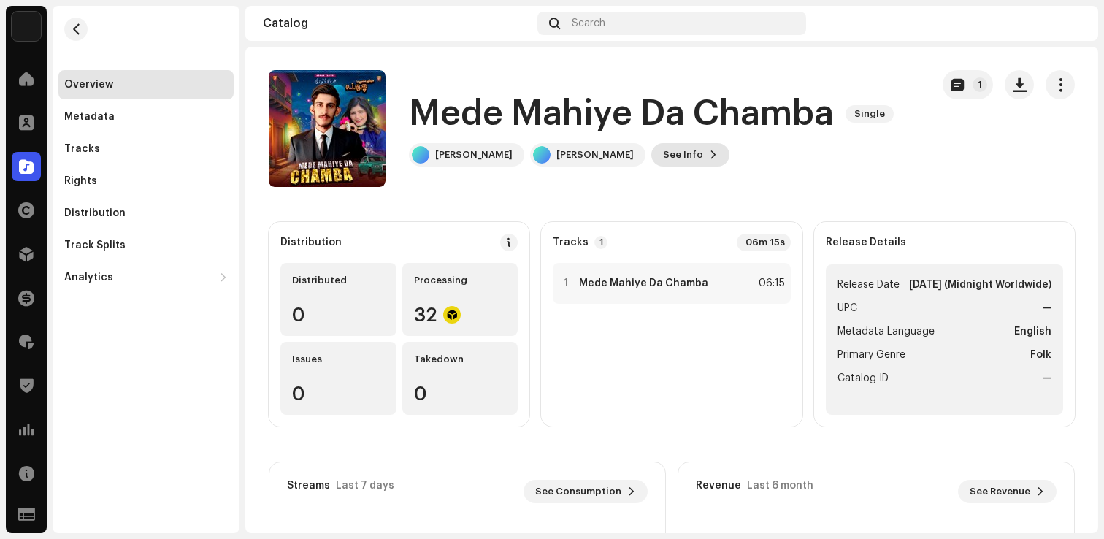
click at [663, 161] on span "See Info" at bounding box center [683, 154] width 40 height 29
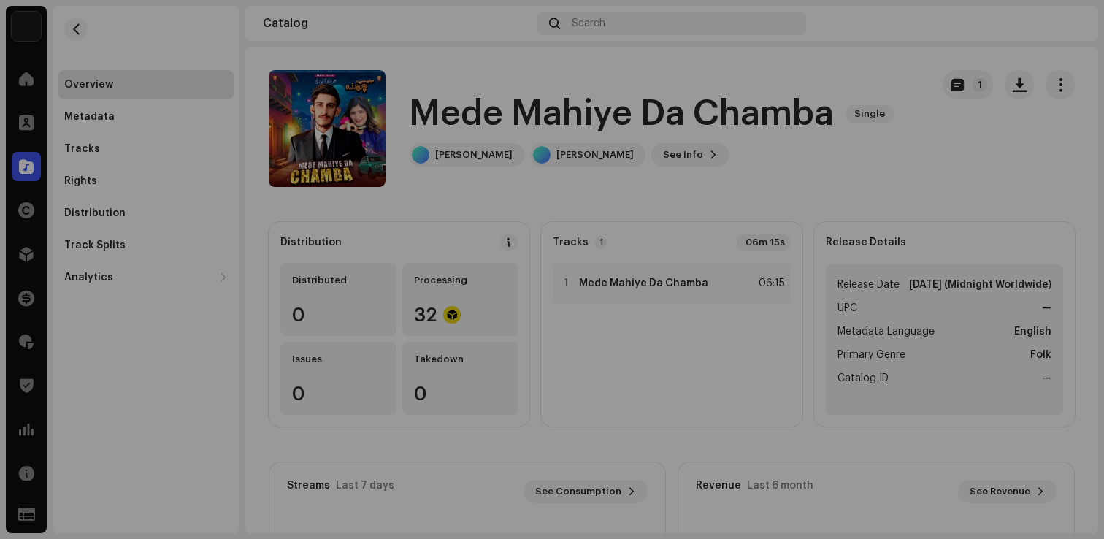
click at [259, 205] on div "Mede Mahiye Da Chamba 3047141 Metadata Distribution Metadata Language English R…" at bounding box center [552, 269] width 1104 height 539
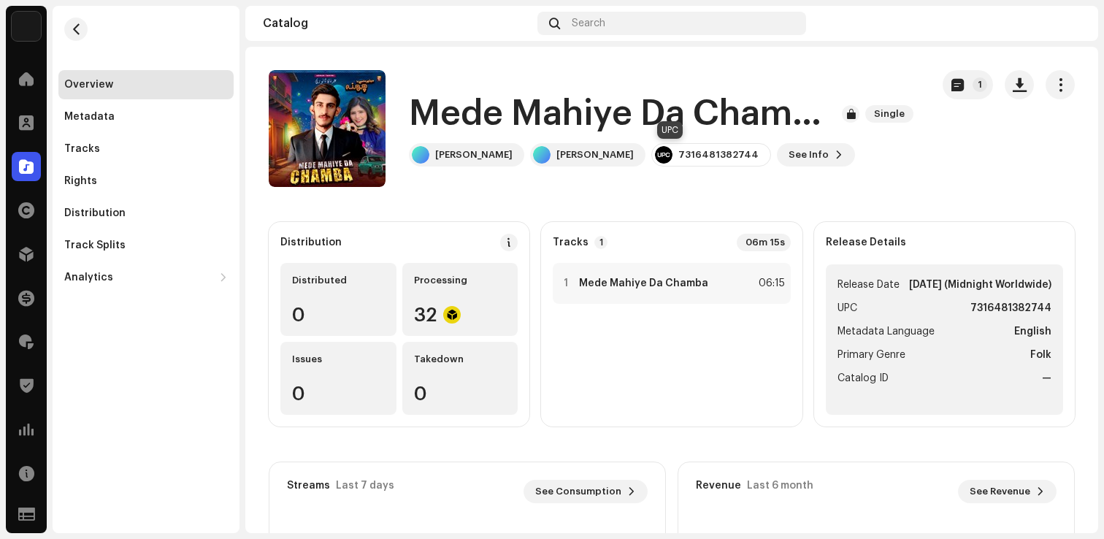
click at [678, 153] on div "7316481382744" at bounding box center [718, 155] width 80 height 12
copy div "7316481382744"
click at [75, 34] on span "button" at bounding box center [76, 29] width 11 height 12
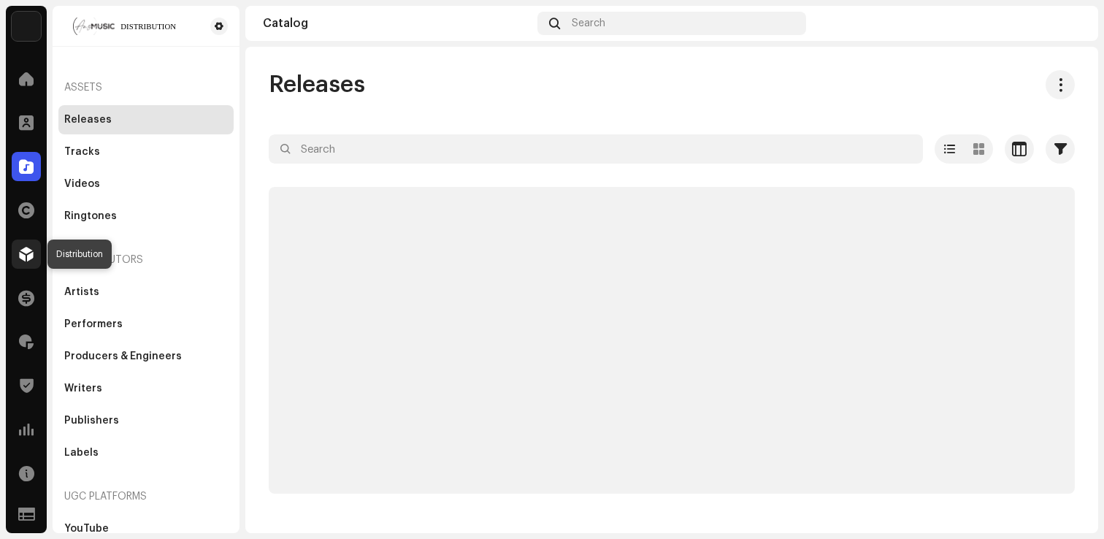
click at [19, 249] on span at bounding box center [26, 254] width 15 height 12
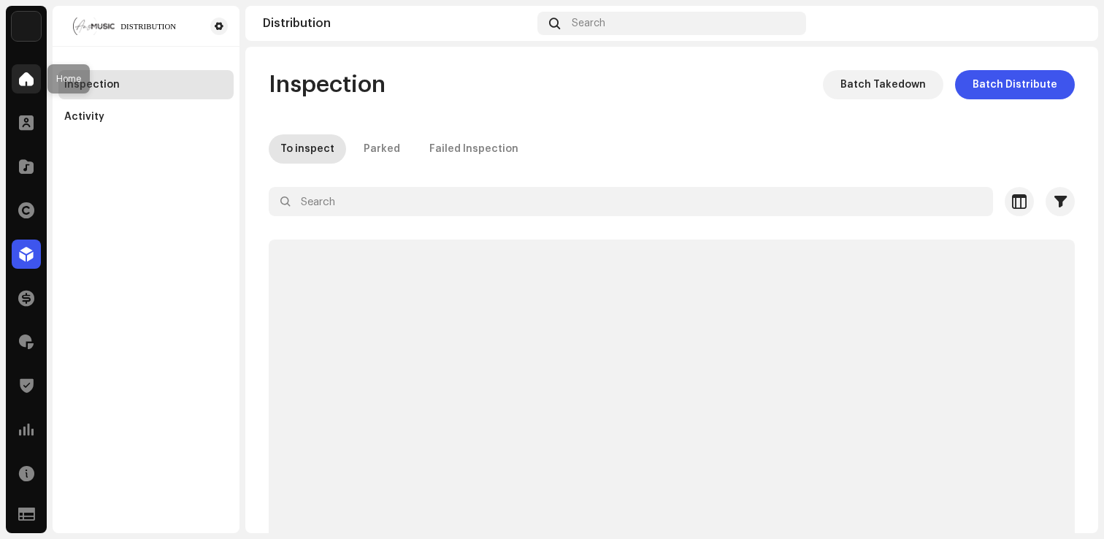
click at [20, 78] on span at bounding box center [26, 79] width 15 height 12
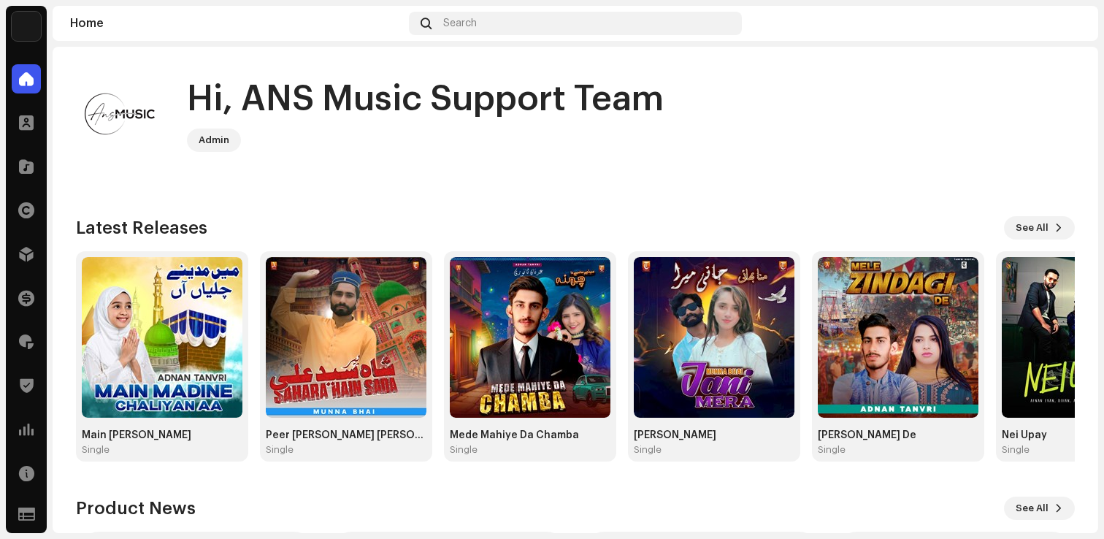
scroll to position [76, 0]
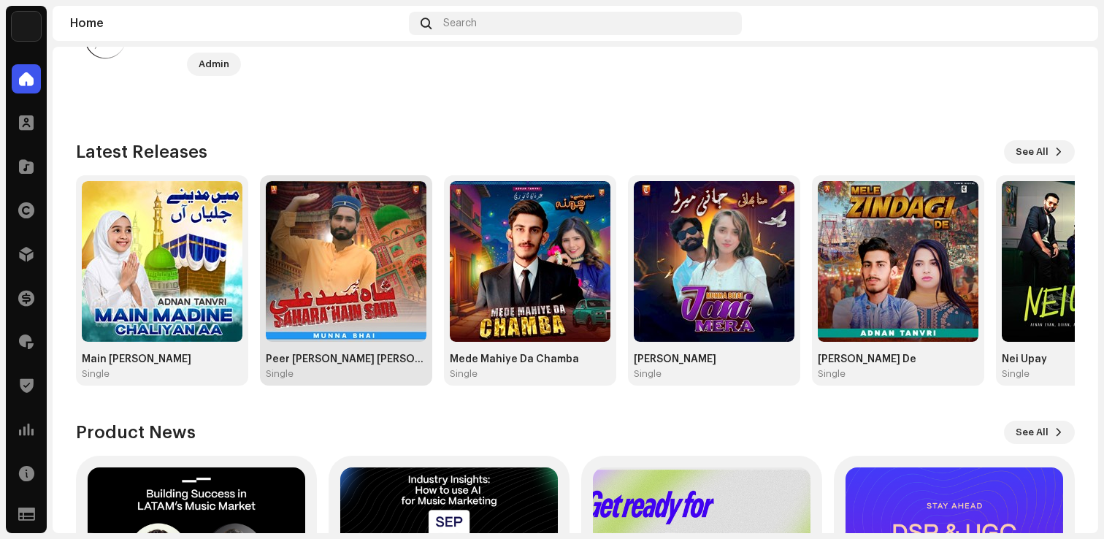
click at [373, 269] on img at bounding box center [346, 261] width 161 height 161
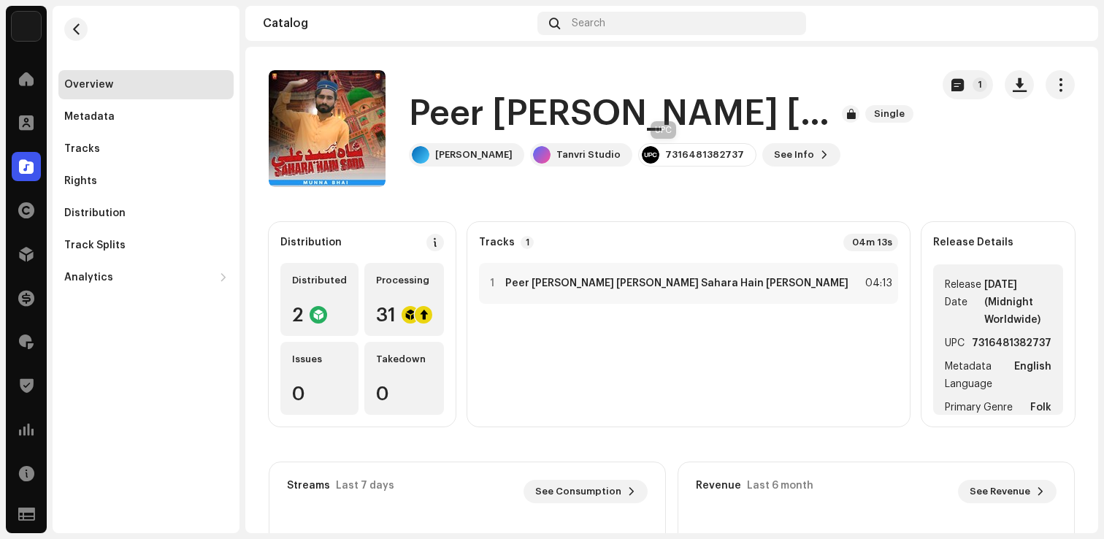
click at [672, 155] on div "7316481382737" at bounding box center [704, 155] width 79 height 12
copy div "7316481382737"
click at [23, 256] on span at bounding box center [26, 254] width 15 height 12
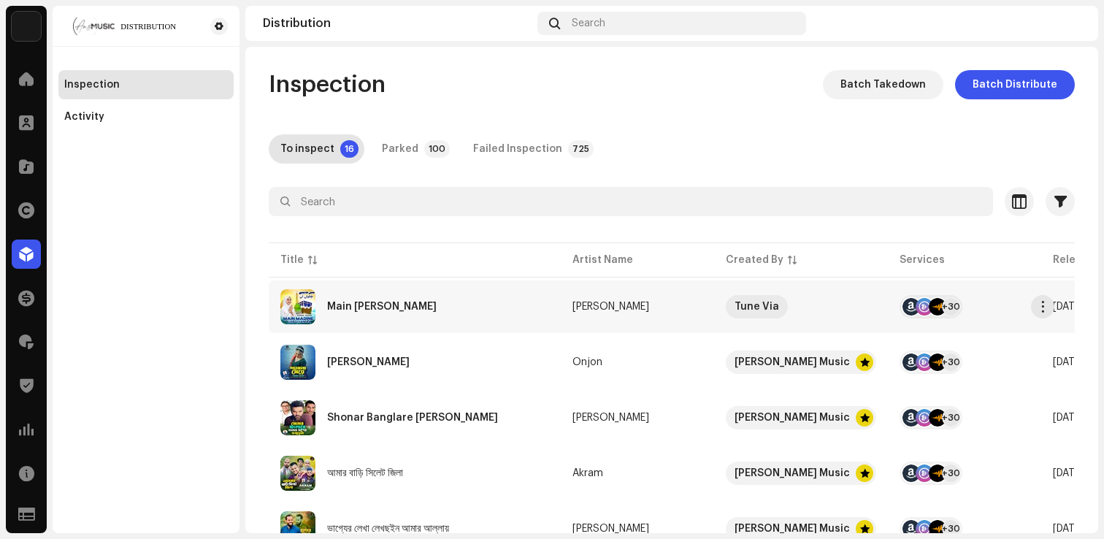
click at [413, 304] on div "Main [PERSON_NAME]" at bounding box center [382, 307] width 110 height 10
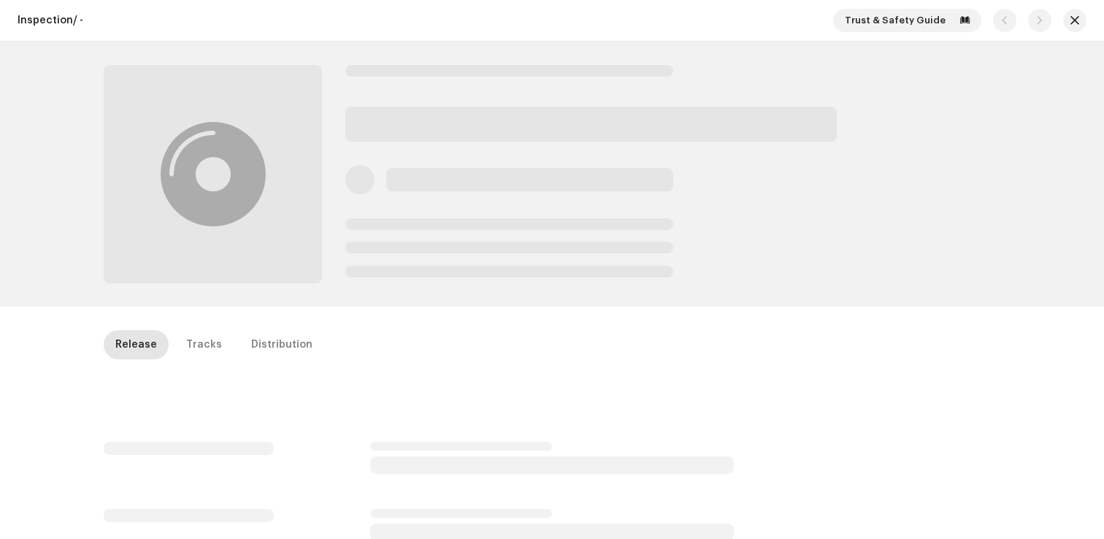
click at [413, 304] on div at bounding box center [551, 174] width 943 height 265
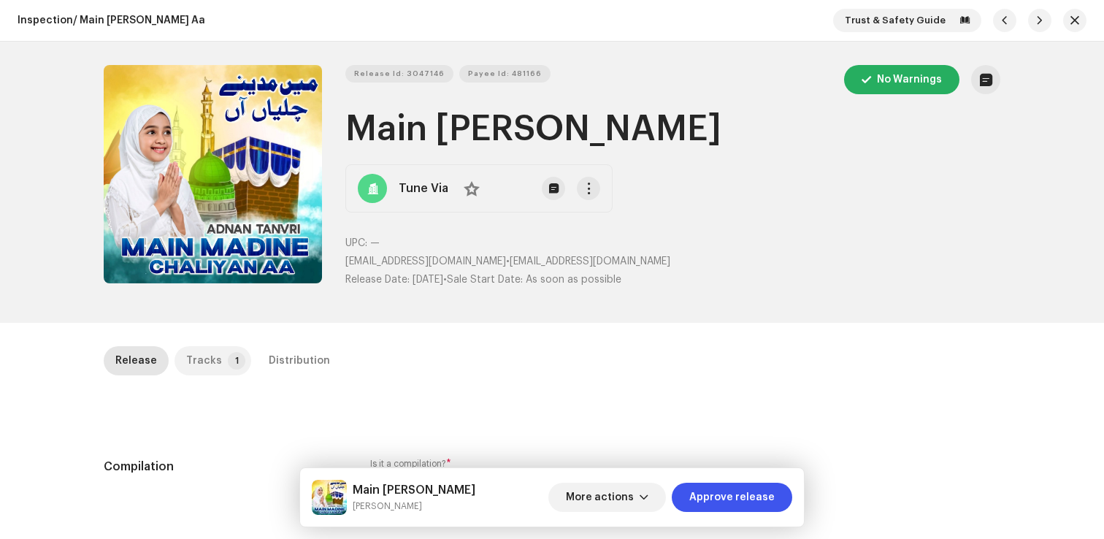
click at [195, 361] on div "Tracks" at bounding box center [204, 360] width 36 height 29
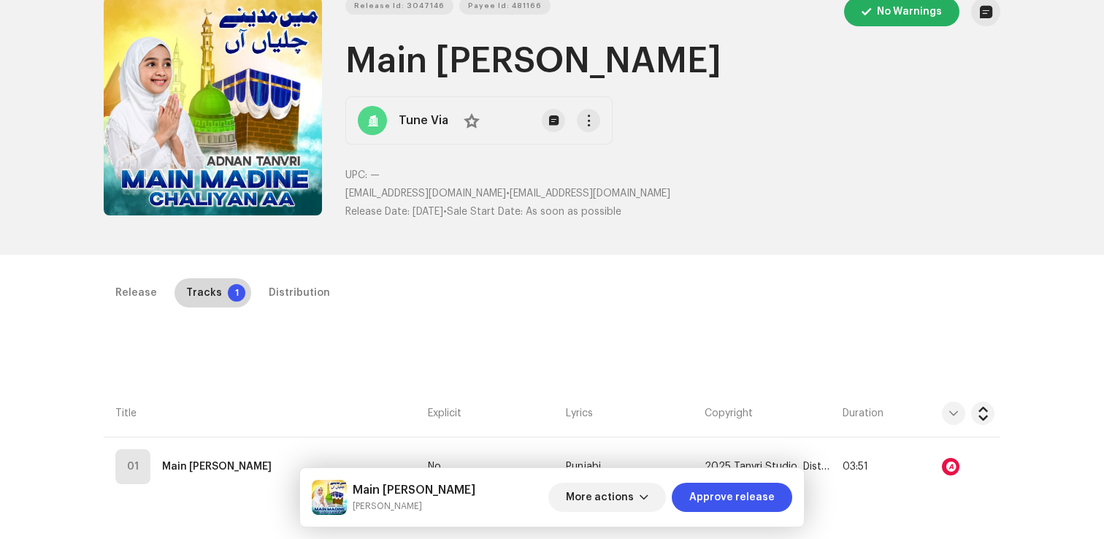
scroll to position [247, 0]
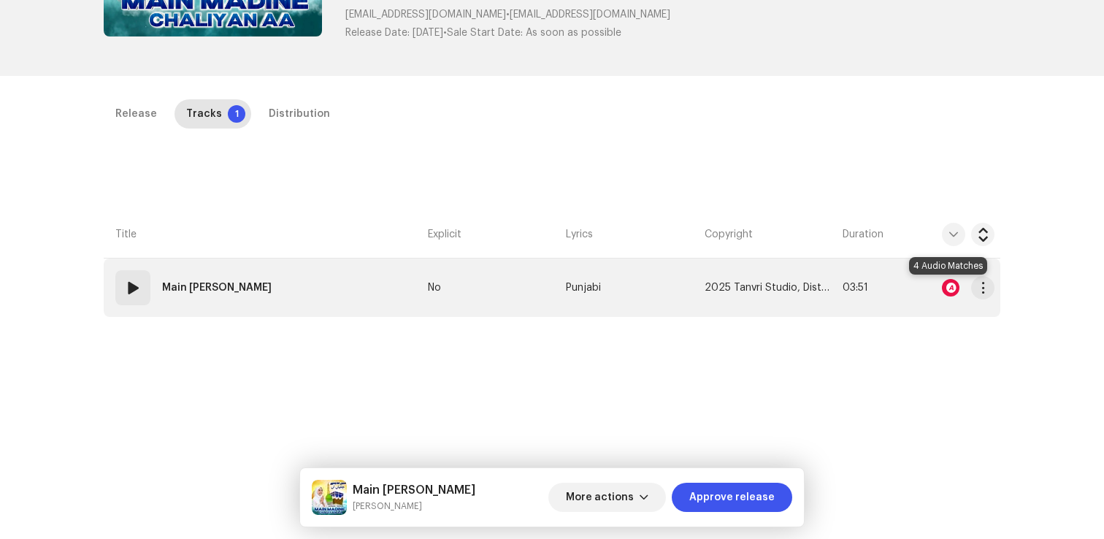
click at [948, 285] on div at bounding box center [951, 288] width 18 height 18
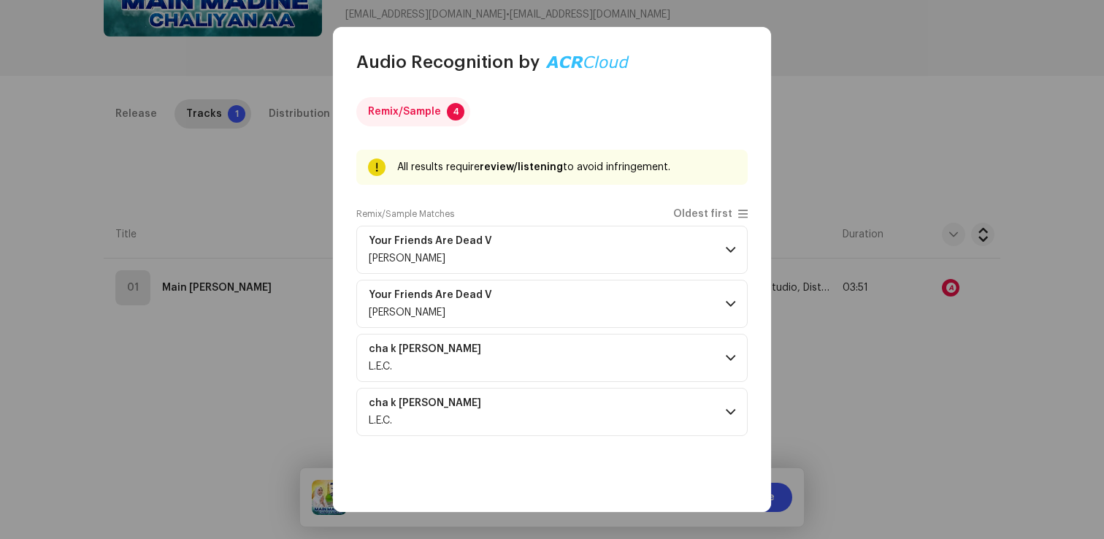
click at [469, 237] on strong "Your Friends Are Dead V" at bounding box center [430, 241] width 123 height 12
click at [632, 245] on p-accordion-header "Your Friends Are Dead V [PERSON_NAME]" at bounding box center [551, 250] width 391 height 48
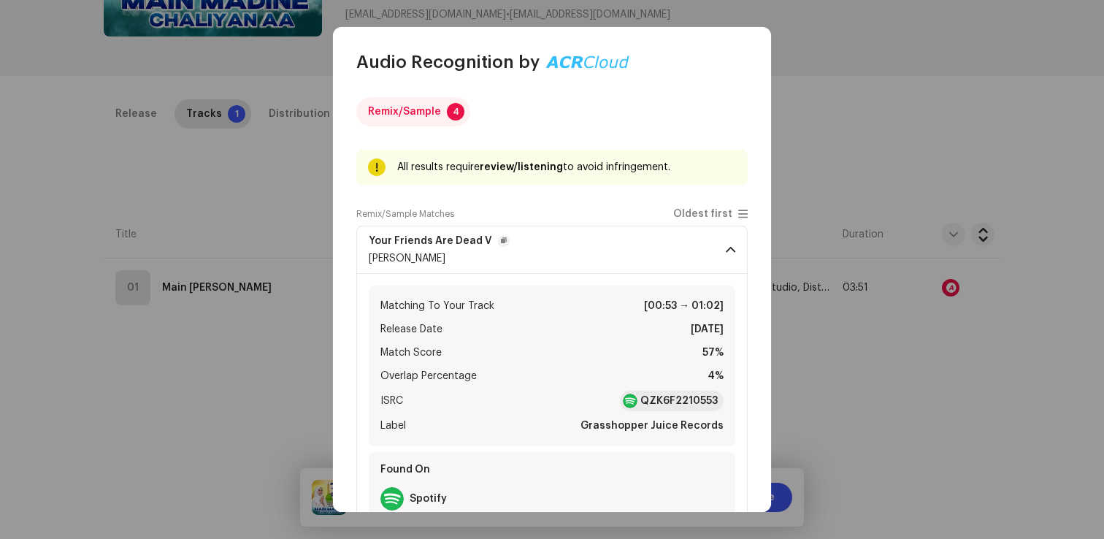
click at [632, 245] on p-accordion-header "Your Friends Are Dead V [PERSON_NAME]" at bounding box center [551, 250] width 391 height 48
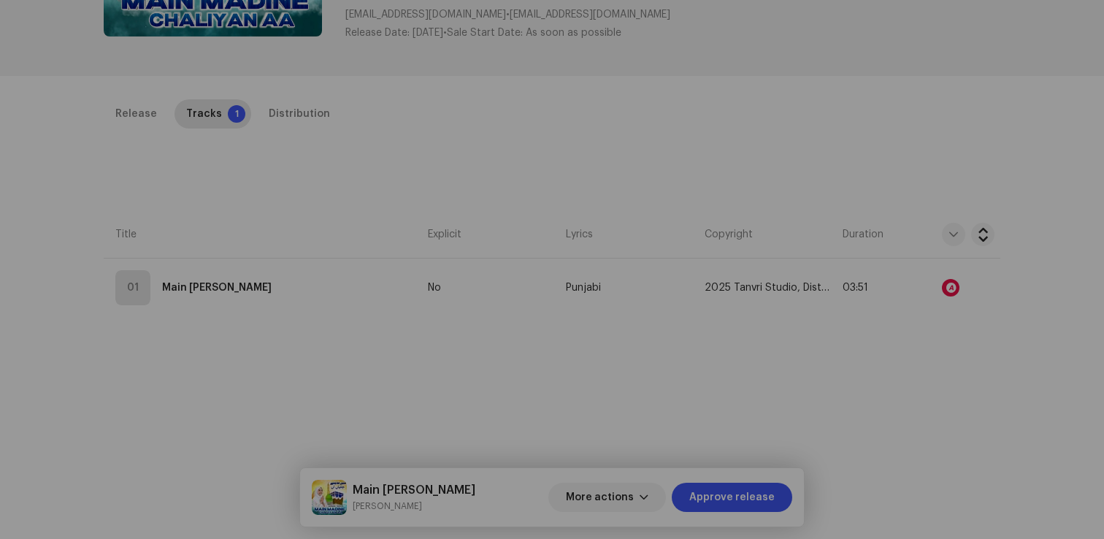
click at [240, 318] on div "Audio Recognition by Remix/Sample 4 All results require review/listening to avo…" at bounding box center [552, 269] width 1104 height 539
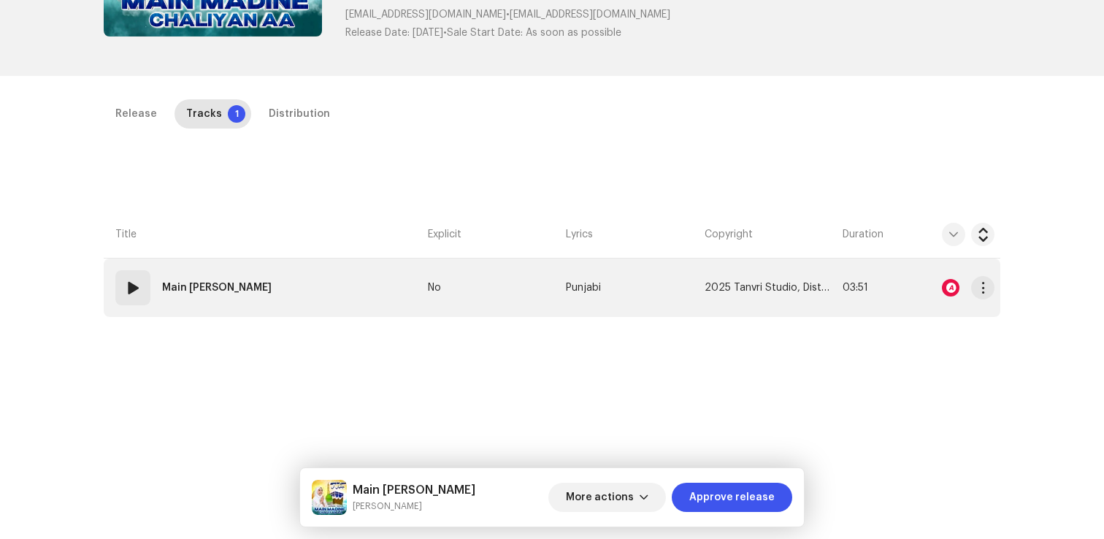
click at [130, 287] on span at bounding box center [133, 288] width 18 height 18
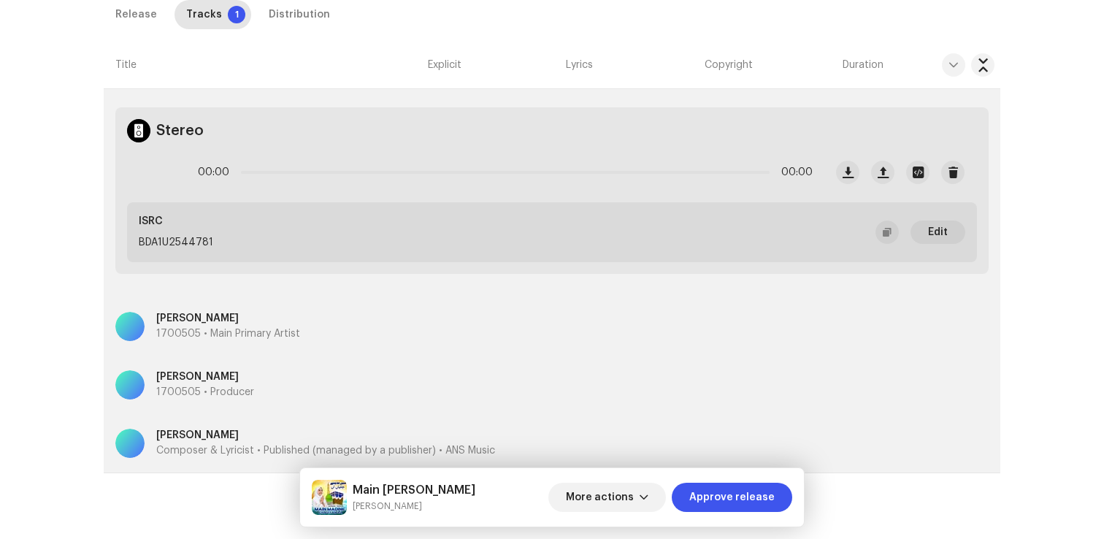
scroll to position [507, 0]
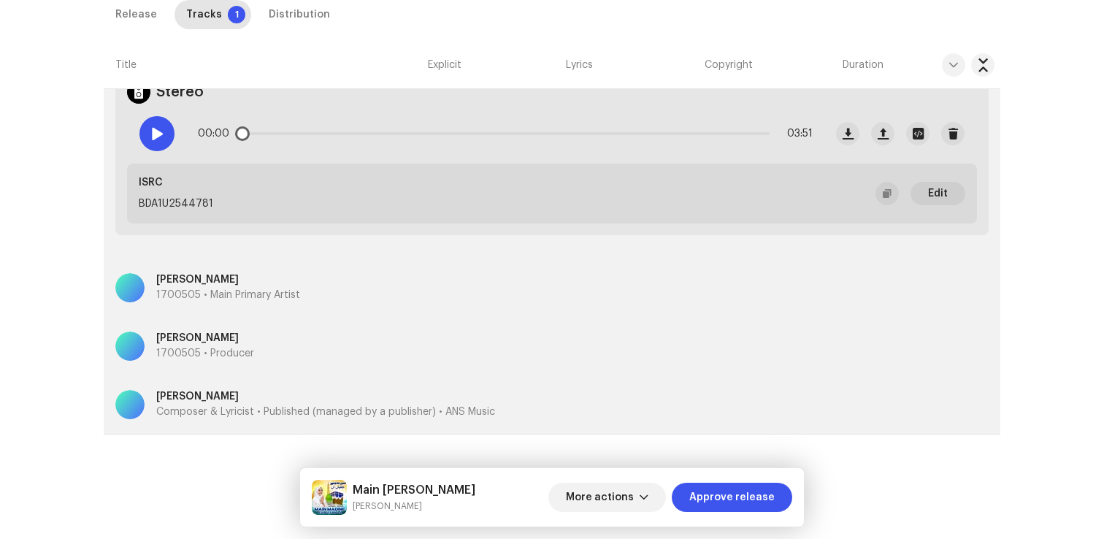
click at [155, 139] on span at bounding box center [156, 134] width 12 height 12
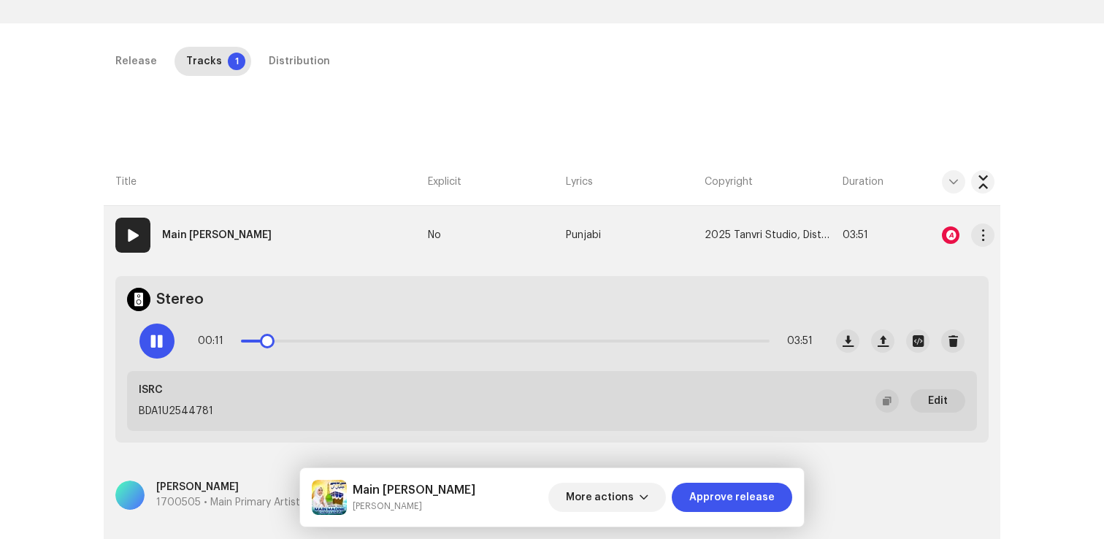
scroll to position [323, 0]
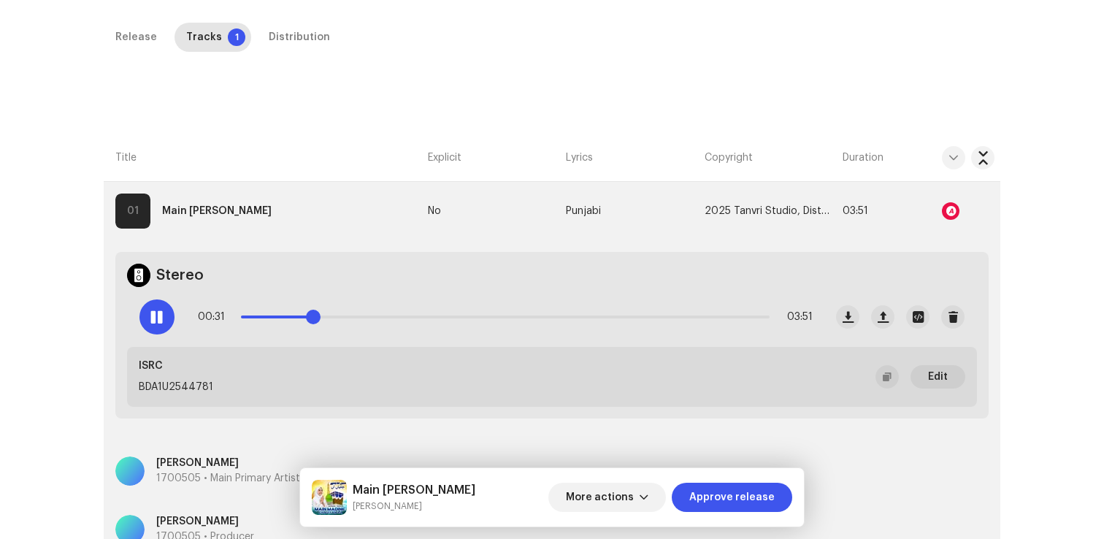
drag, startPoint x: 261, startPoint y: 317, endPoint x: 310, endPoint y: 317, distance: 48.2
click at [310, 317] on span at bounding box center [313, 317] width 15 height 15
drag, startPoint x: 351, startPoint y: 318, endPoint x: 427, endPoint y: 318, distance: 75.9
click at [427, 318] on div "01:01 03:51" at bounding box center [505, 316] width 615 height 29
click at [948, 212] on div at bounding box center [951, 211] width 18 height 18
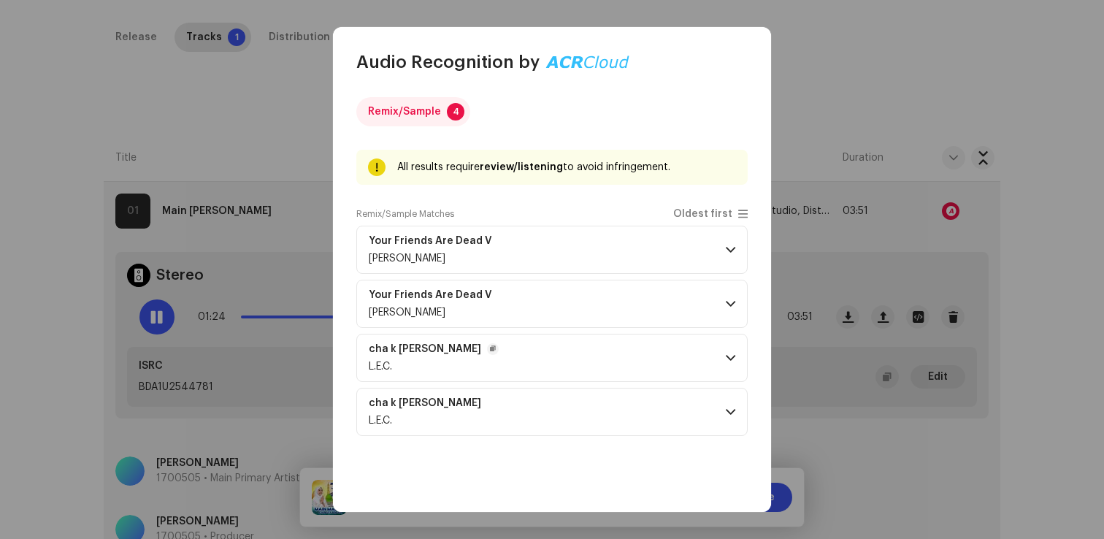
click at [591, 358] on p-accordion-header "cha k [PERSON_NAME]" at bounding box center [551, 358] width 391 height 48
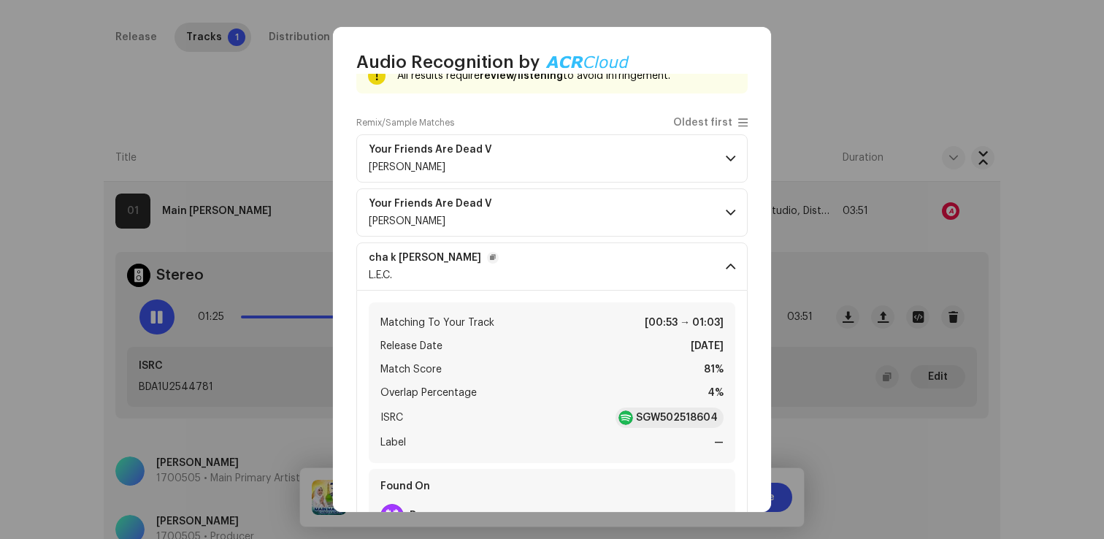
scroll to position [0, 0]
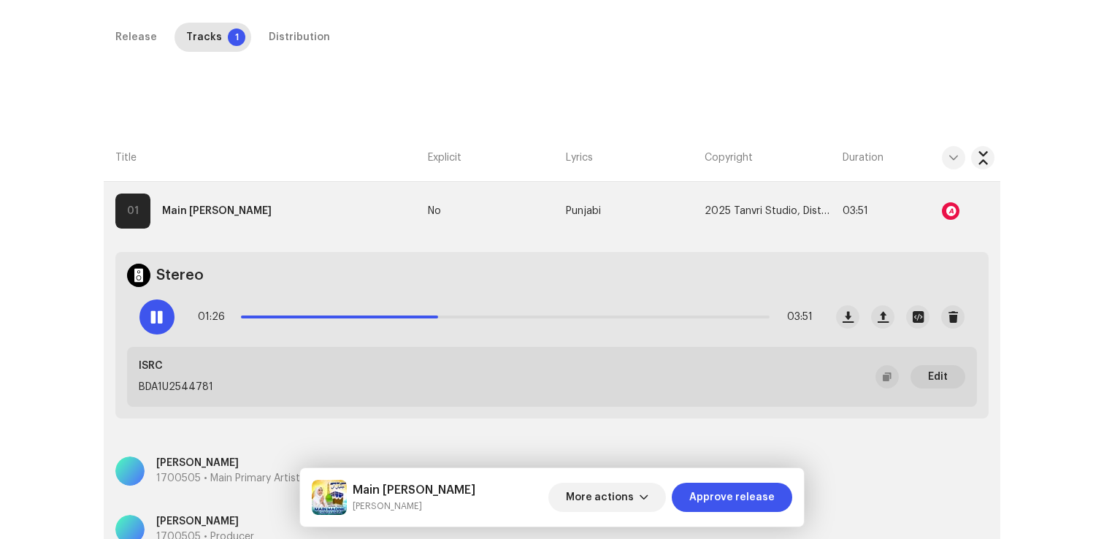
click at [229, 193] on div "Audio Recognition by Remix/Sample 4 All results require review/listening to avo…" at bounding box center [552, 269] width 1104 height 539
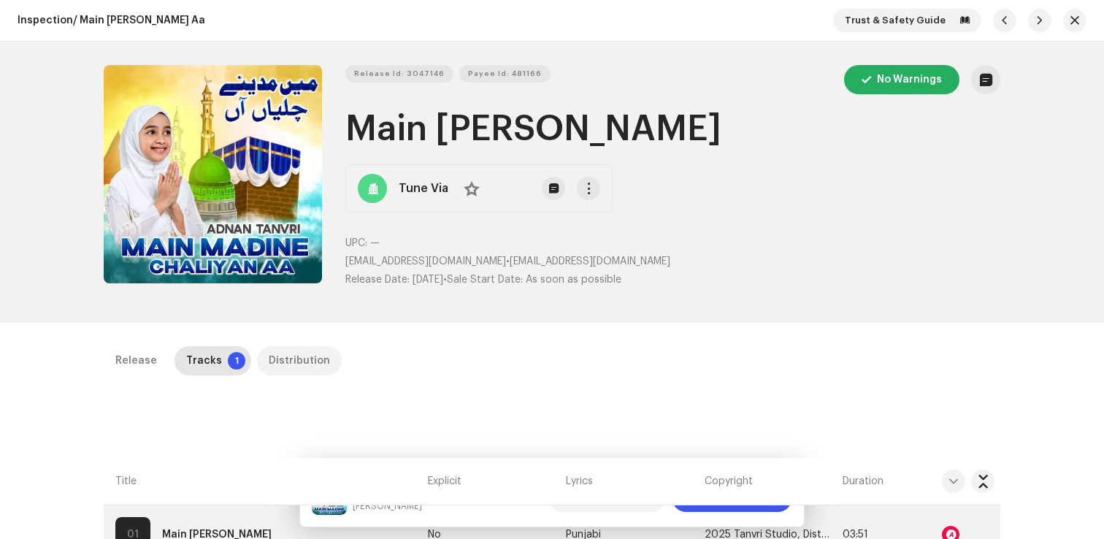
click at [282, 361] on div "Distribution" at bounding box center [299, 360] width 61 height 29
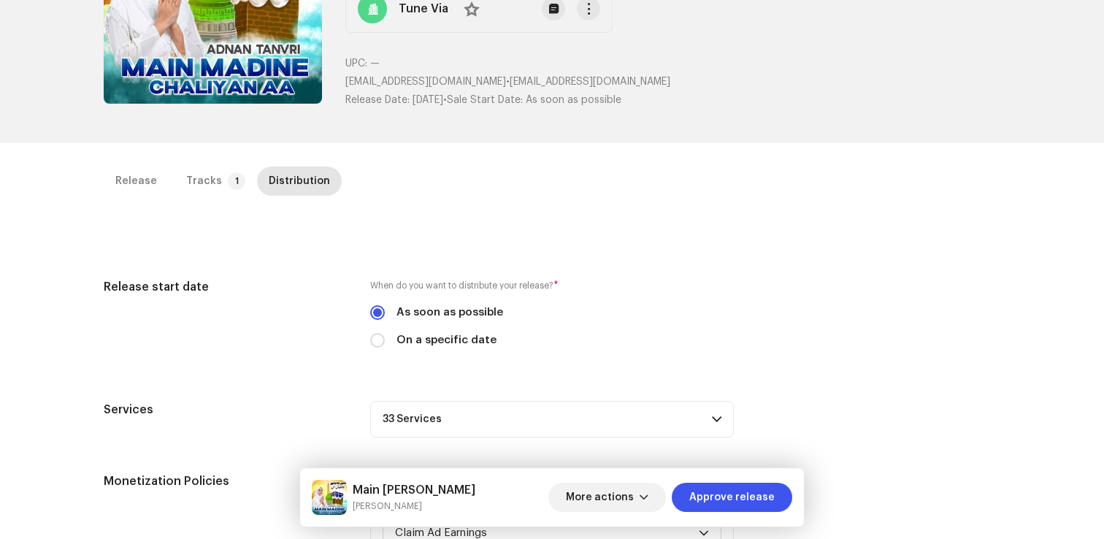
scroll to position [381, 0]
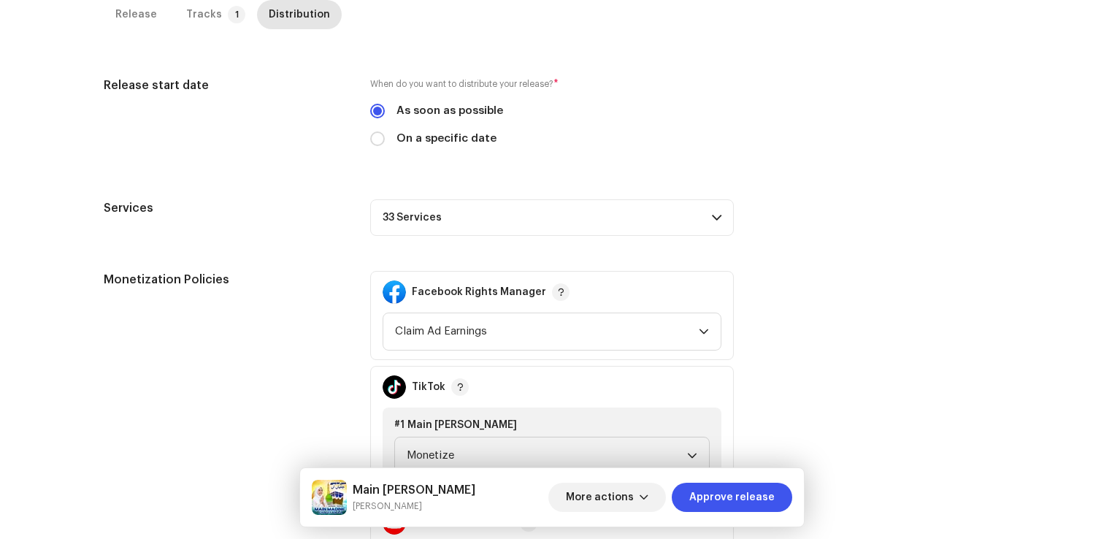
click at [691, 221] on p-accordion-header "33 Services" at bounding box center [552, 217] width 364 height 37
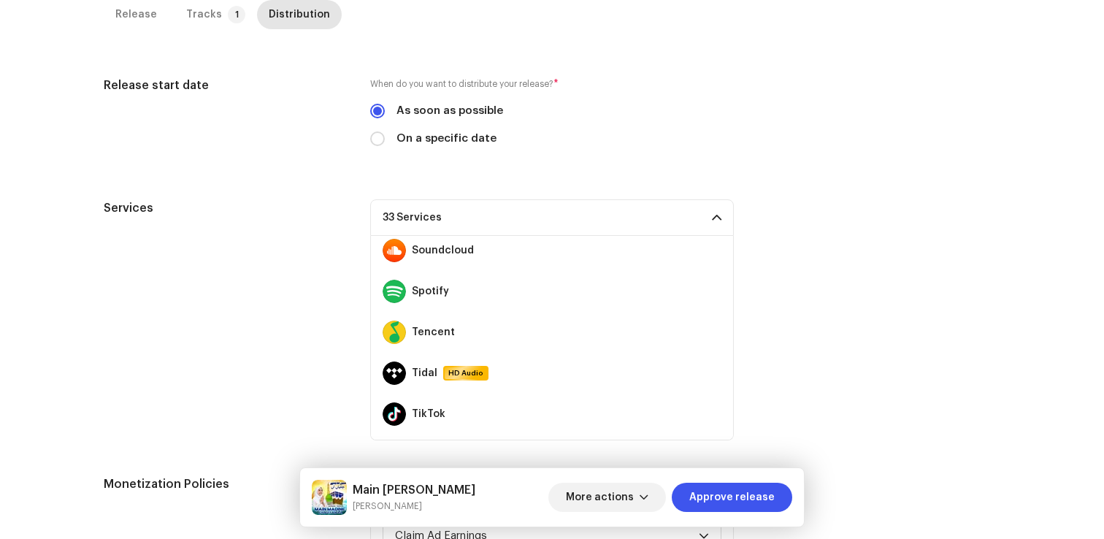
scroll to position [1146, 0]
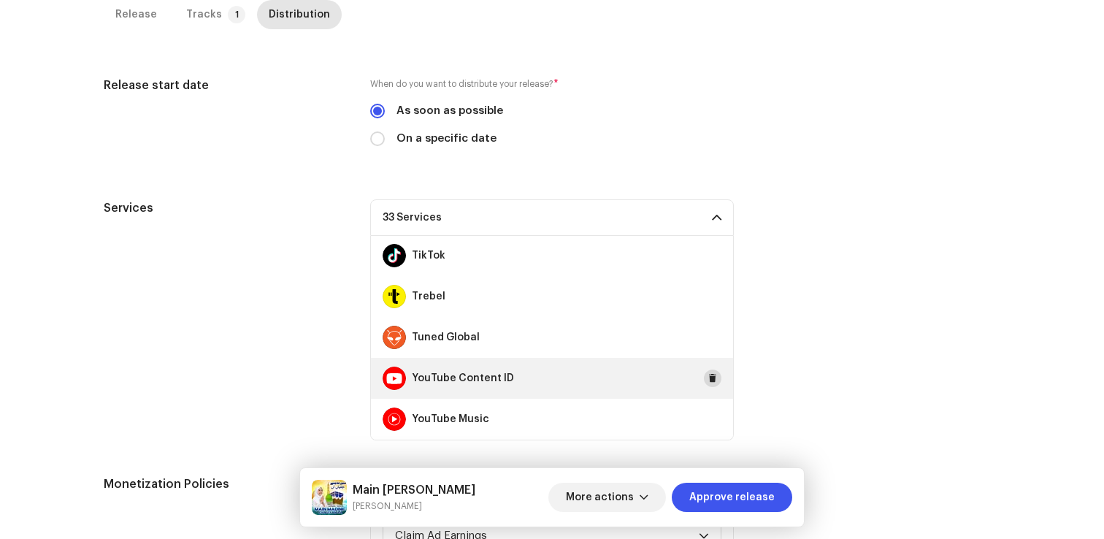
click at [708, 374] on span at bounding box center [712, 378] width 9 height 12
click at [811, 281] on div "Services 32 Services Amazon HD Audio Anghami Audiomack AWA Boomplay Deezer Face…" at bounding box center [552, 319] width 897 height 241
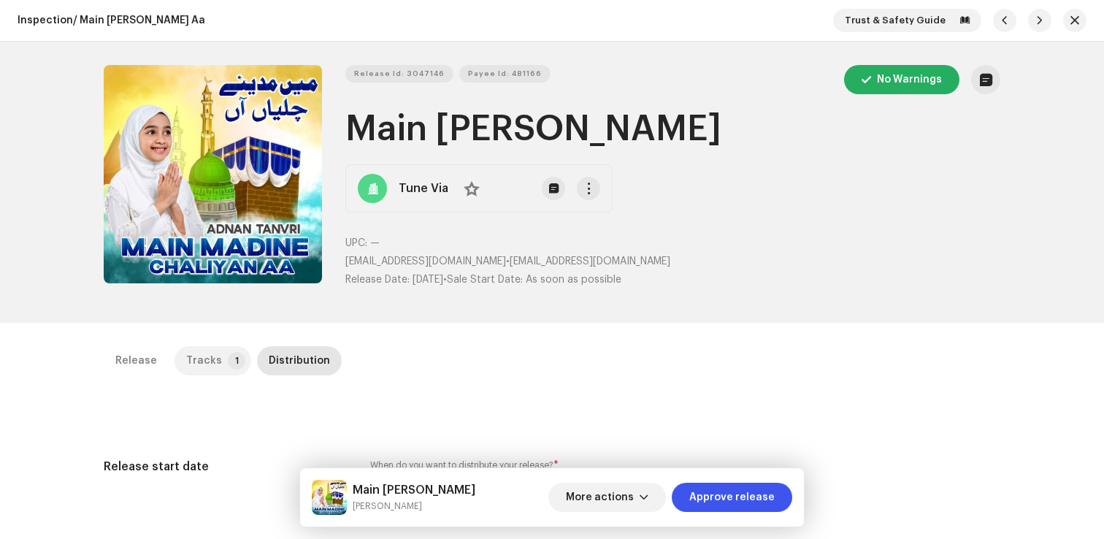
click at [206, 356] on div "Tracks" at bounding box center [204, 360] width 36 height 29
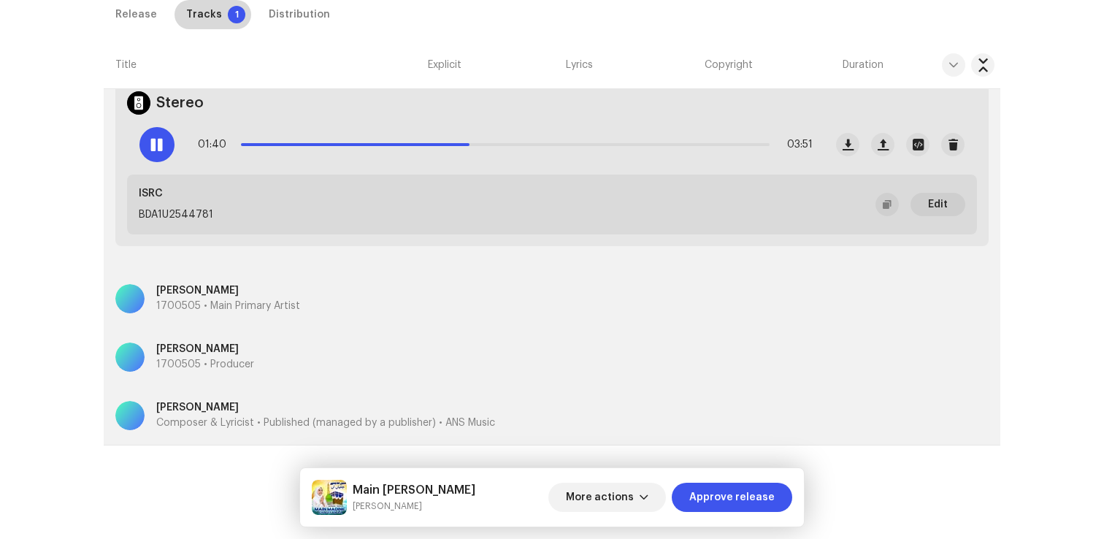
scroll to position [507, 0]
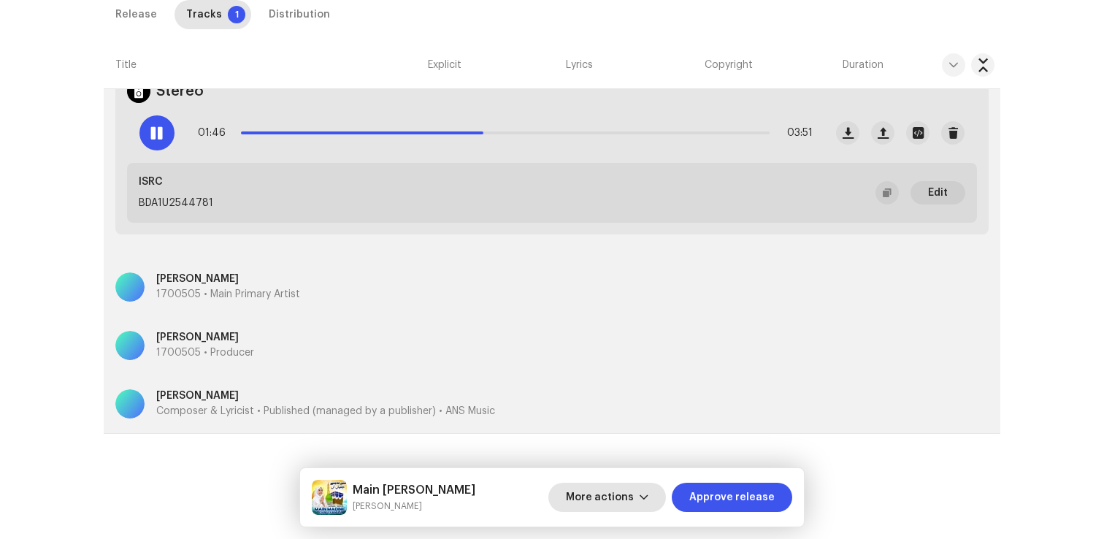
click at [605, 503] on span "More actions" at bounding box center [600, 497] width 68 height 29
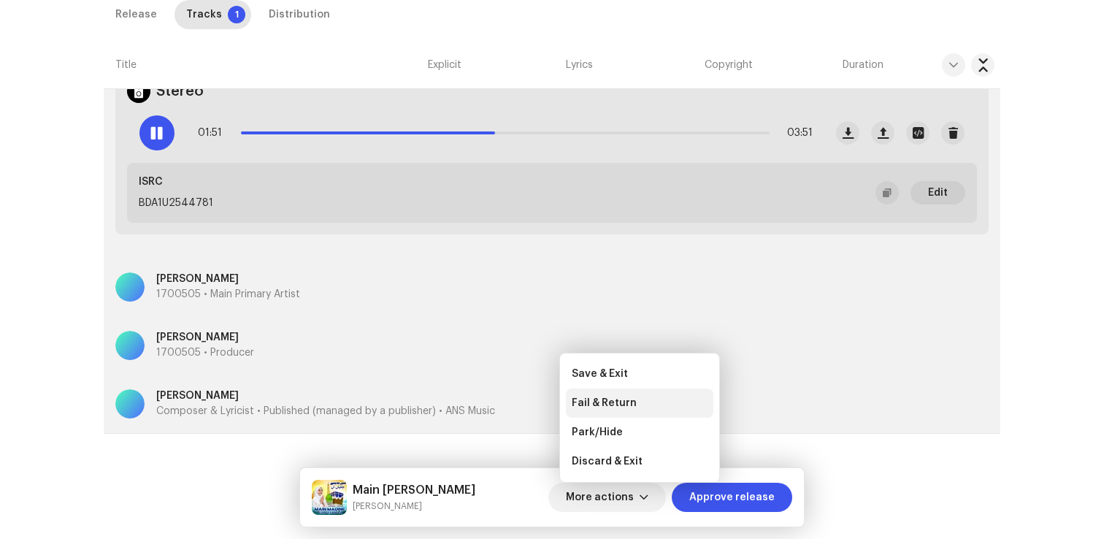
click at [597, 405] on span "Fail & Return" at bounding box center [604, 403] width 65 height 12
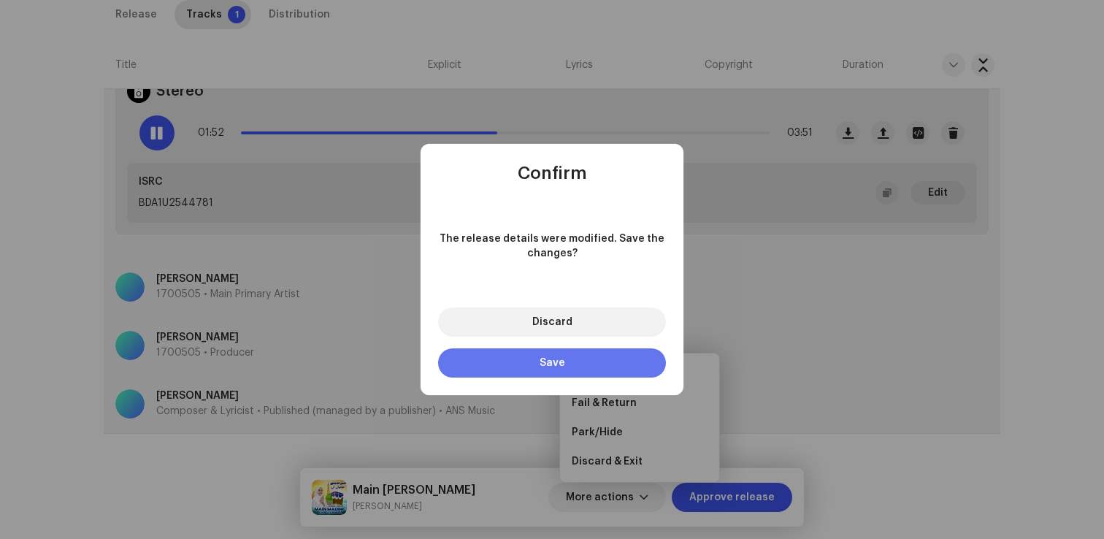
click at [551, 367] on span "Save" at bounding box center [553, 363] width 26 height 10
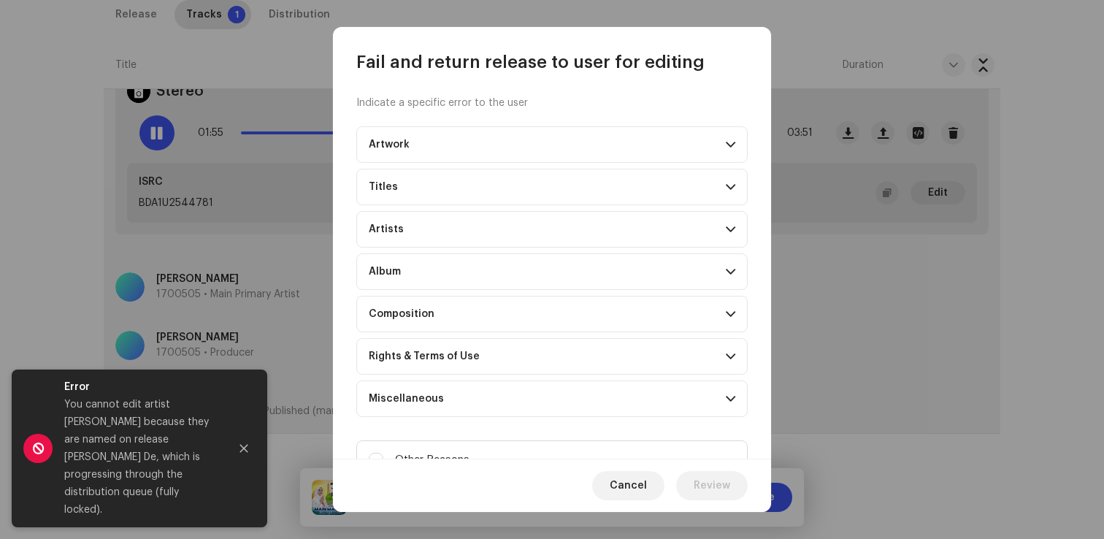
click at [377, 310] on div "Composition" at bounding box center [402, 314] width 66 height 12
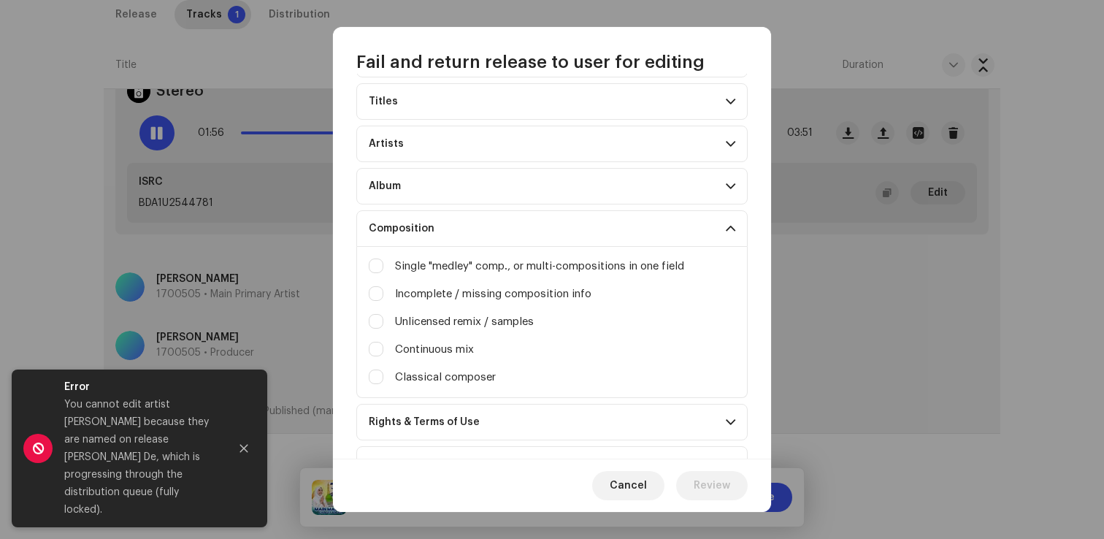
scroll to position [94, 0]
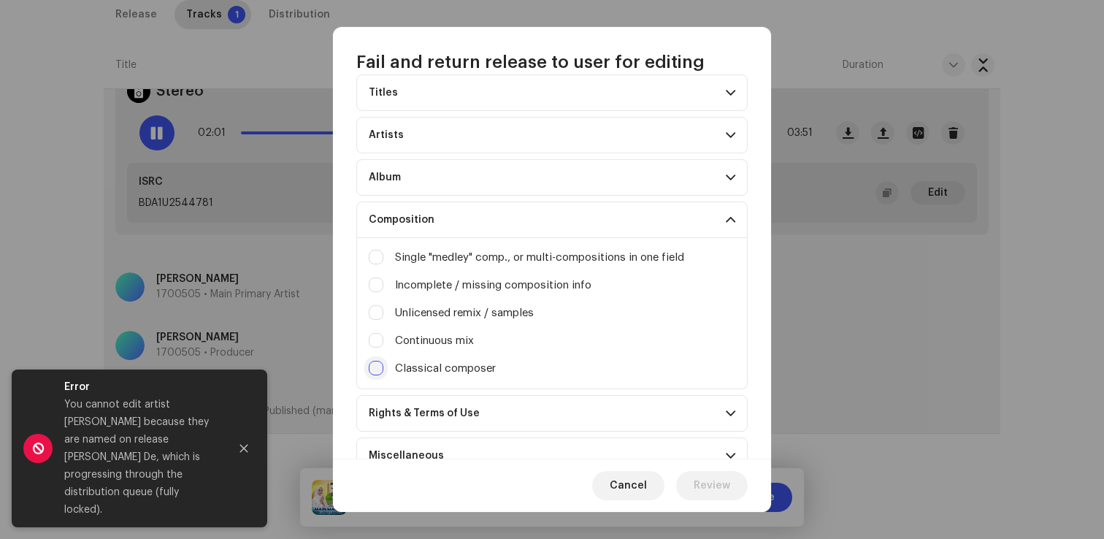
click at [377, 364] on input "Porn, nudity" at bounding box center [376, 368] width 15 height 15
checkbox input "true"
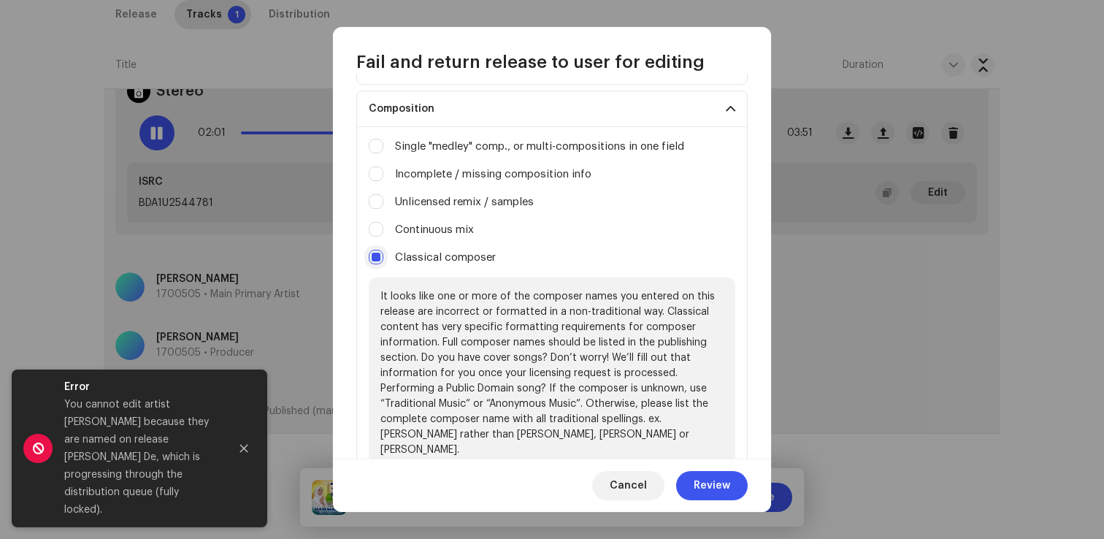
scroll to position [256, 0]
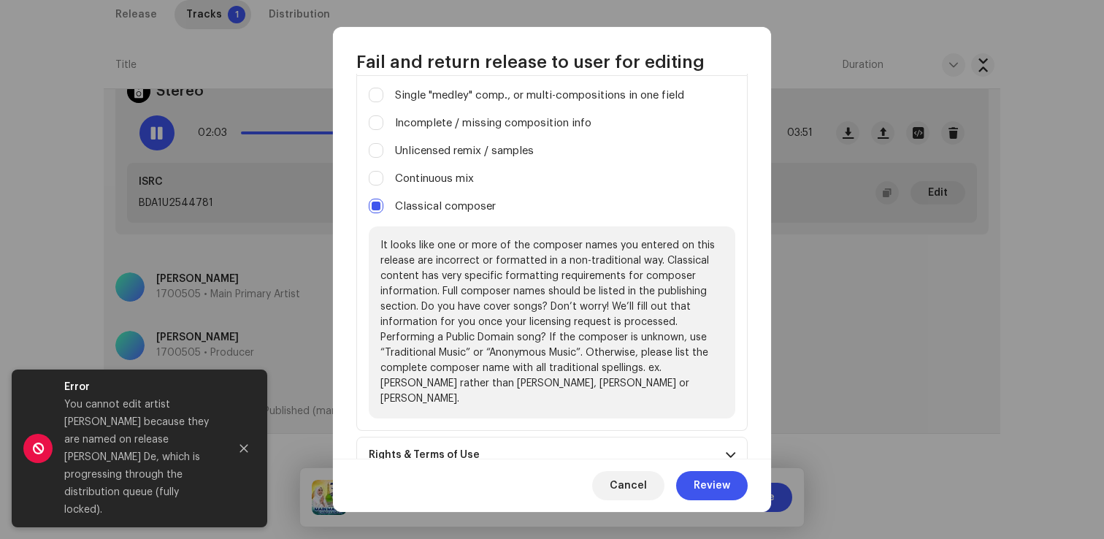
click at [472, 285] on p "It looks like one or more of the composer names you entered on this release are…" at bounding box center [552, 322] width 367 height 192
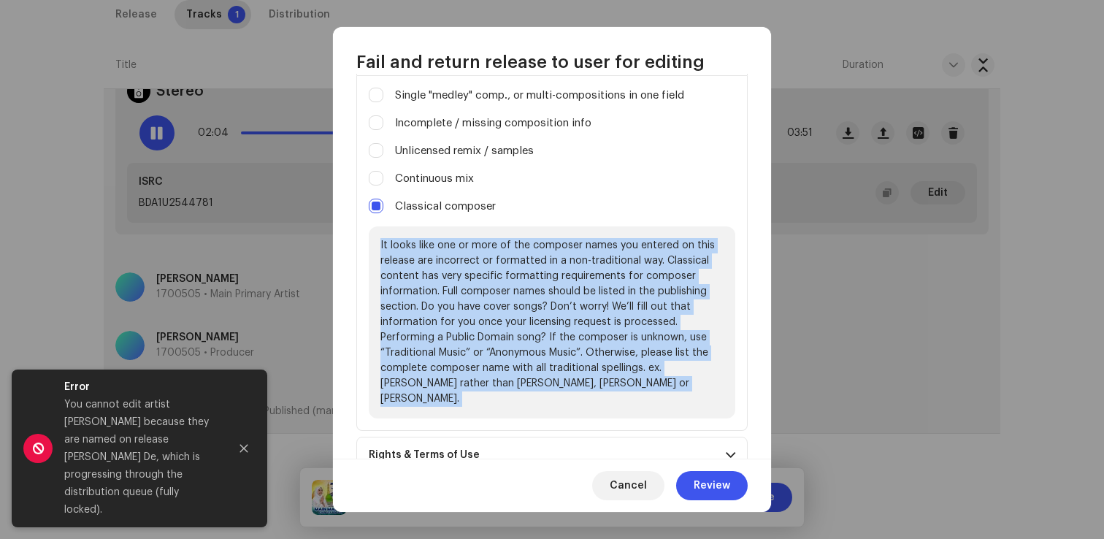
click at [472, 285] on p "It looks like one or more of the composer names you entered on this release are…" at bounding box center [552, 322] width 367 height 192
copy div "Lo ipsum dolo sit am cons ad eli seddoeiu tempo inc utlabor et dolo magnaal eni…"
click at [702, 482] on span "Review" at bounding box center [712, 485] width 37 height 29
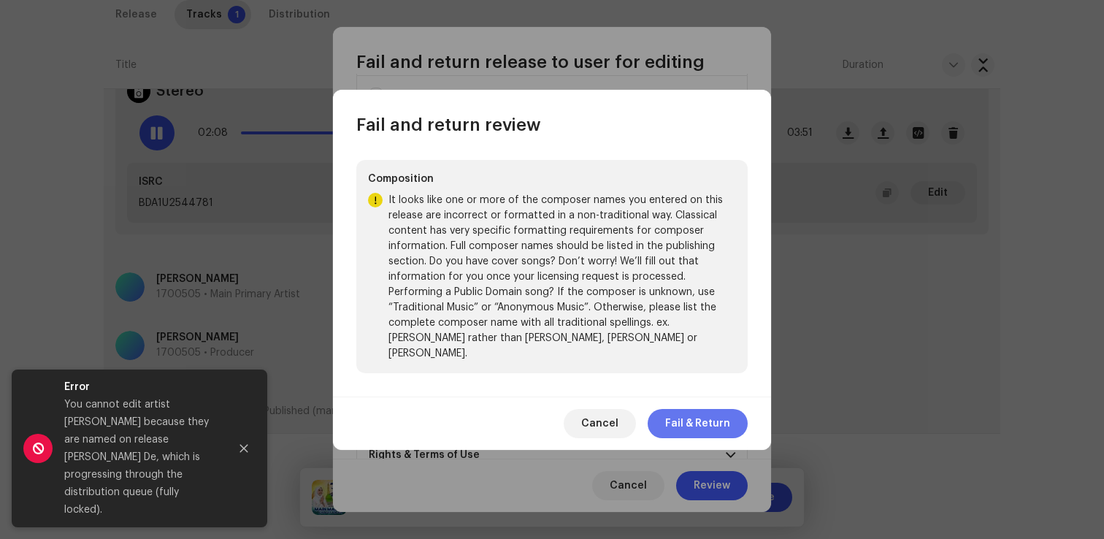
click at [682, 414] on span "Fail & Return" at bounding box center [697, 423] width 65 height 29
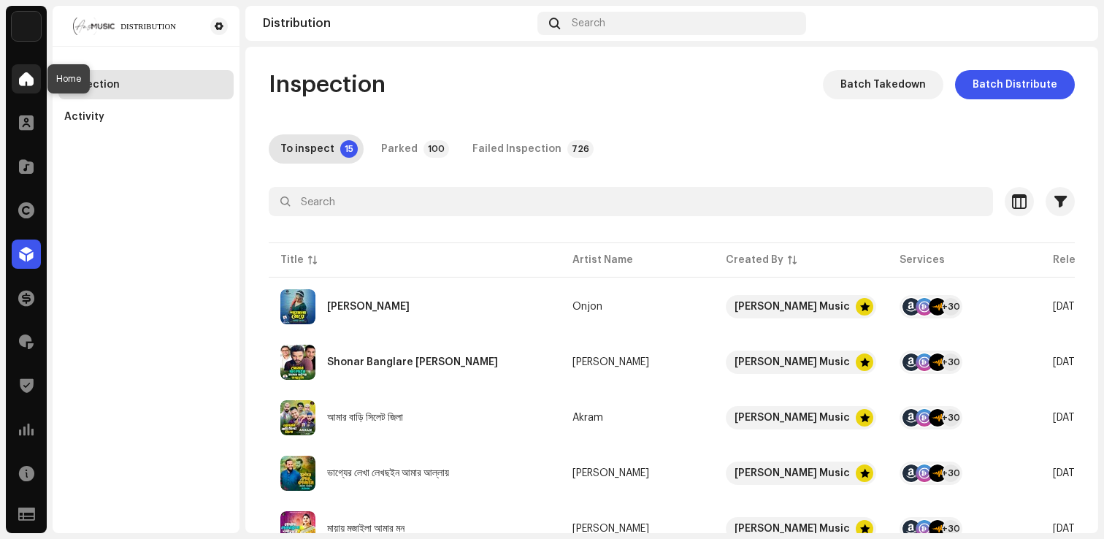
click at [24, 79] on span at bounding box center [26, 79] width 15 height 12
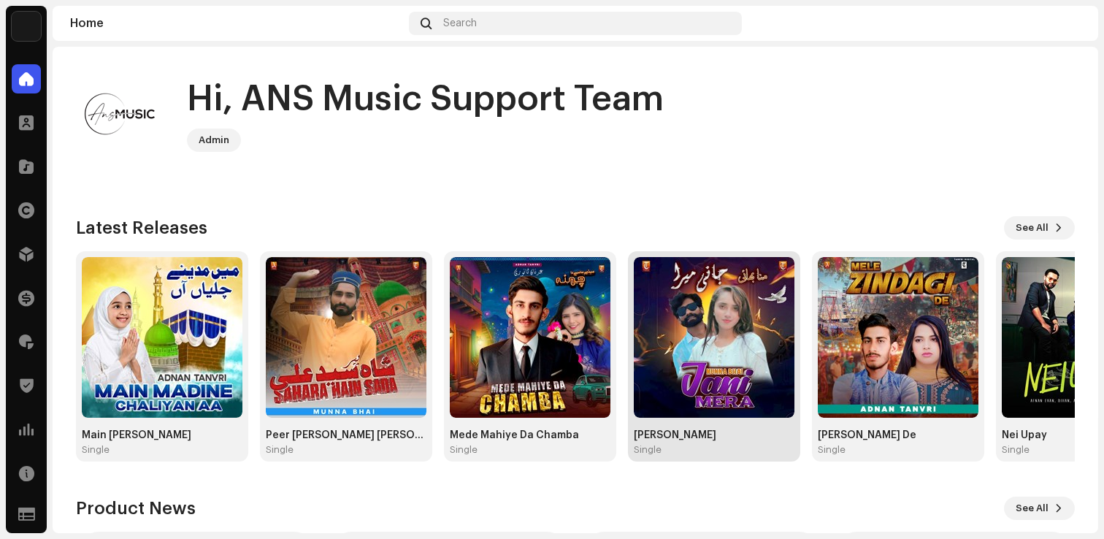
click at [739, 364] on img at bounding box center [714, 337] width 161 height 161
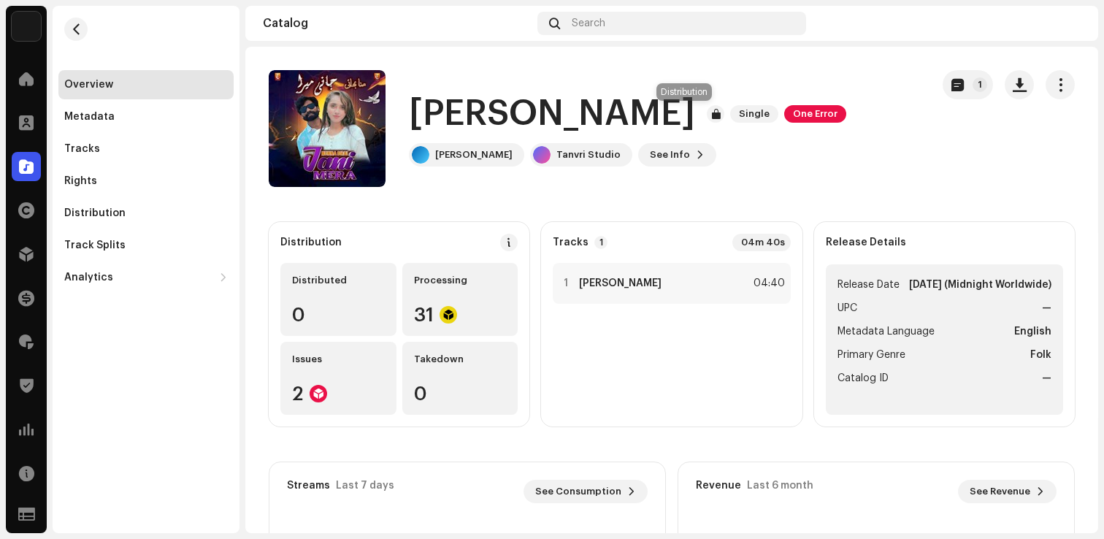
click at [784, 115] on span "One Error" at bounding box center [815, 114] width 62 height 18
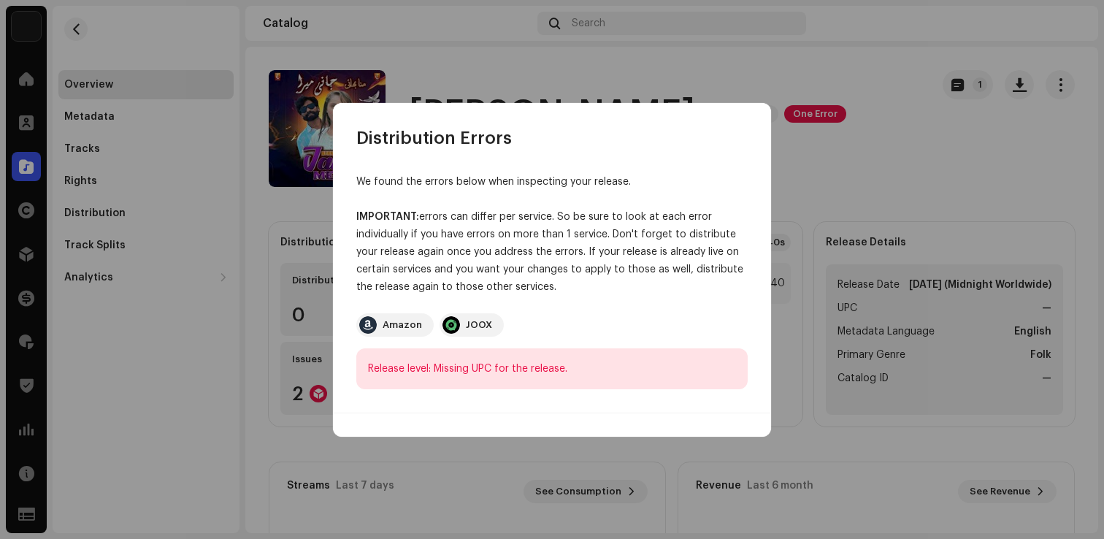
click at [752, 112] on div "Distribution Errors" at bounding box center [552, 126] width 438 height 47
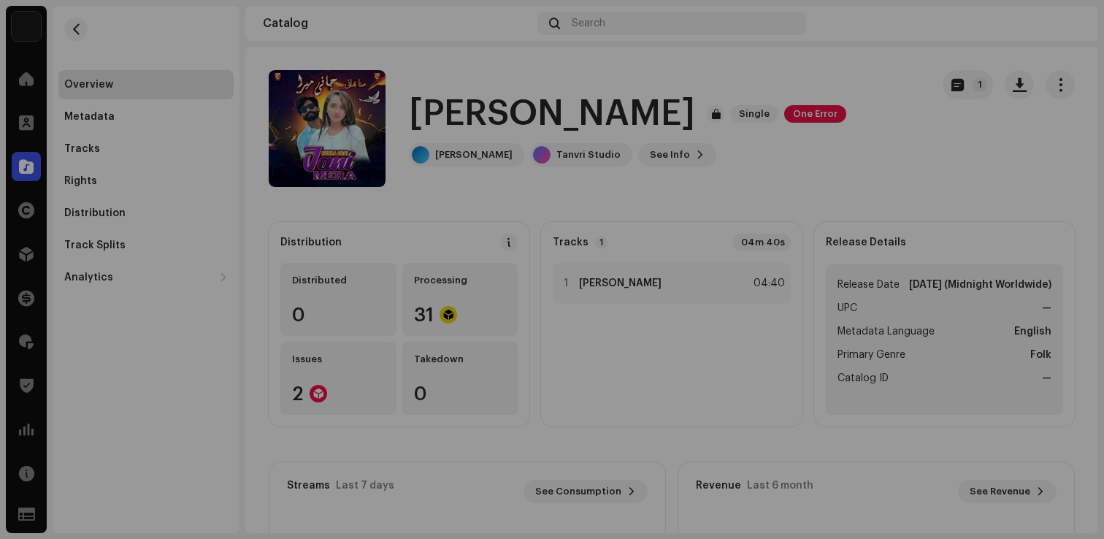
click at [807, 112] on div "Distribution Errors We found the errors below when inspecting your release. IMP…" at bounding box center [552, 269] width 1104 height 539
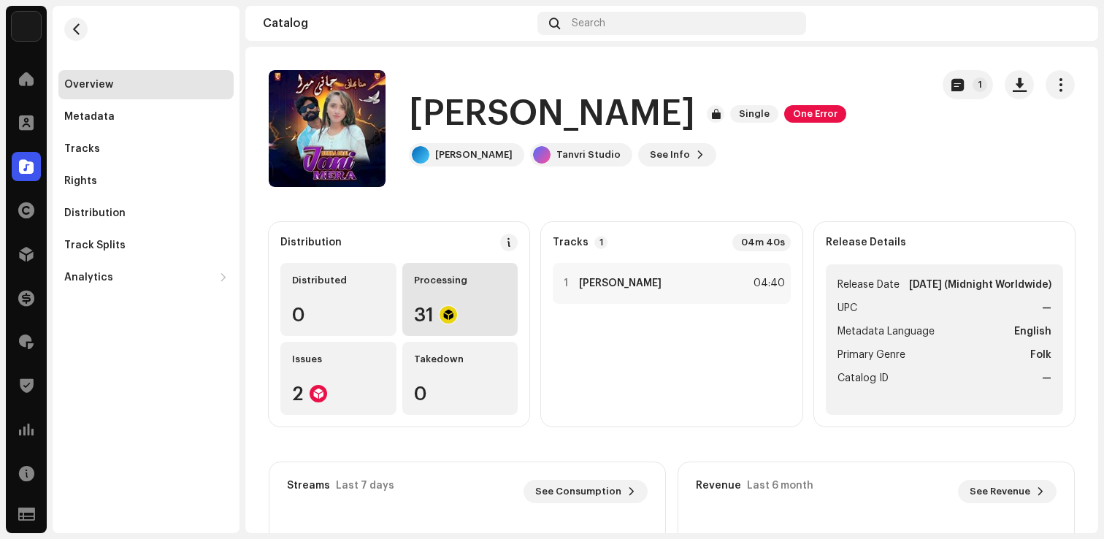
click at [477, 300] on div "Processing 31" at bounding box center [460, 299] width 116 height 73
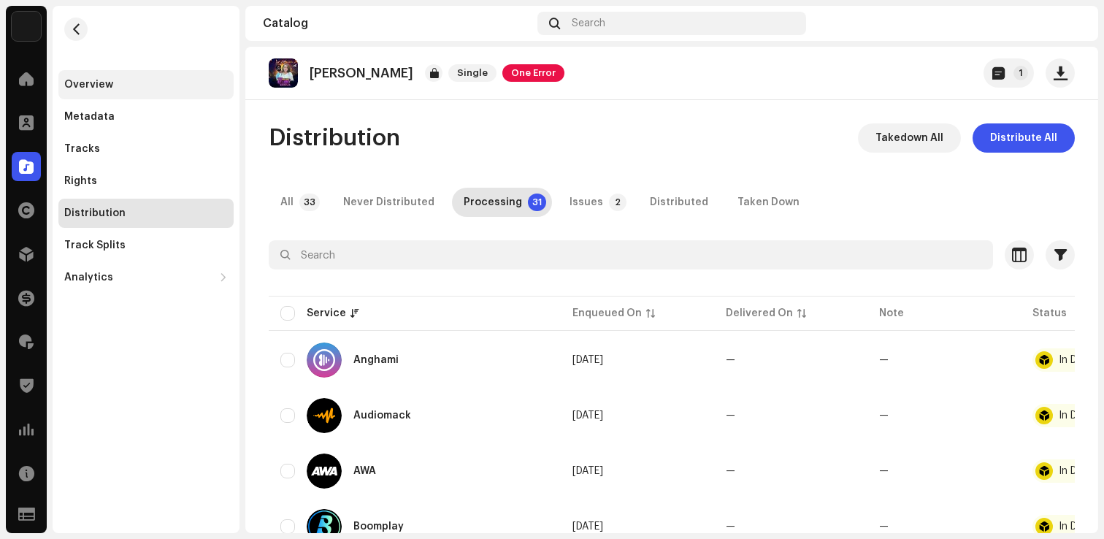
click at [74, 81] on div "Overview" at bounding box center [88, 85] width 49 height 12
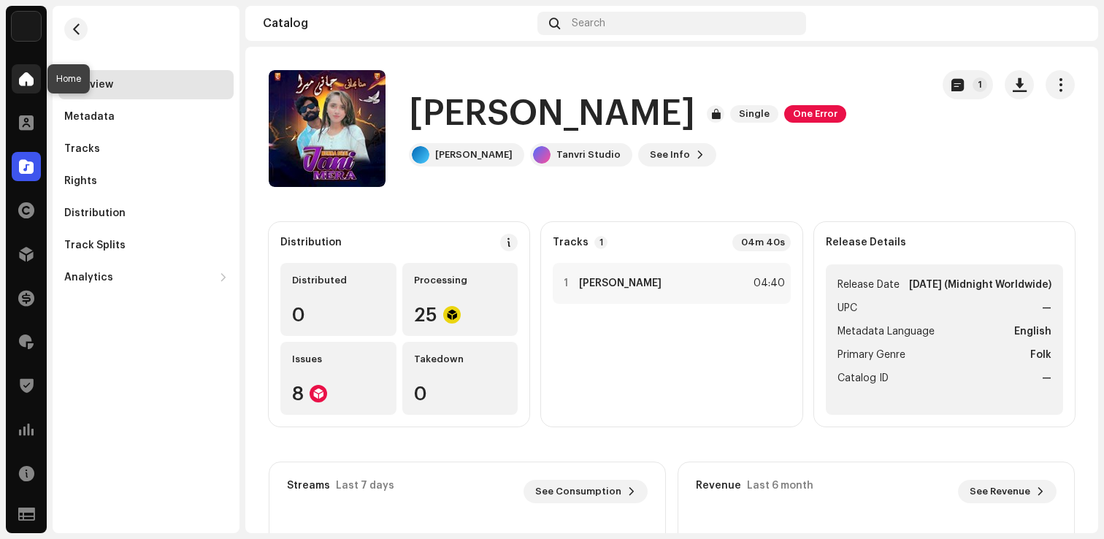
click at [24, 85] on span at bounding box center [26, 79] width 15 height 12
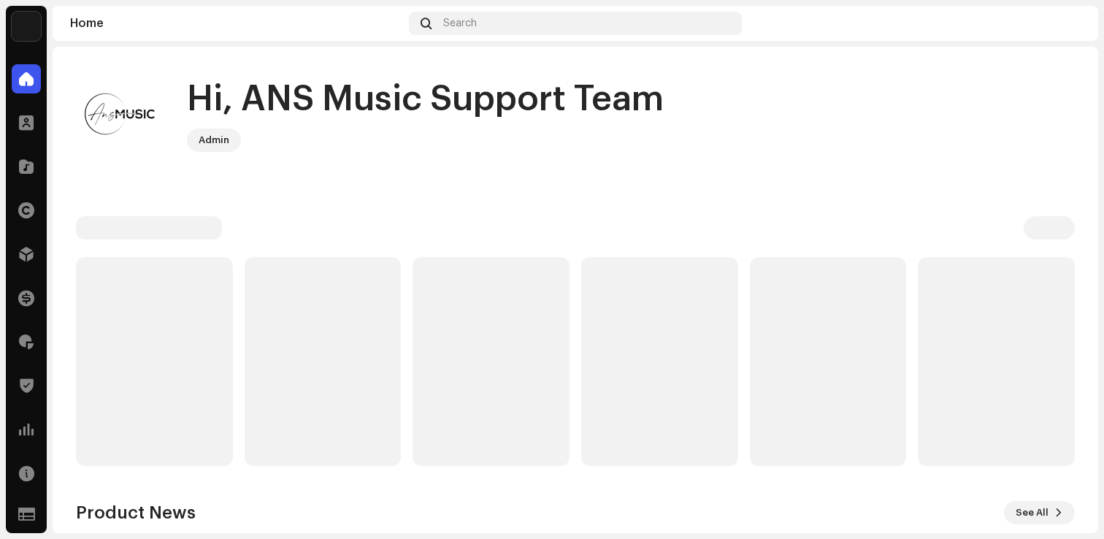
click at [24, 85] on span at bounding box center [26, 79] width 15 height 12
